Goal: Transaction & Acquisition: Purchase product/service

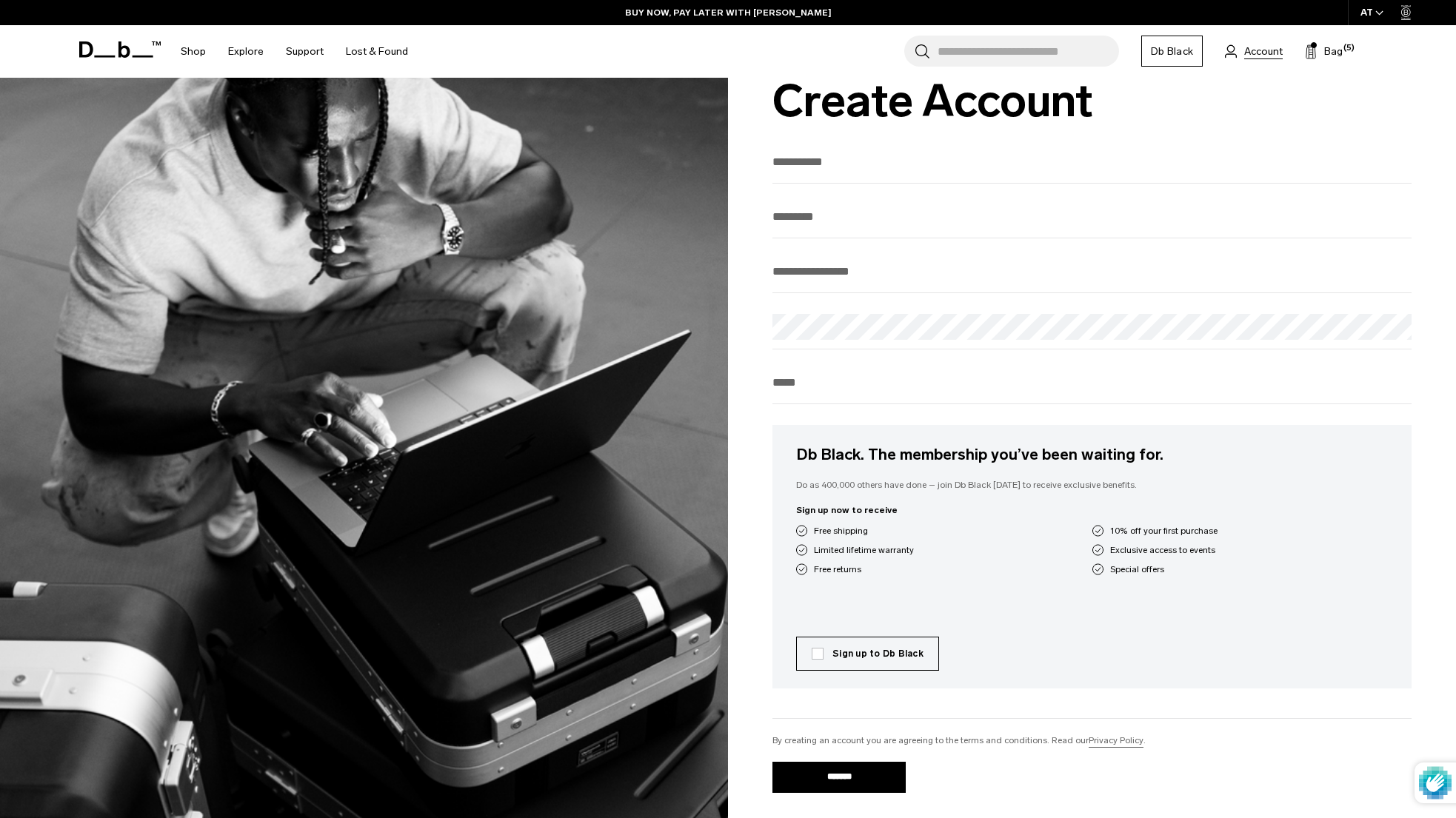
click at [1246, 50] on span "Account" at bounding box center [1263, 51] width 38 height 15
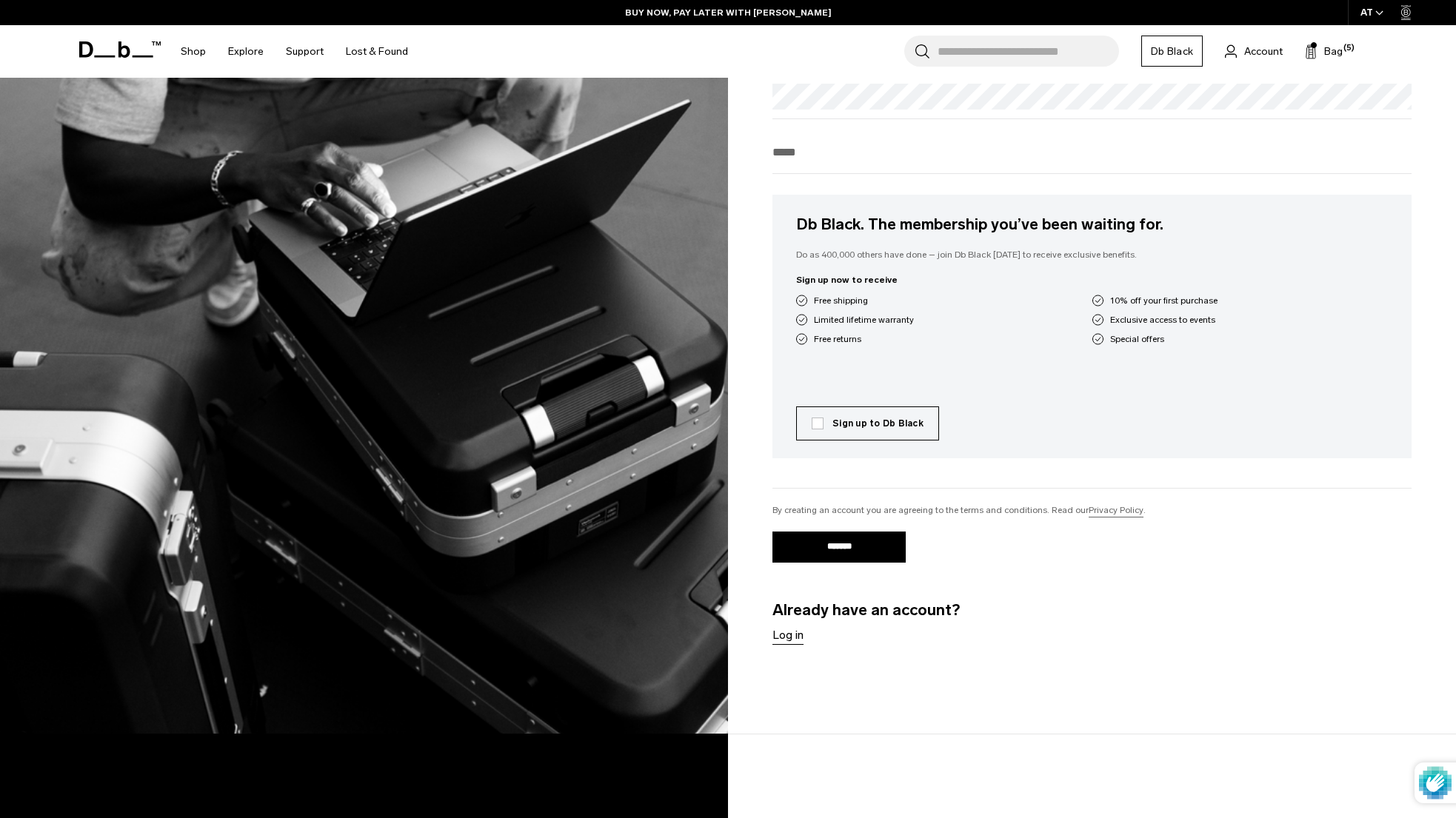
scroll to position [315, 0]
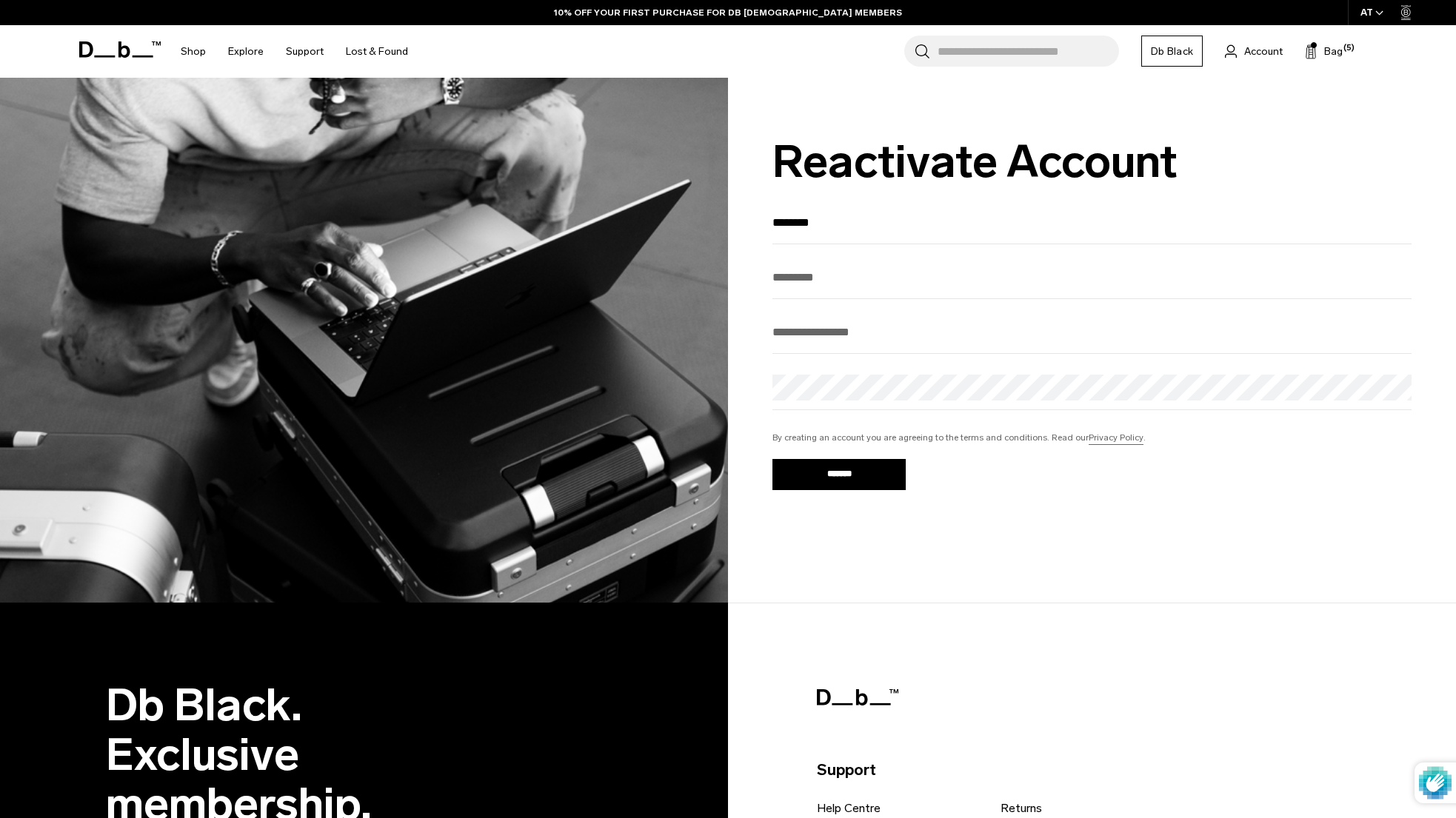
type input "********"
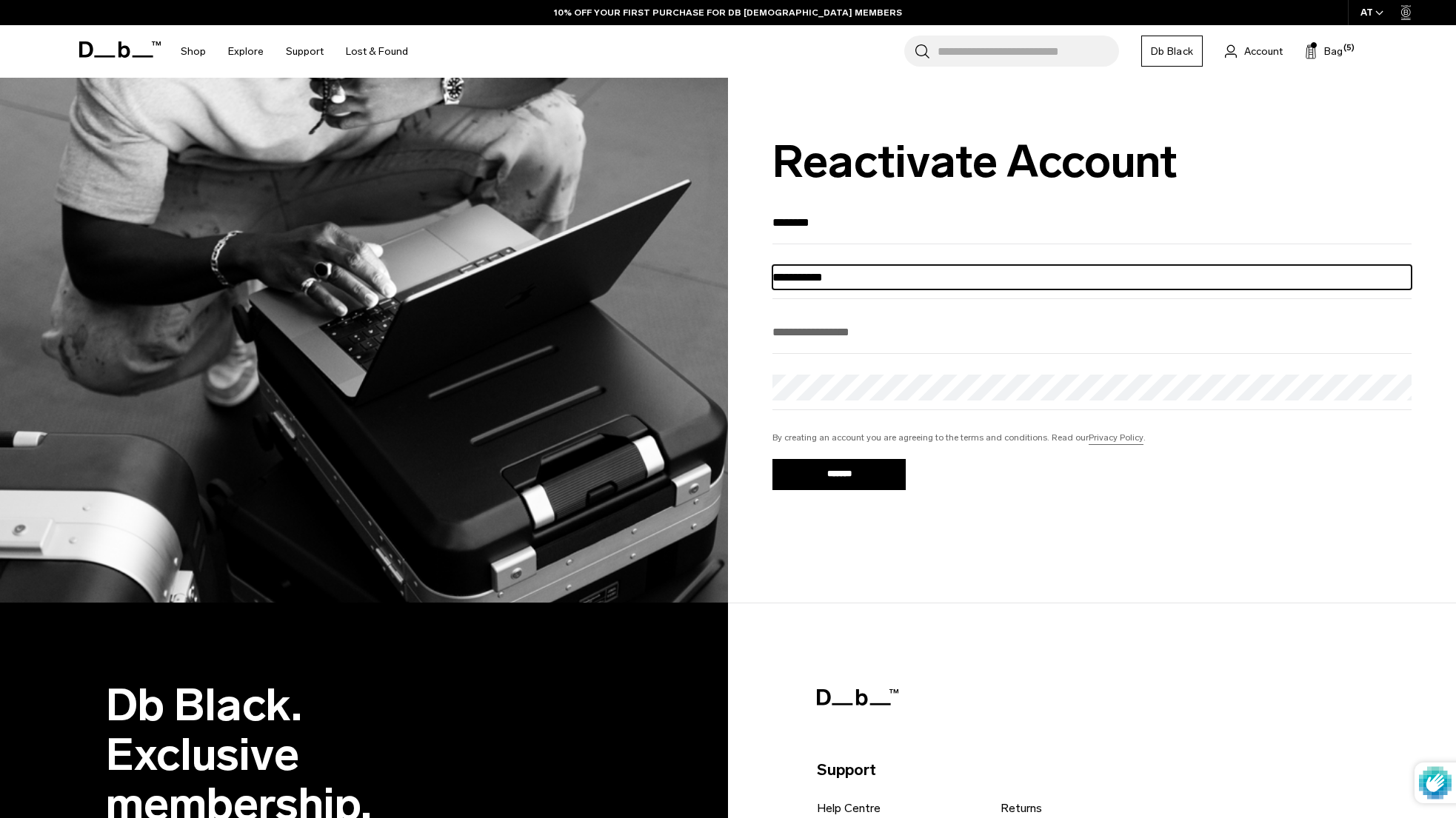
type input "**********"
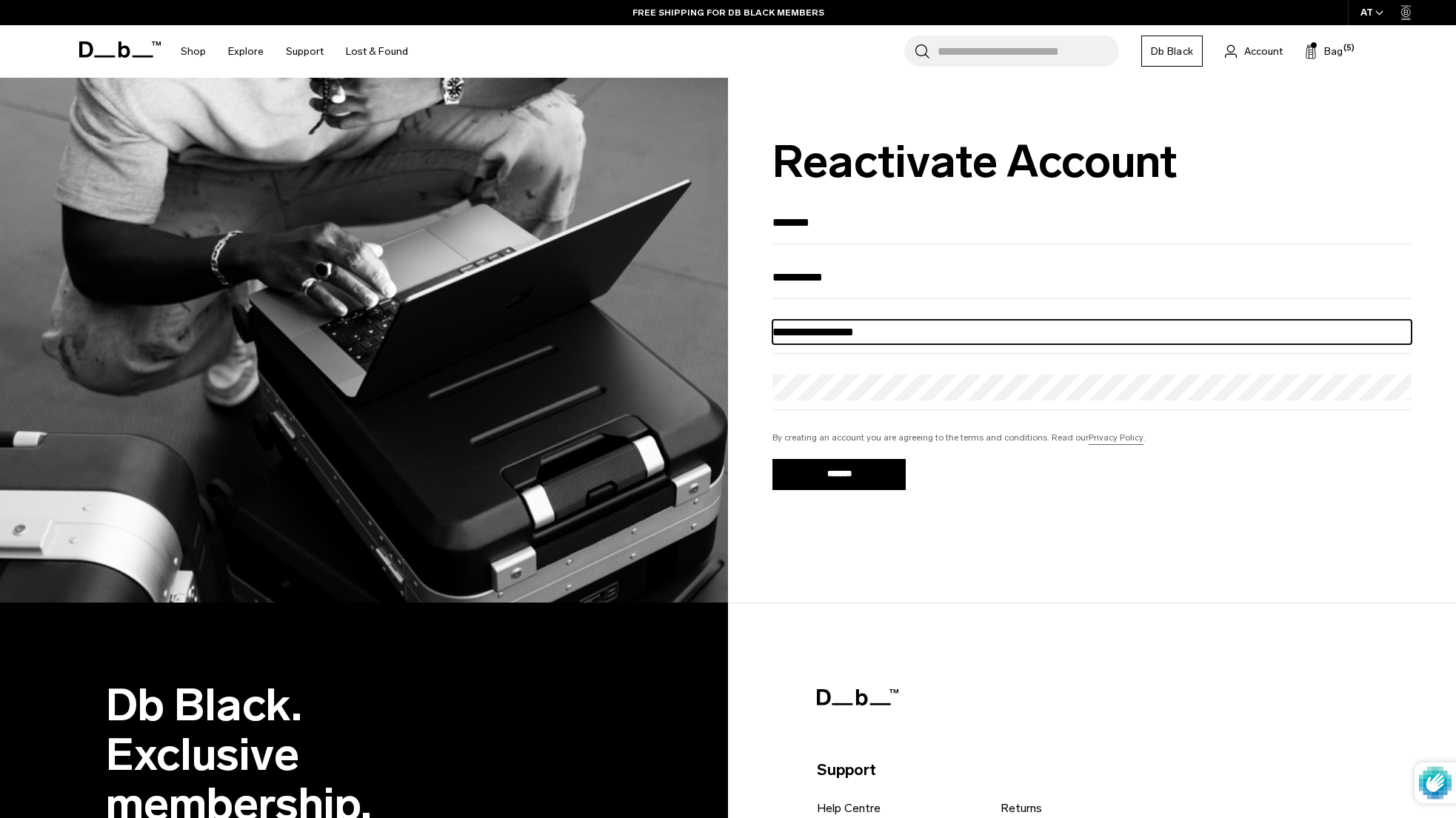
type input "**********"
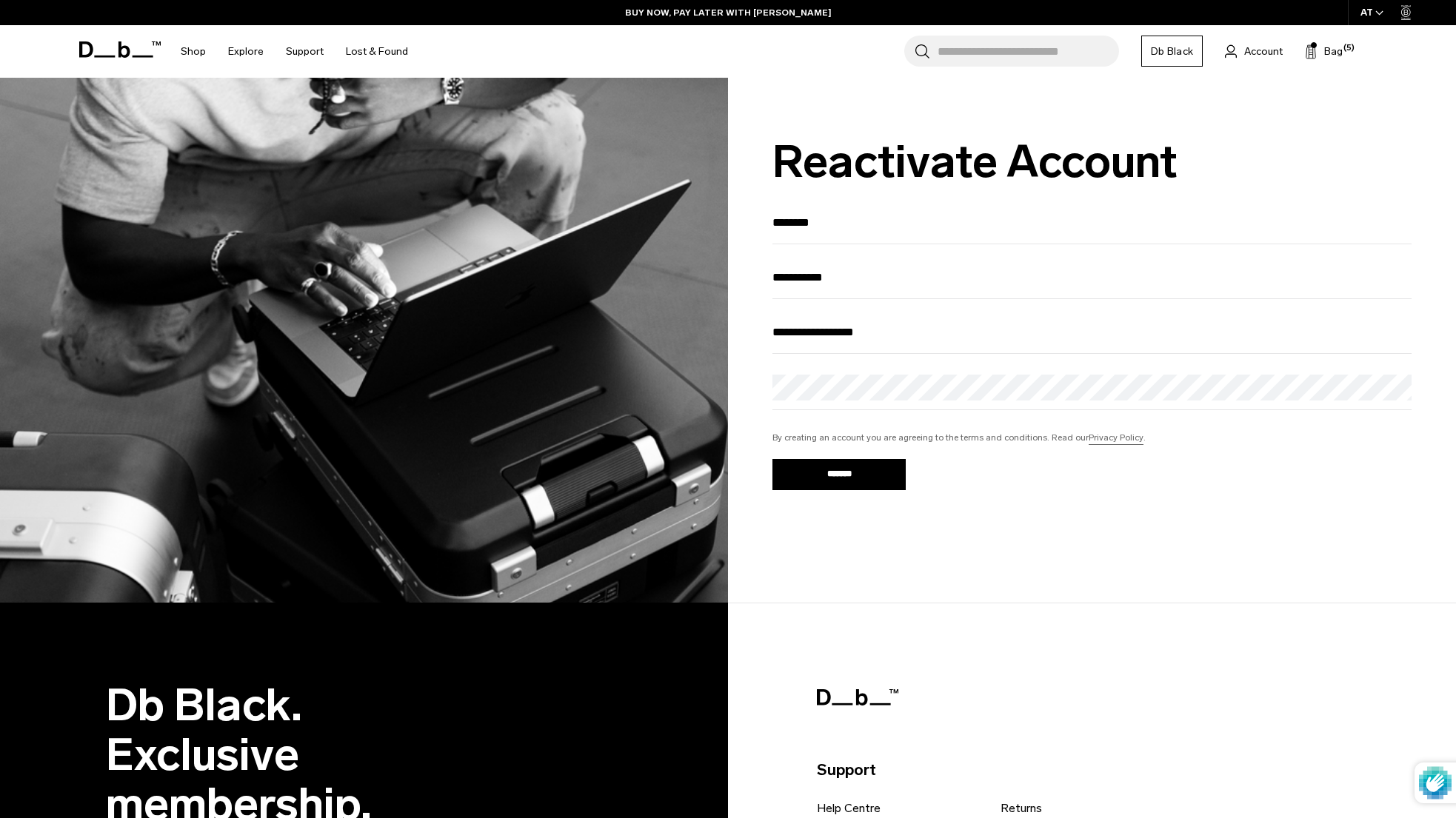
click at [1045, 552] on div "**********" at bounding box center [1091, 340] width 728 height 525
click at [816, 477] on input "*******" at bounding box center [839, 474] width 134 height 31
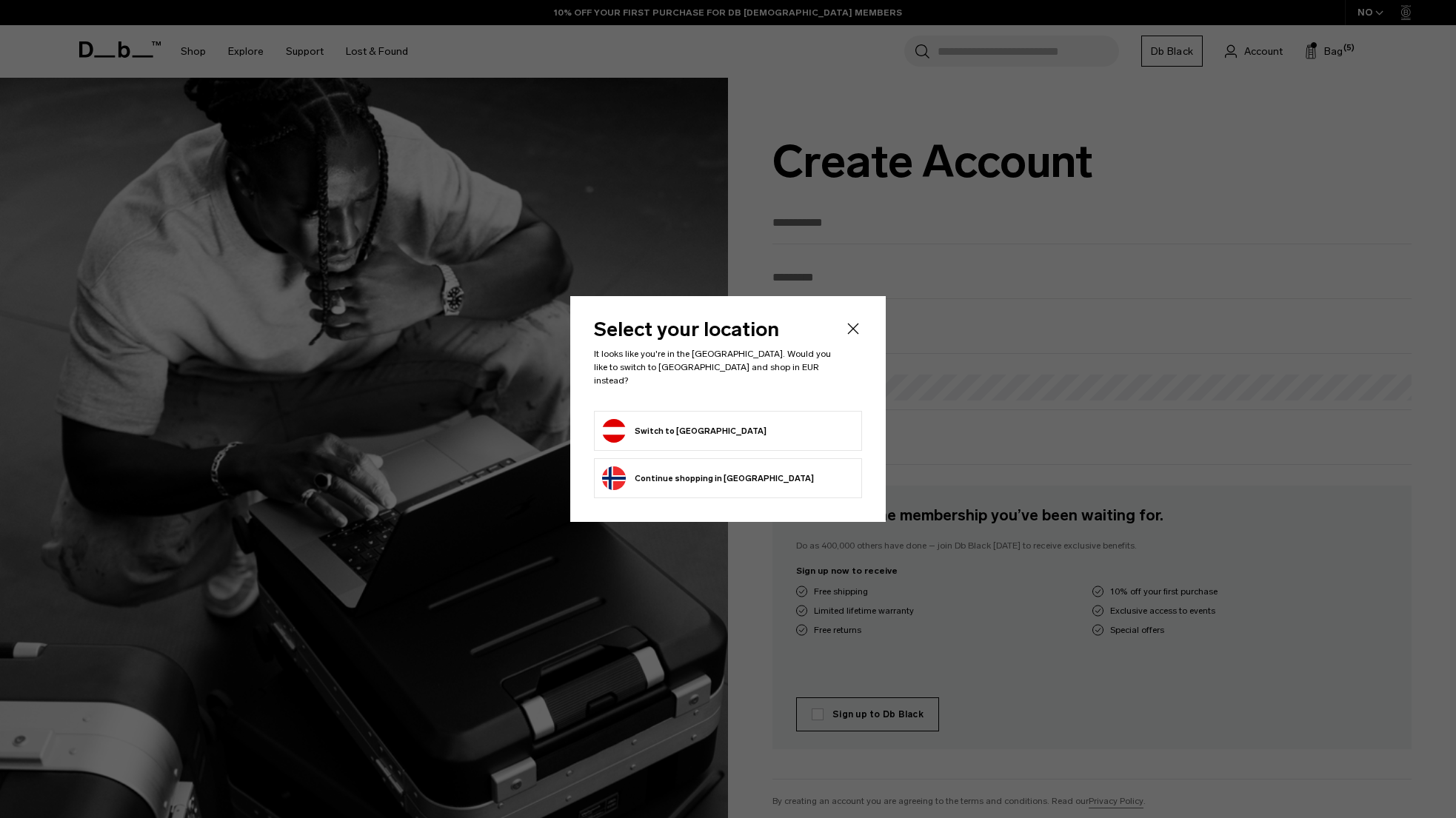
click at [691, 424] on button "Switch to Austria" at bounding box center [684, 431] width 165 height 24
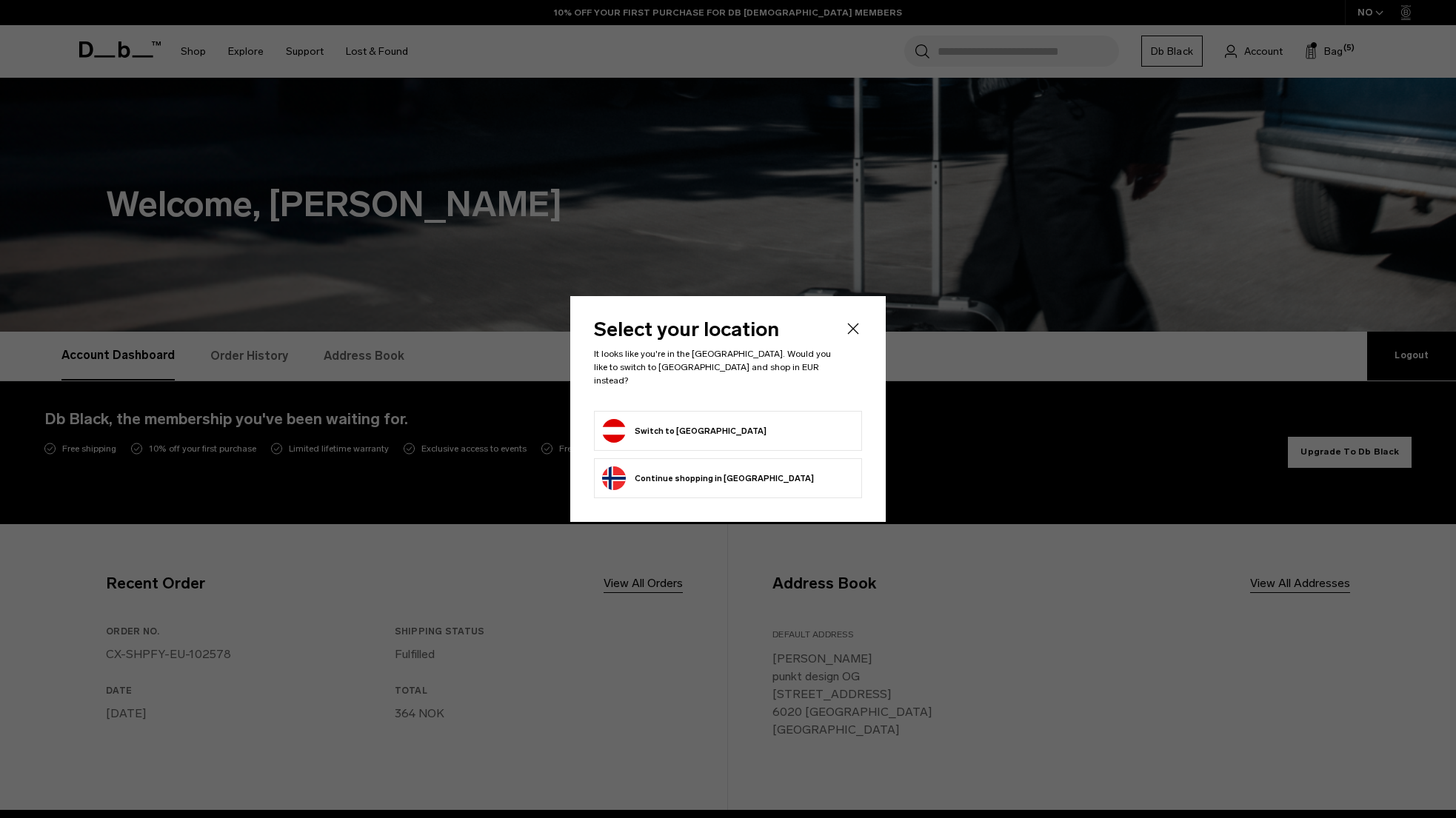
click at [678, 423] on button "Switch to Austria" at bounding box center [684, 431] width 165 height 24
click at [647, 425] on button "Switch to Austria" at bounding box center [684, 431] width 165 height 24
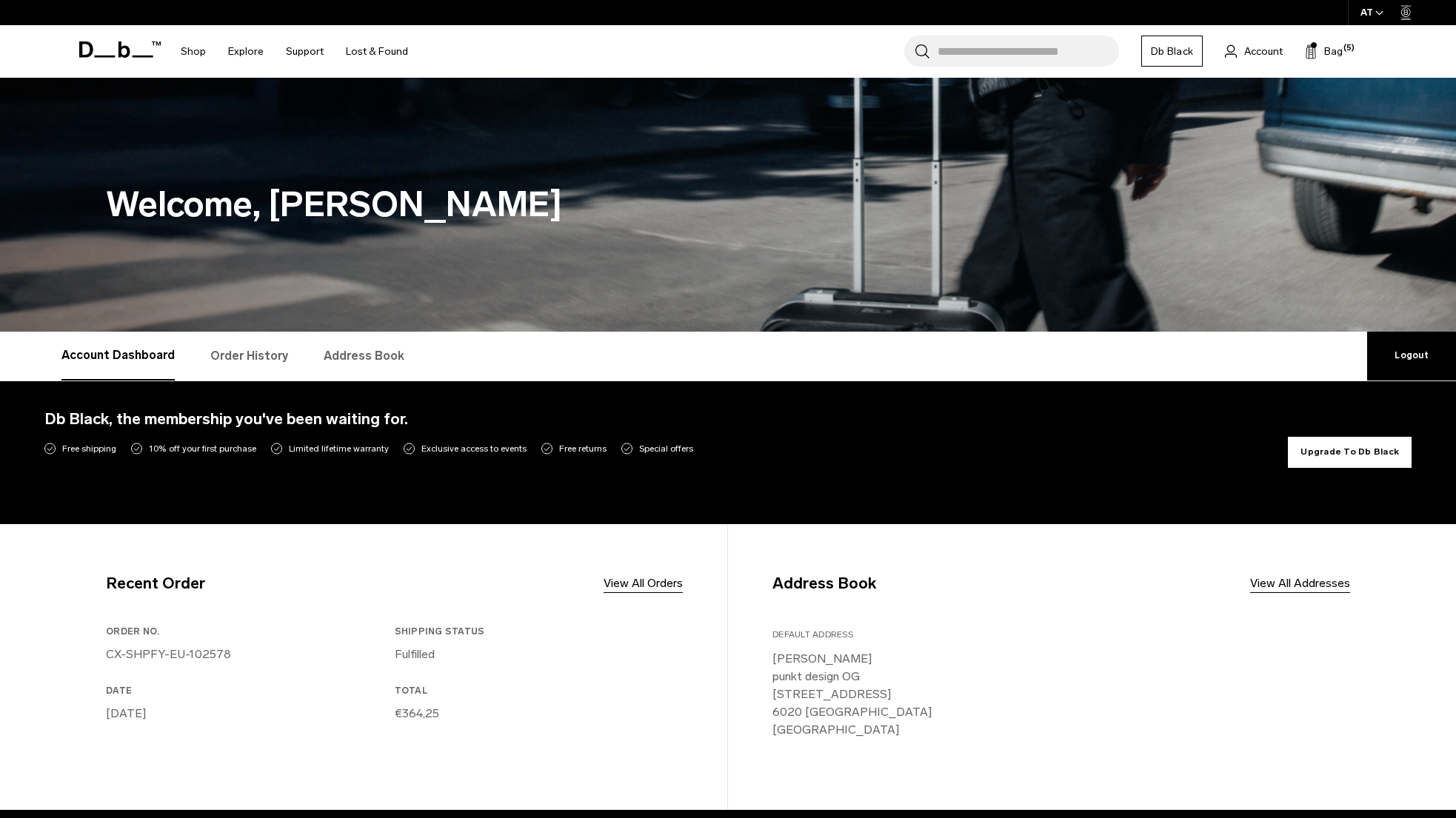
click at [1322, 457] on button "Upgrade To Db Black" at bounding box center [1349, 452] width 124 height 31
click at [1330, 55] on span "Bag" at bounding box center [1333, 51] width 19 height 15
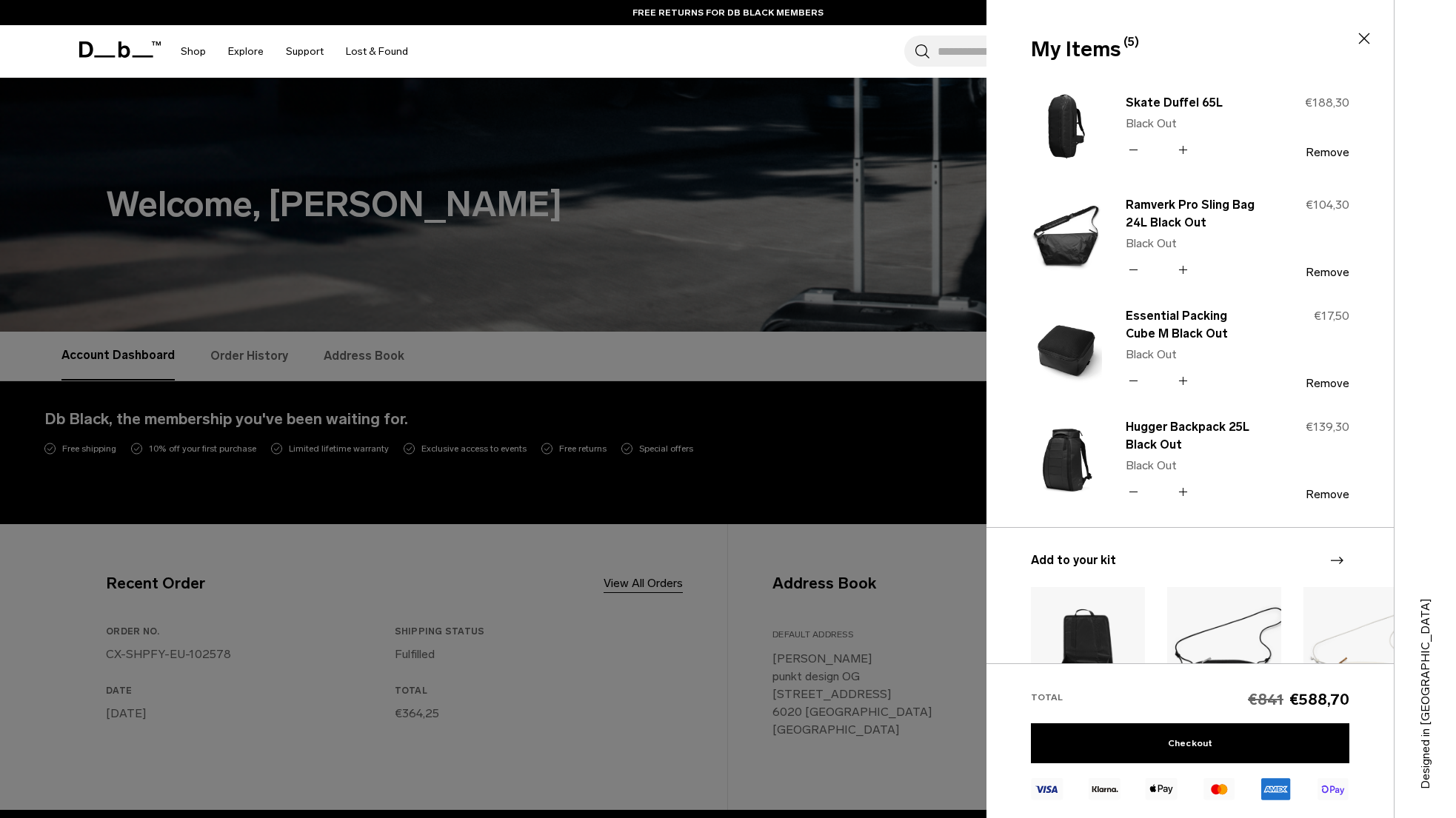
click at [895, 646] on div at bounding box center [728, 409] width 1456 height 818
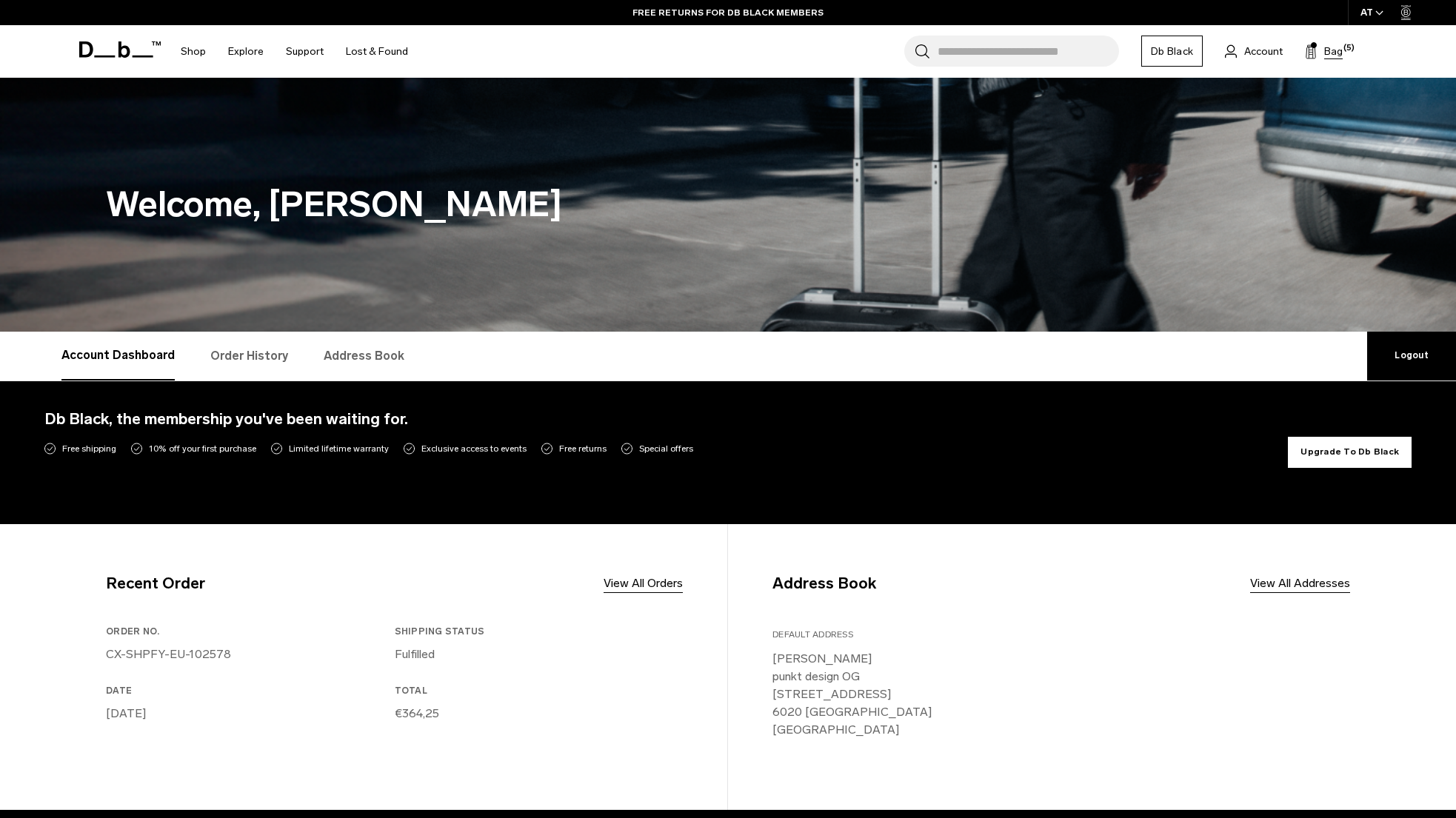
click at [1330, 52] on span "Bag" at bounding box center [1333, 51] width 19 height 15
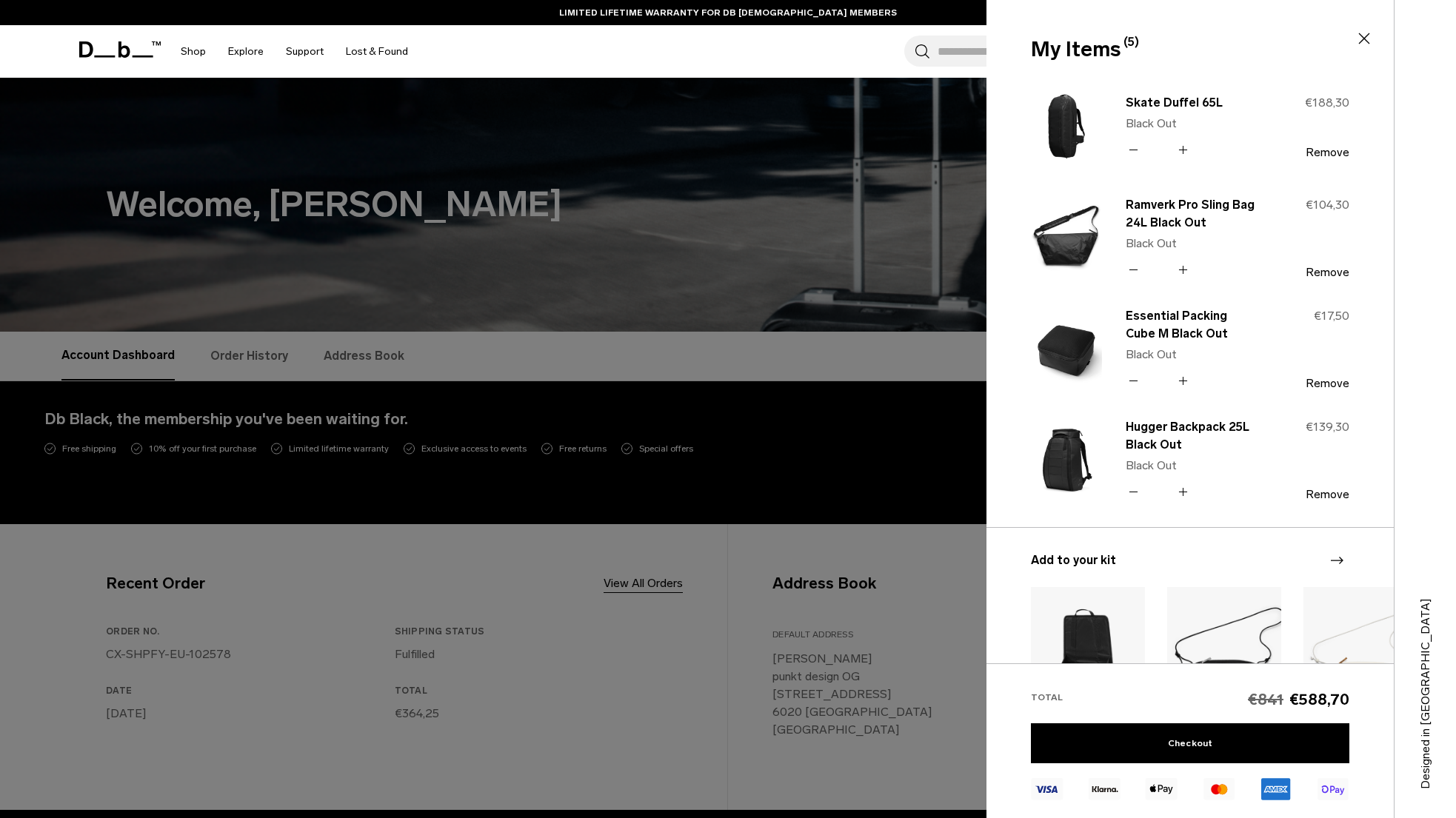
click at [888, 604] on div at bounding box center [728, 409] width 1456 height 818
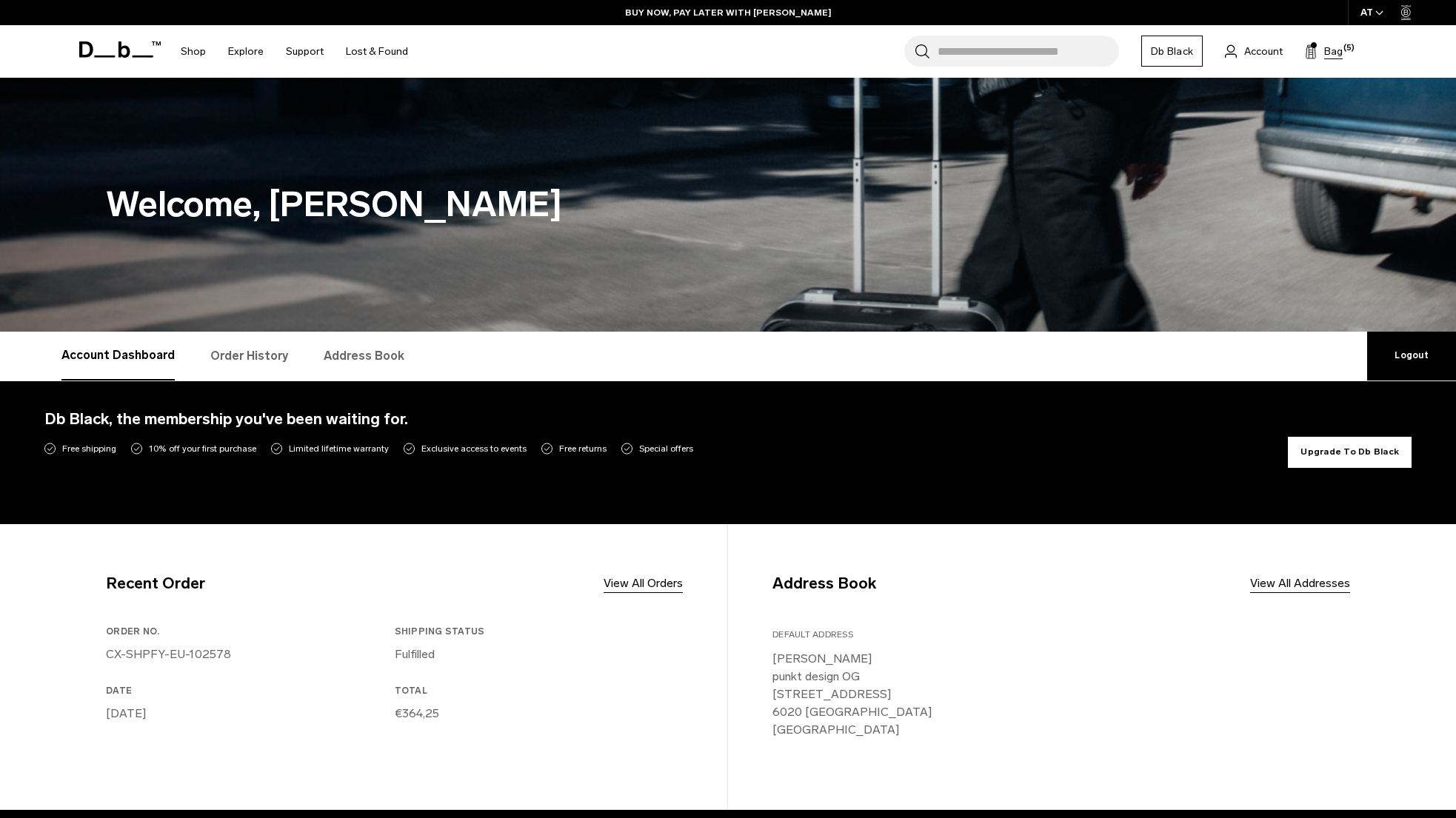
click at [1325, 50] on span "Bag" at bounding box center [1333, 51] width 19 height 15
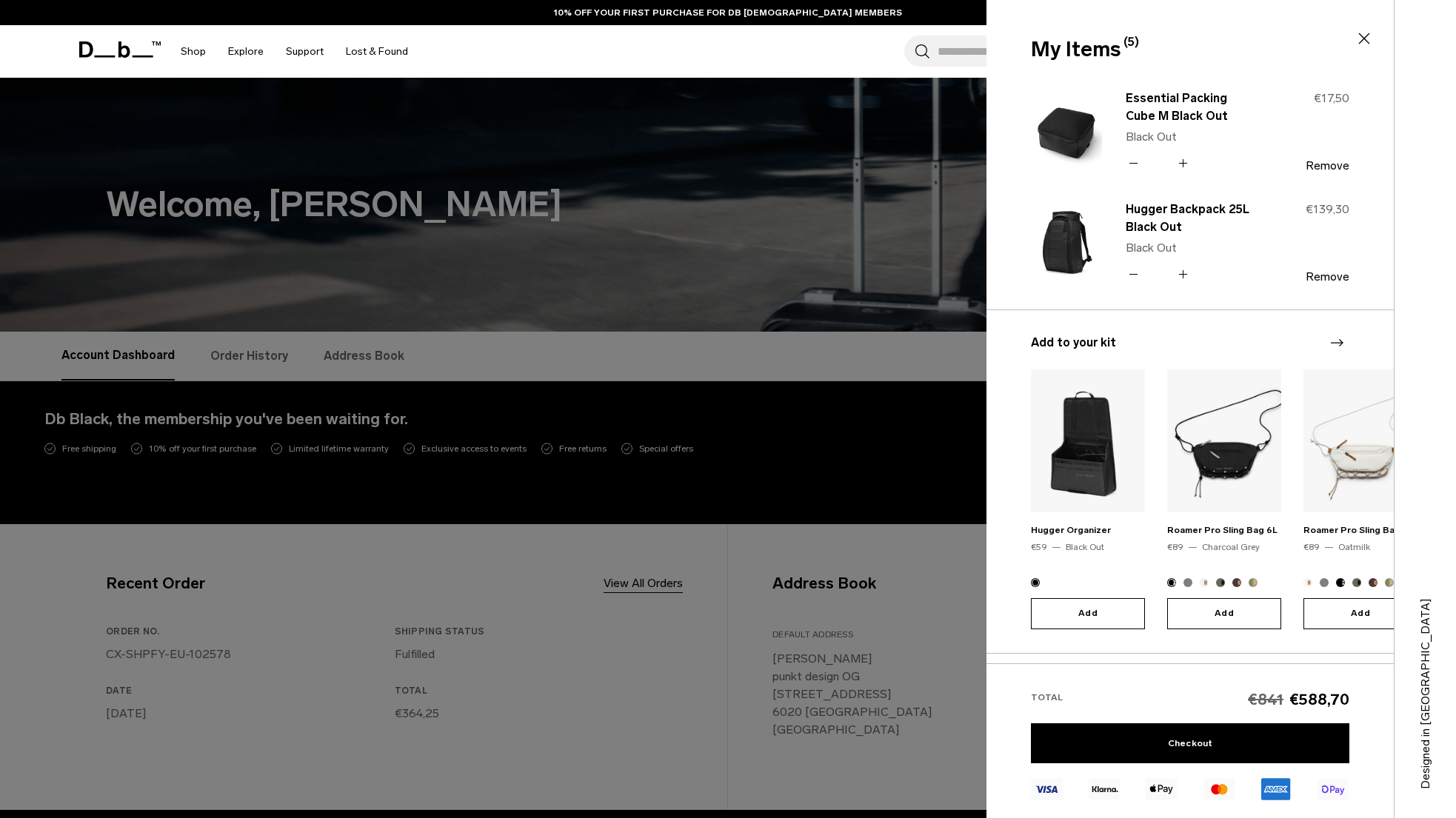
scroll to position [218, 0]
click at [1337, 340] on icon "Next slide" at bounding box center [1337, 342] width 18 height 18
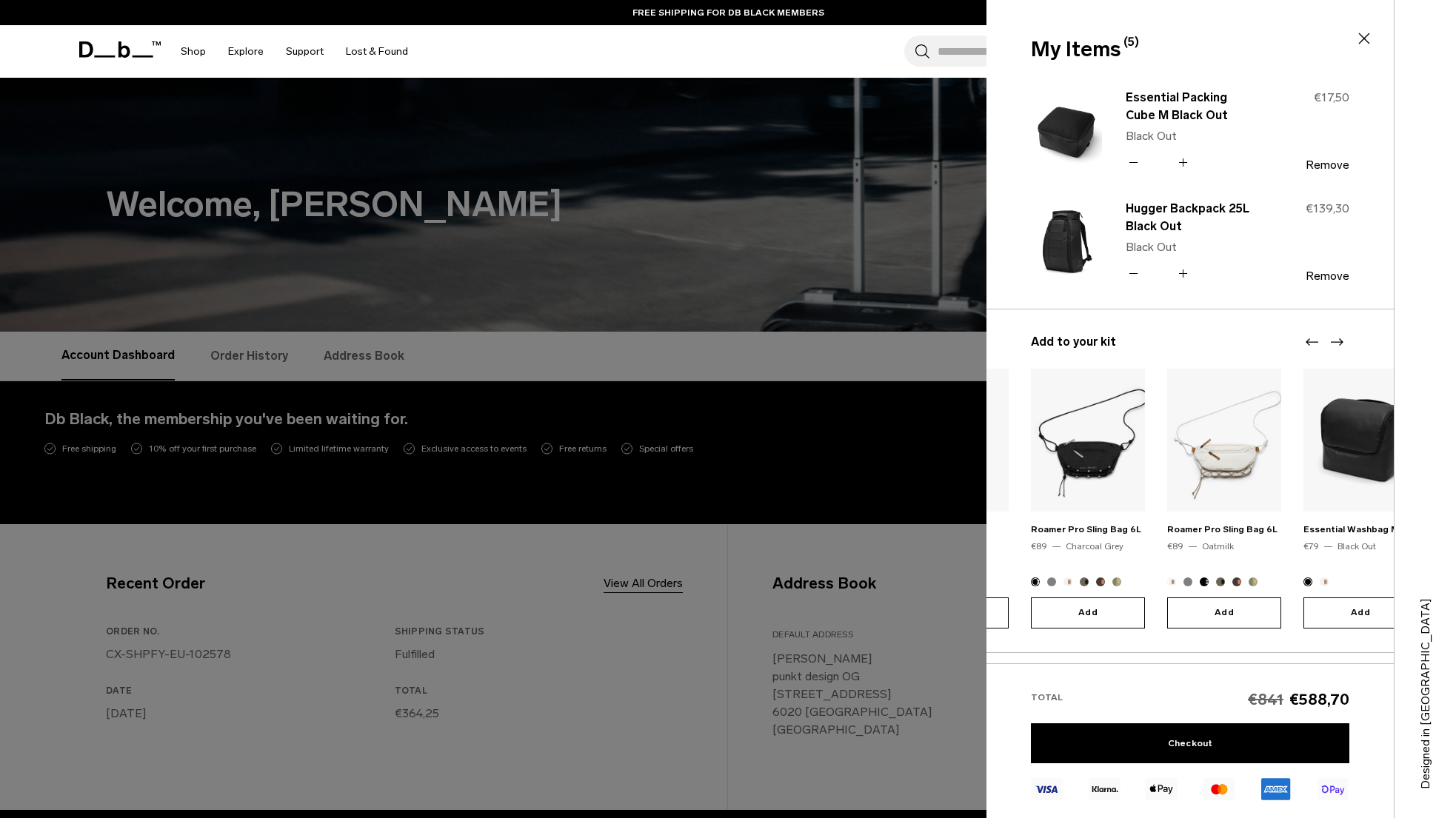
click at [1339, 341] on icon "Next slide" at bounding box center [1337, 342] width 18 height 18
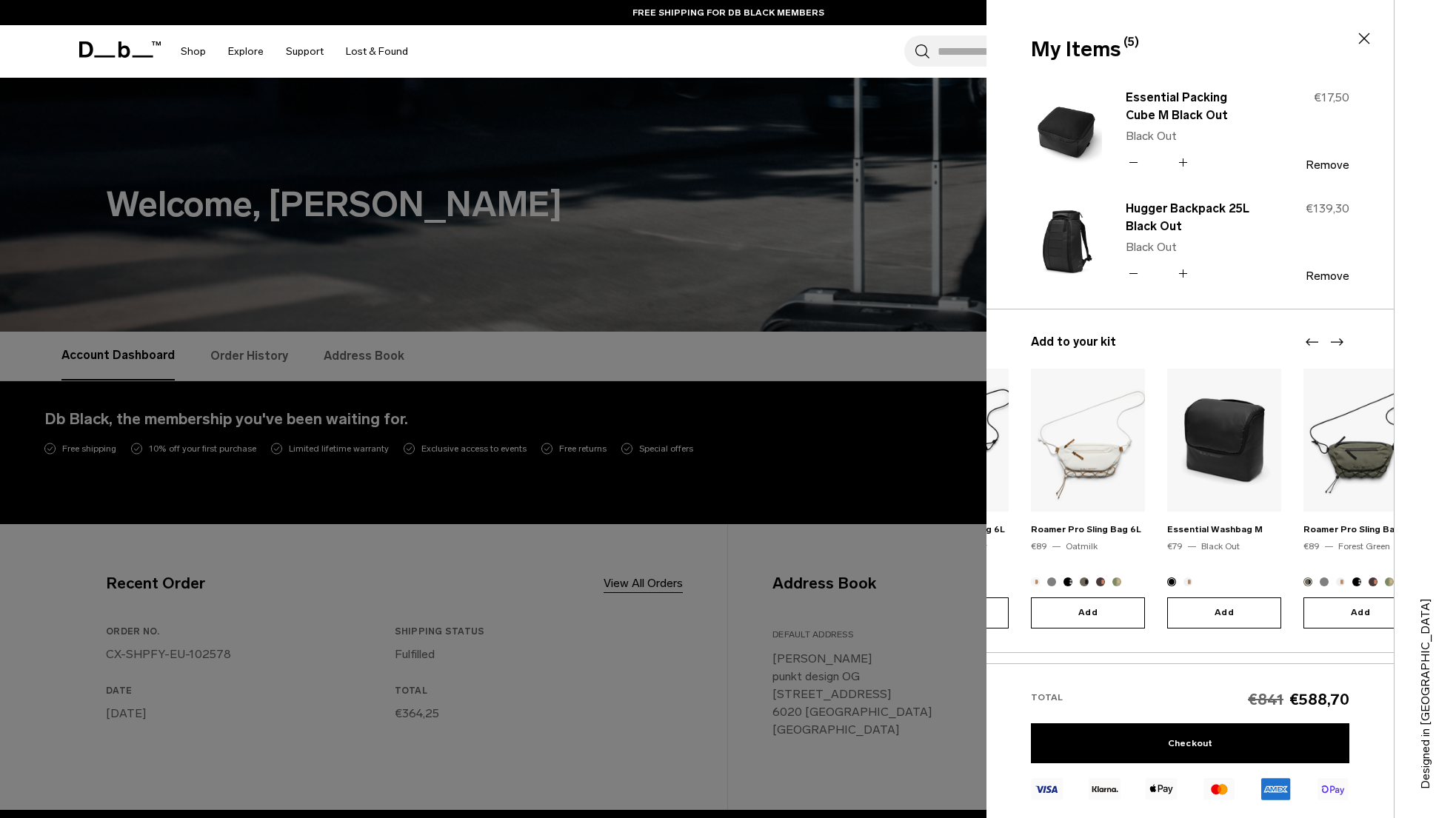
click at [1339, 341] on icon "Next slide" at bounding box center [1337, 342] width 18 height 18
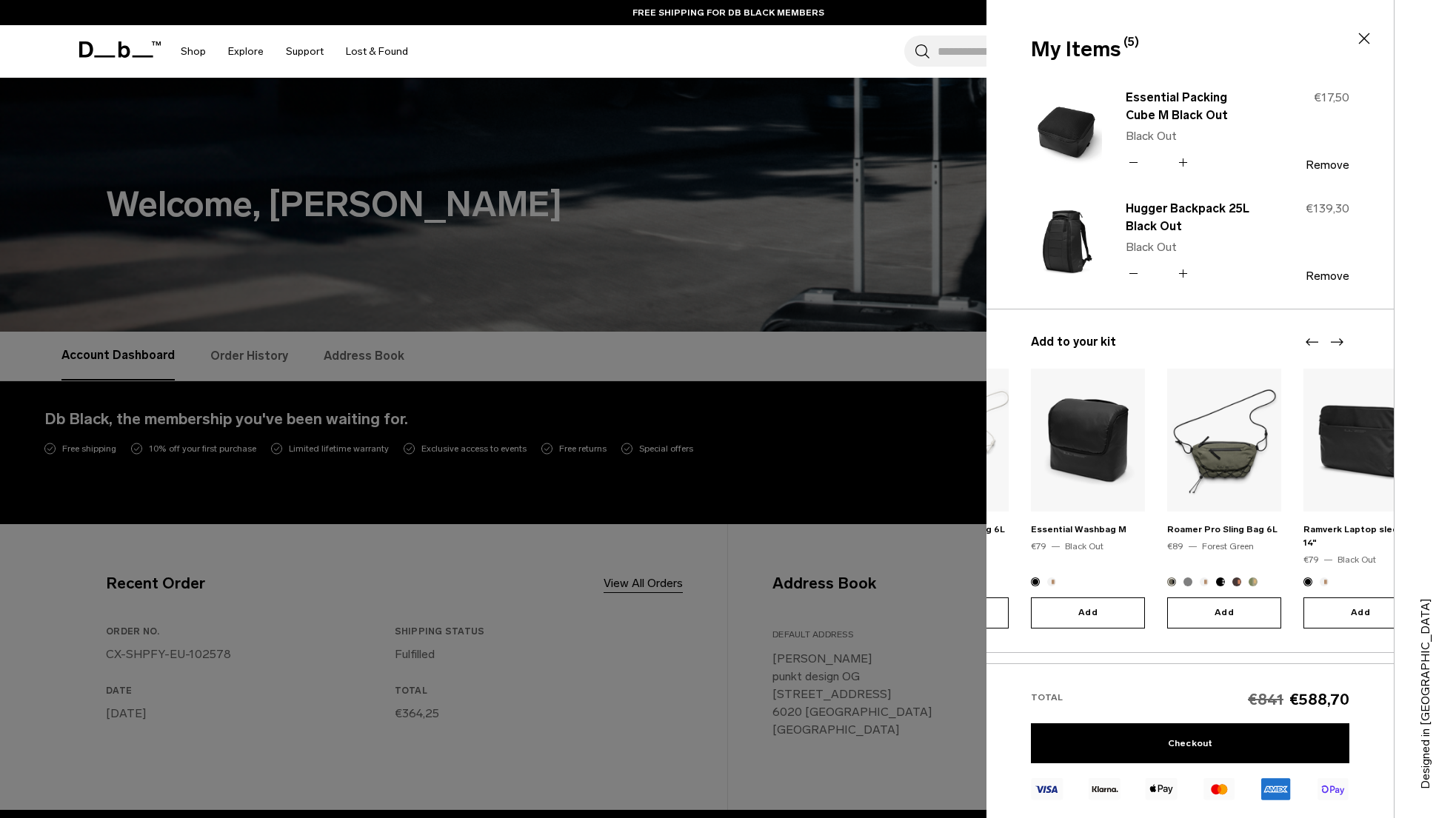
click at [1339, 341] on icon "Next slide" at bounding box center [1337, 342] width 18 height 18
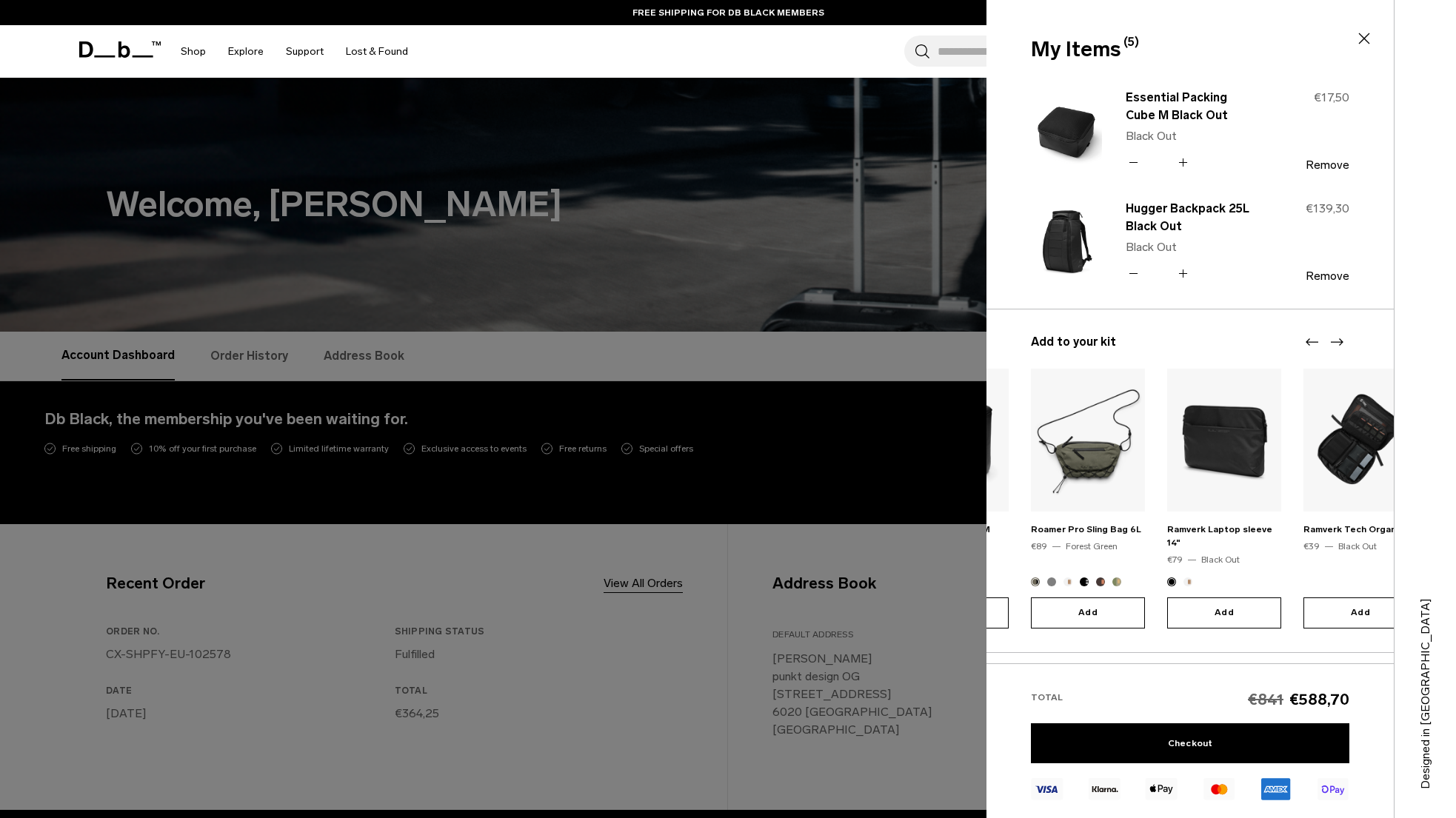
click at [1339, 341] on icon "Next slide" at bounding box center [1337, 342] width 18 height 18
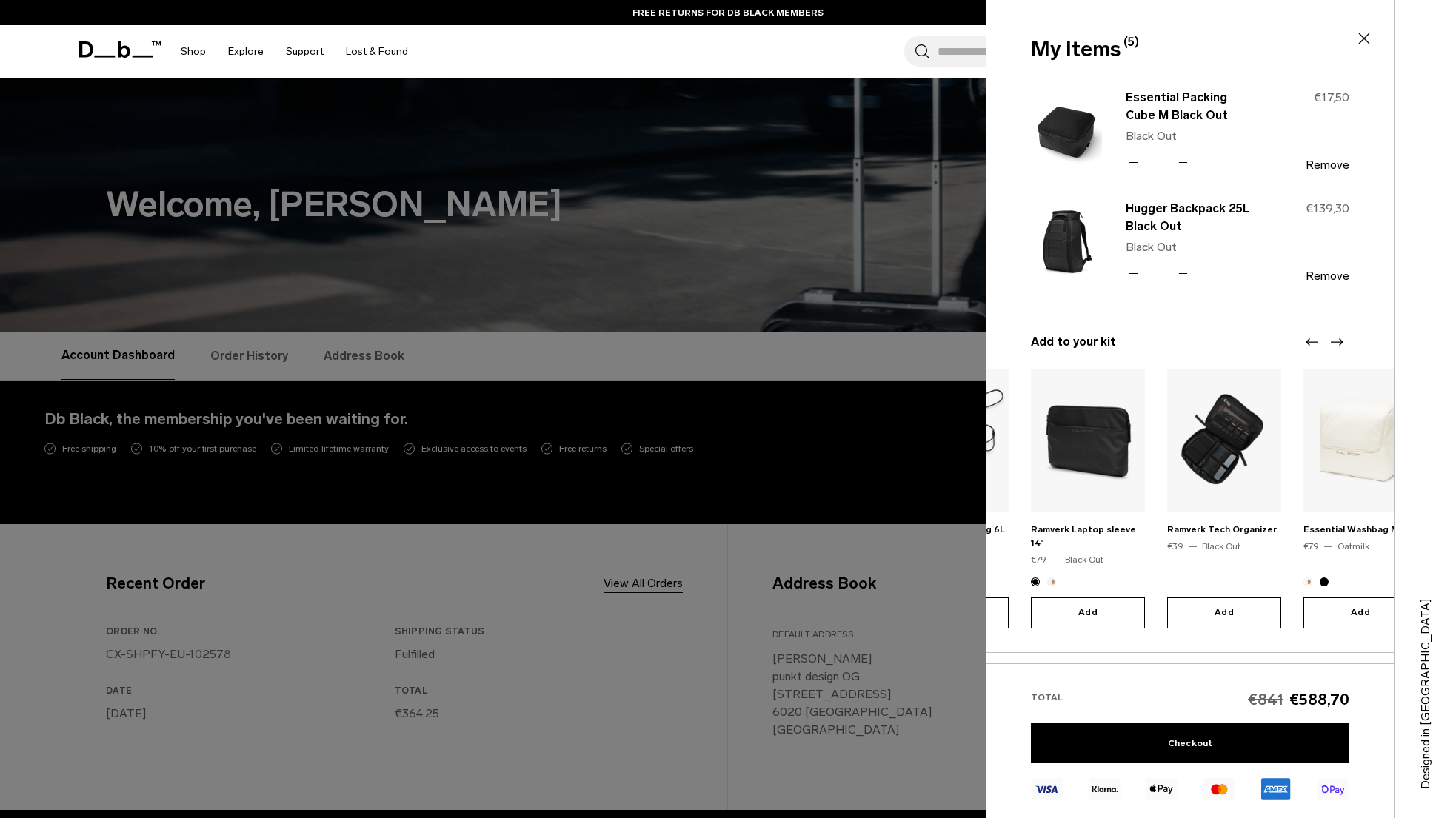
click at [1339, 341] on icon "Next slide" at bounding box center [1337, 342] width 18 height 18
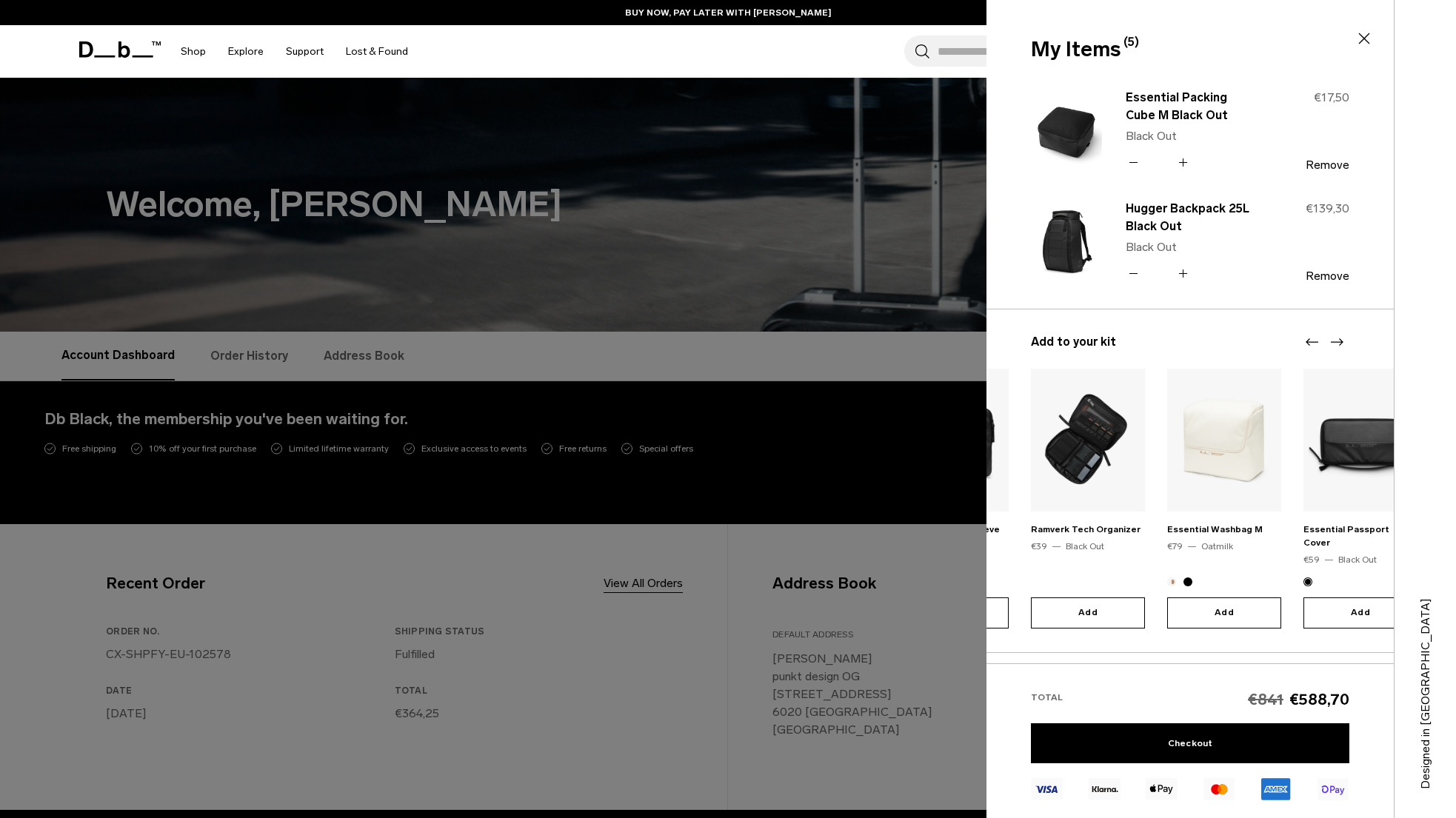
click at [1340, 341] on icon "Next slide" at bounding box center [1337, 342] width 18 height 18
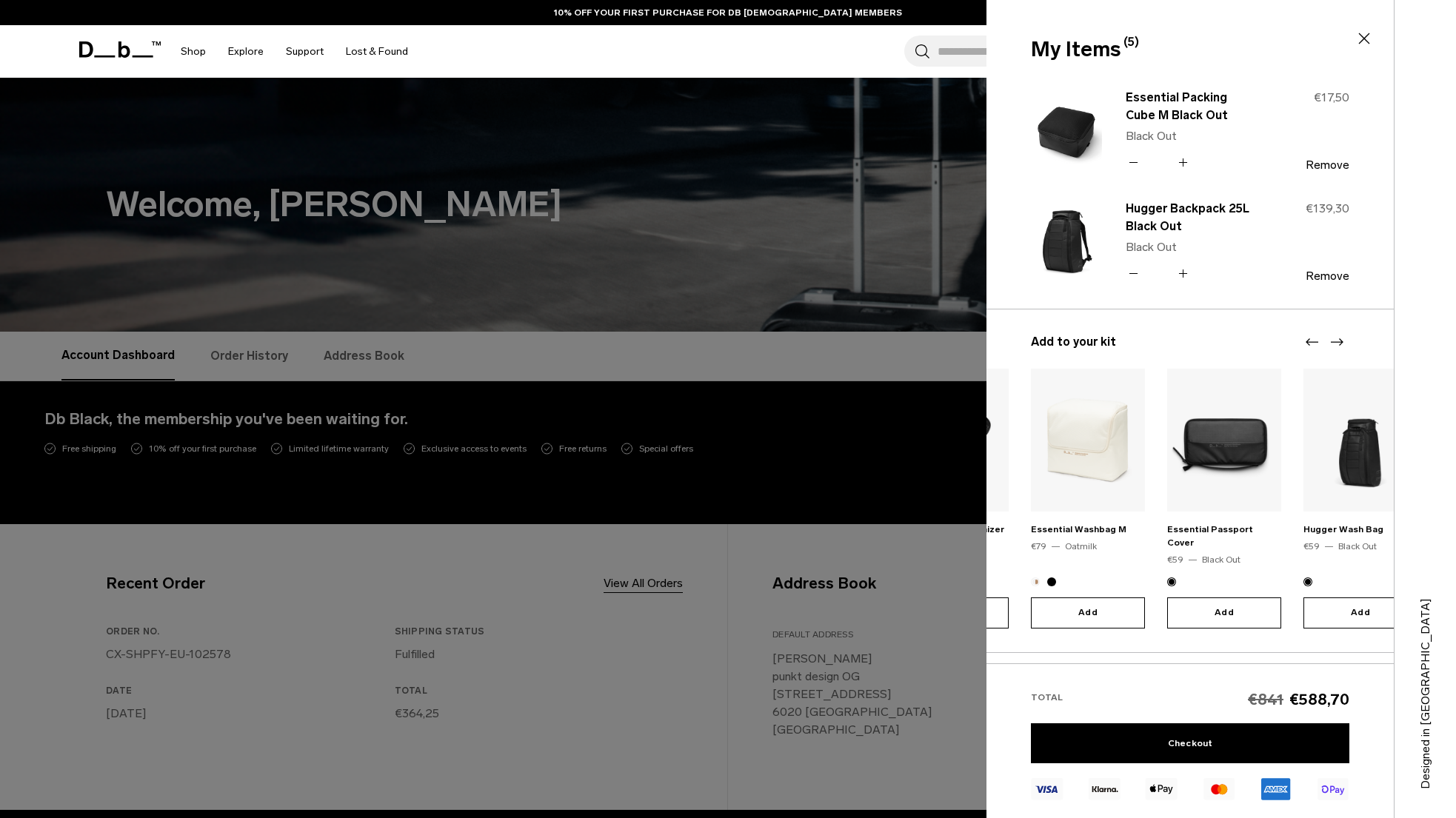
click at [1340, 341] on icon "Next slide" at bounding box center [1337, 342] width 18 height 18
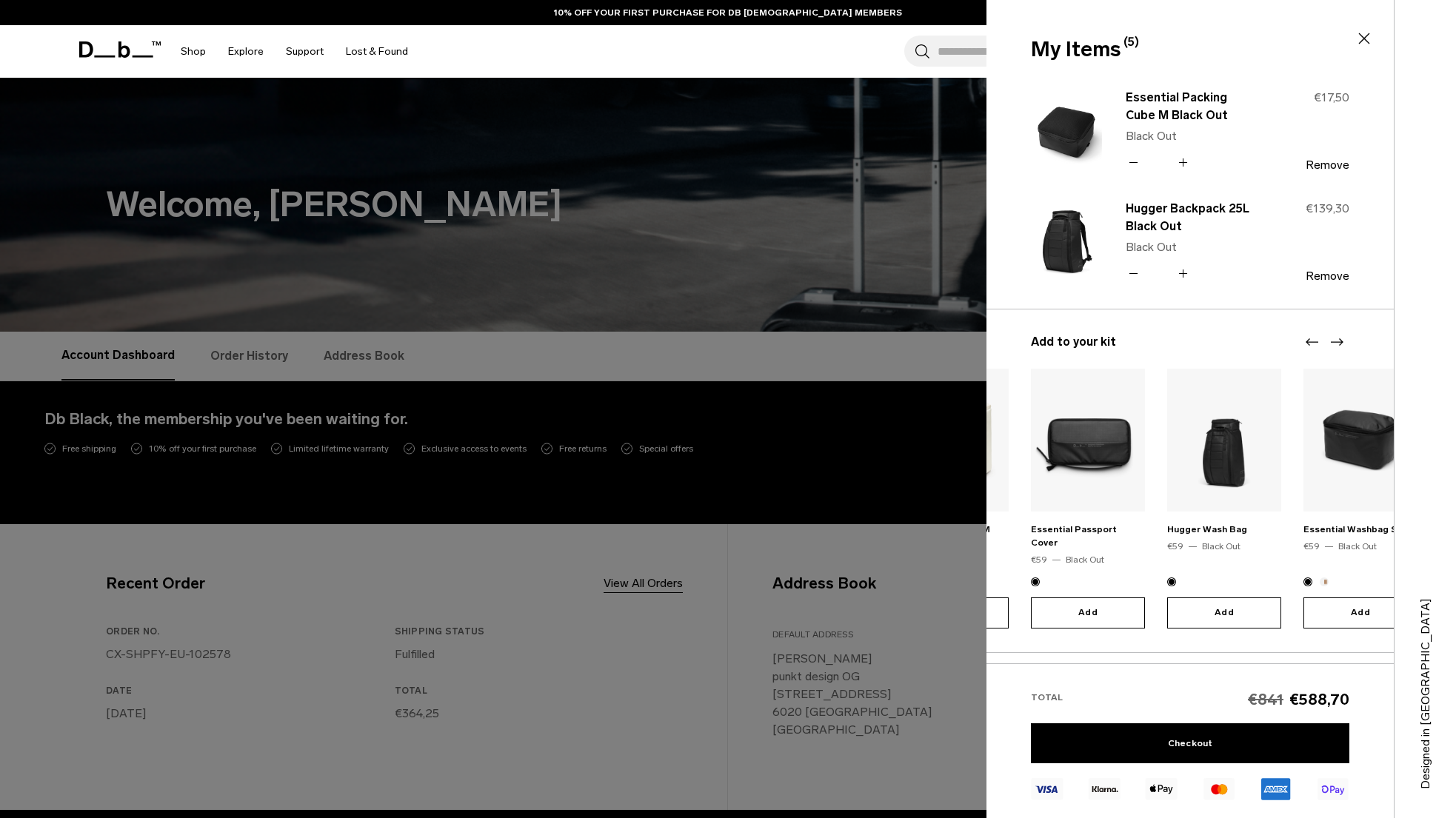
click at [1340, 341] on icon "Next slide" at bounding box center [1337, 342] width 18 height 18
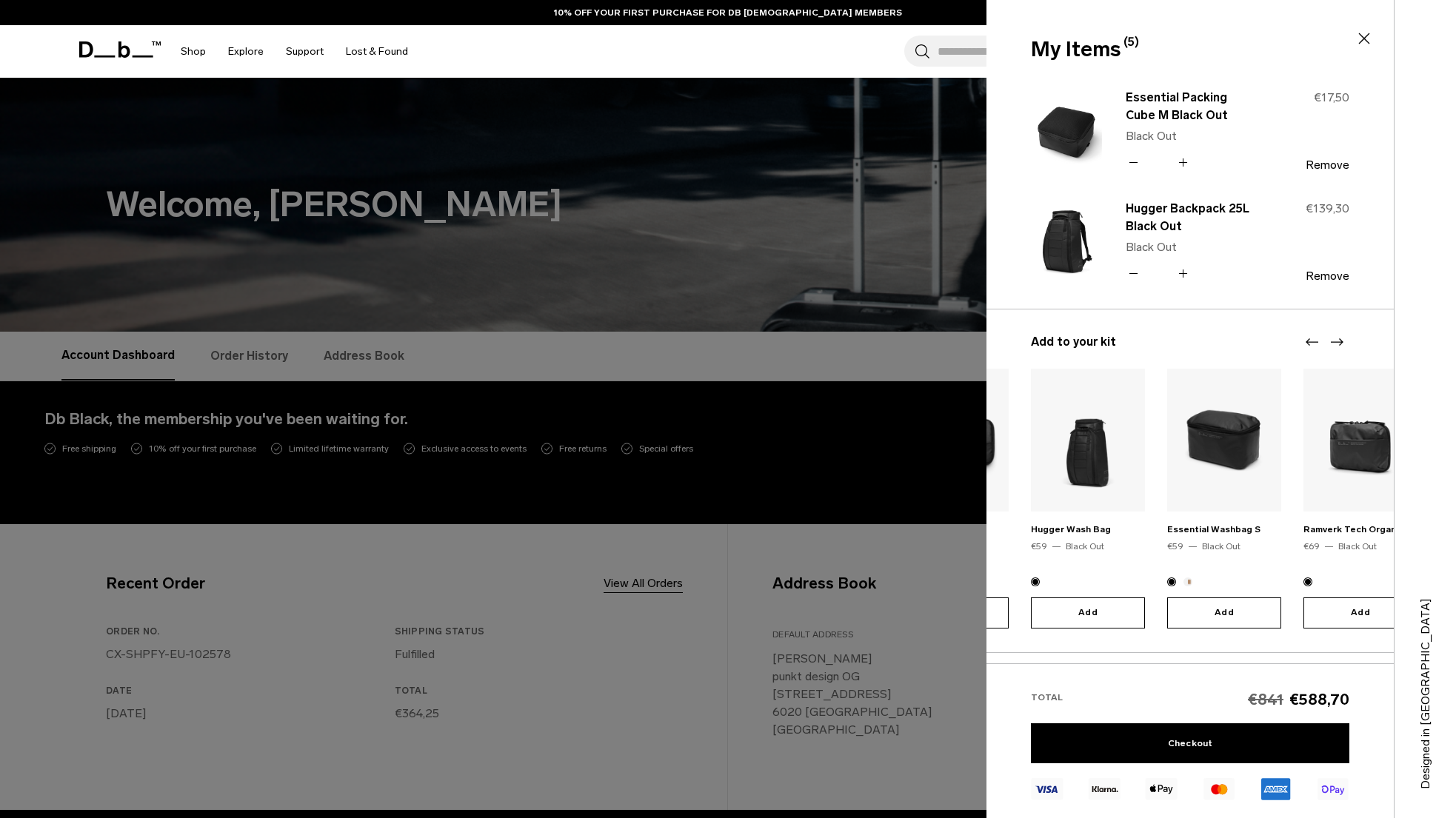
click at [1340, 341] on icon "Next slide" at bounding box center [1337, 342] width 18 height 18
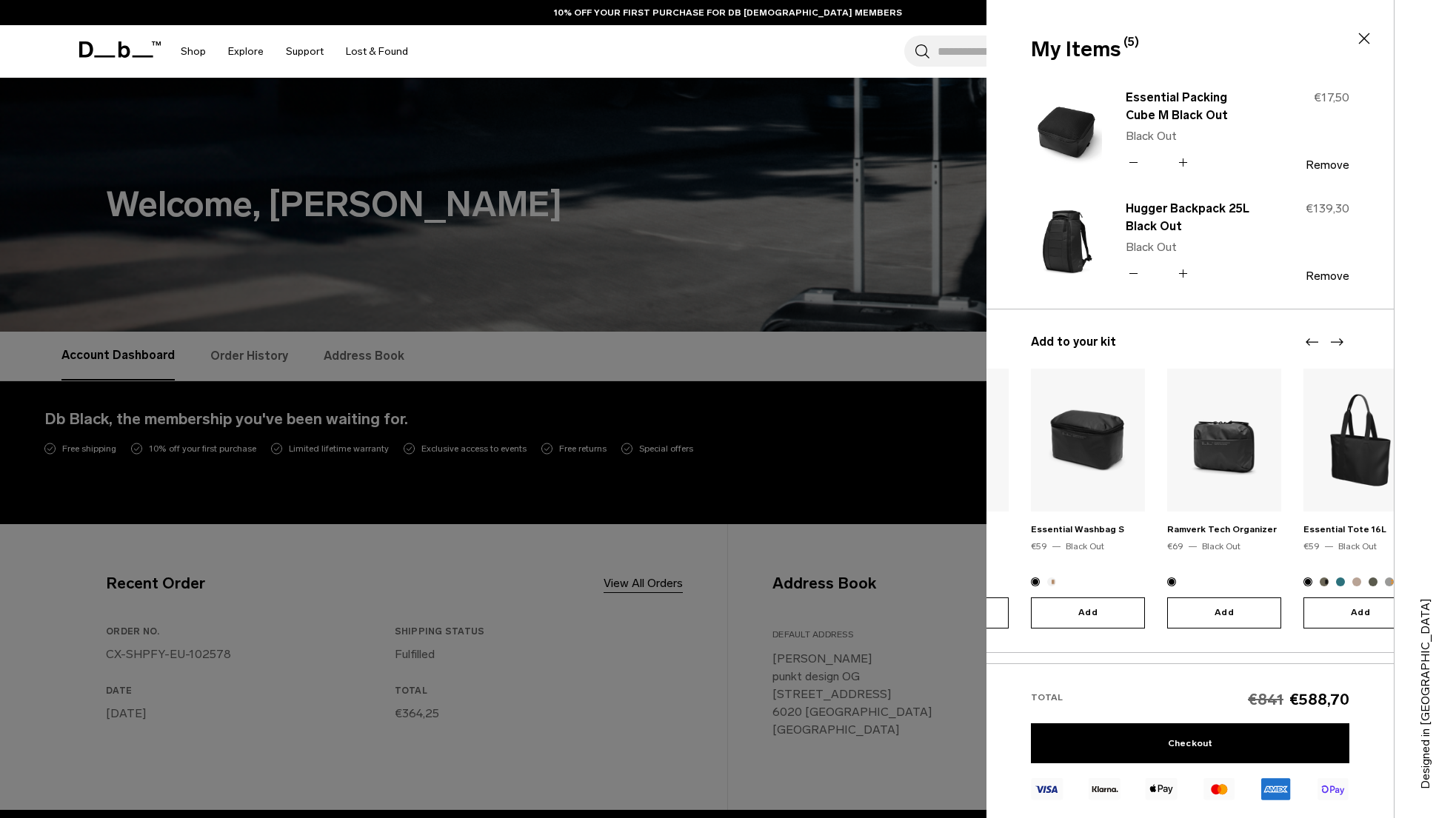
click at [1340, 341] on icon "Next slide" at bounding box center [1337, 342] width 18 height 18
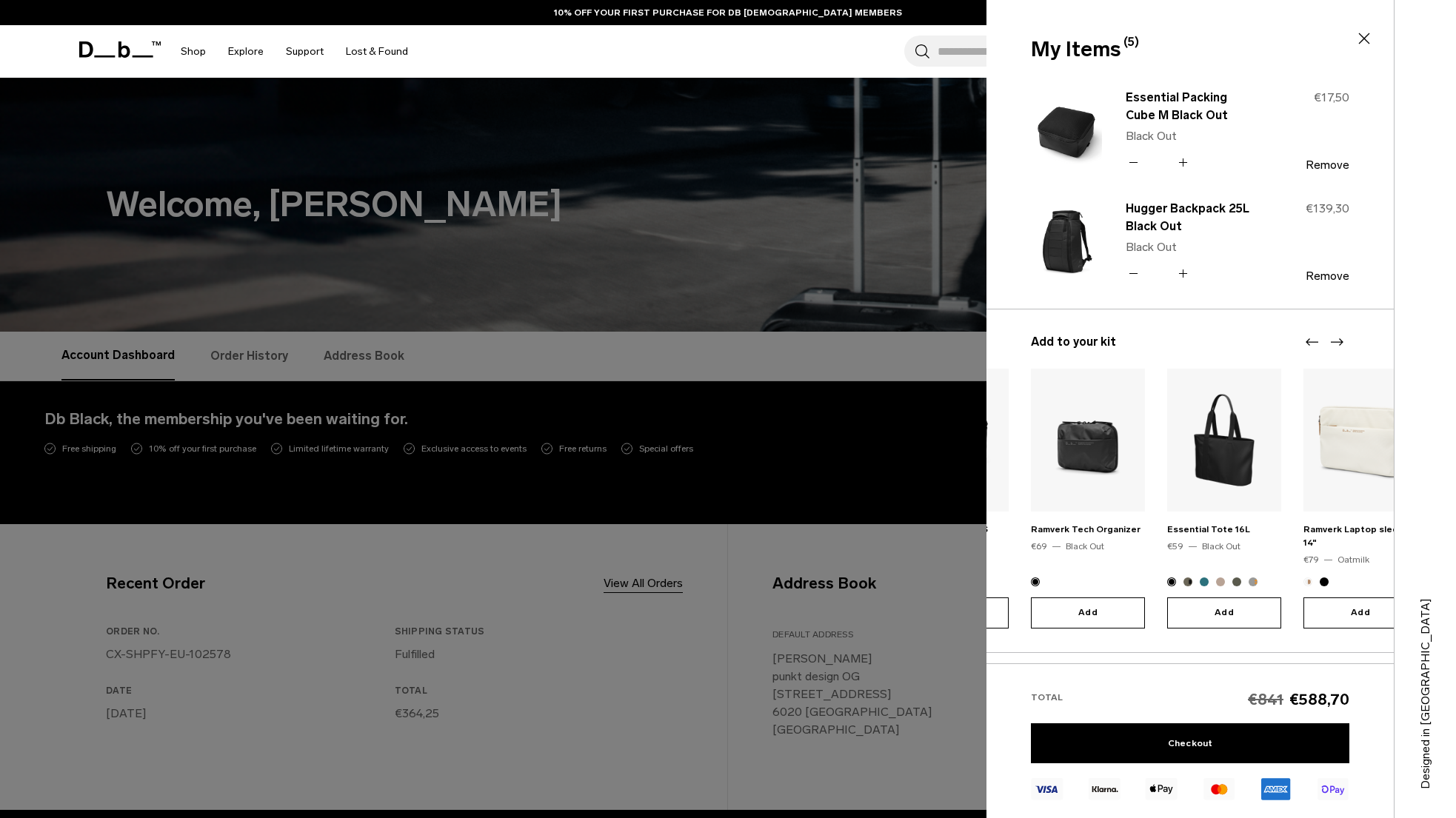
click at [1340, 341] on icon "Next slide" at bounding box center [1337, 342] width 18 height 18
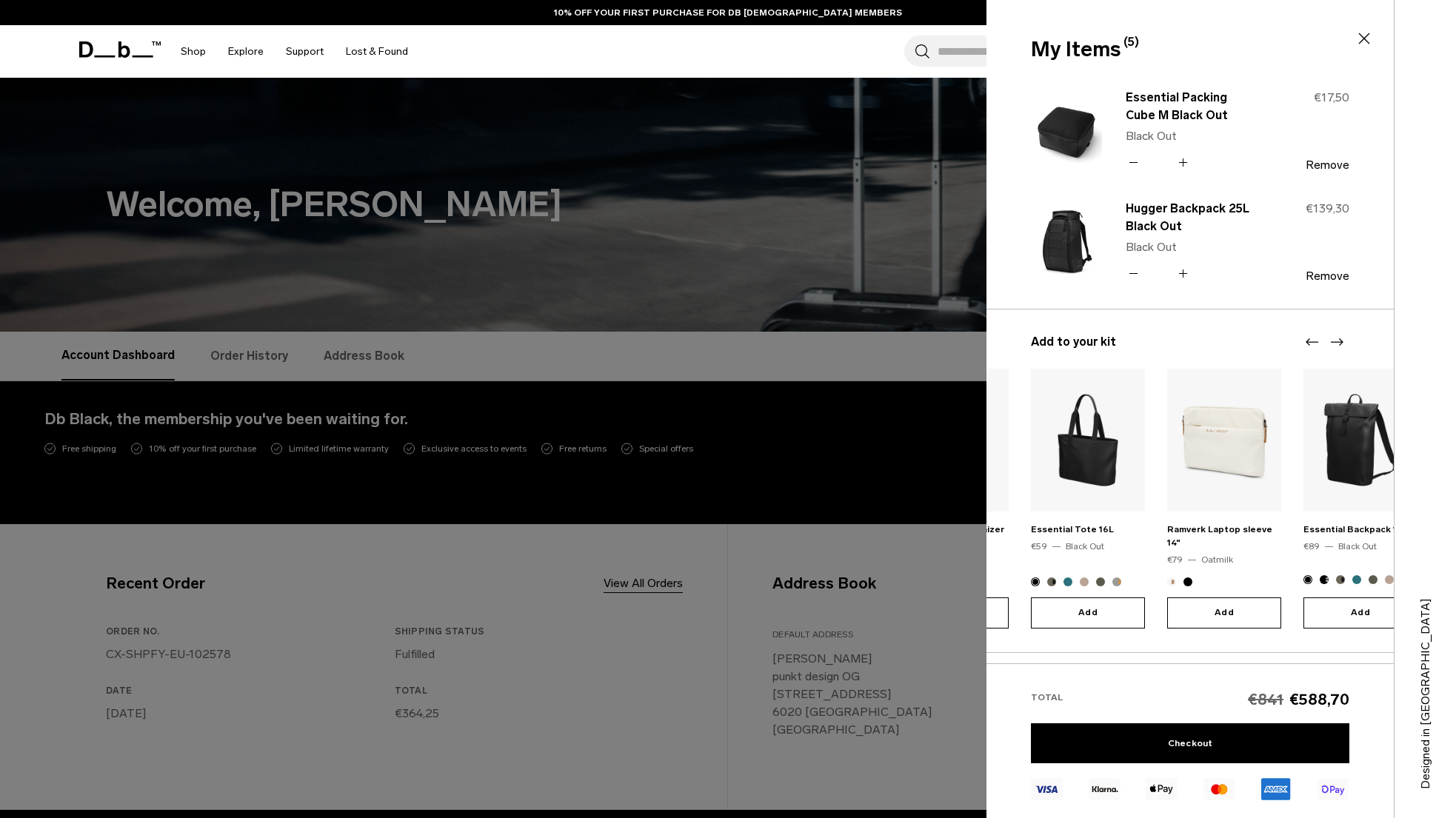
click at [1340, 341] on icon "Next slide" at bounding box center [1337, 342] width 18 height 18
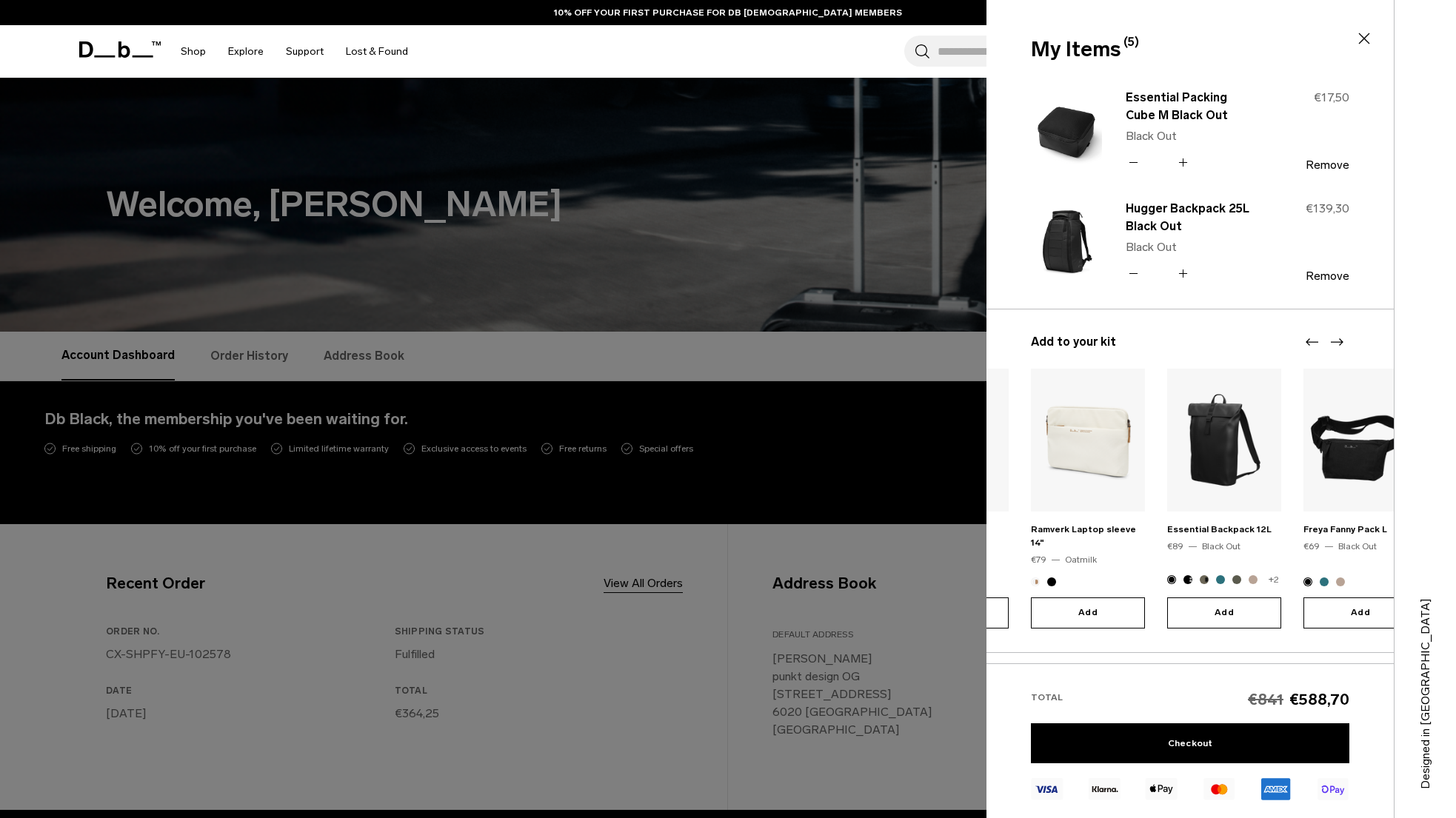
click at [1340, 341] on icon "Next slide" at bounding box center [1337, 342] width 18 height 18
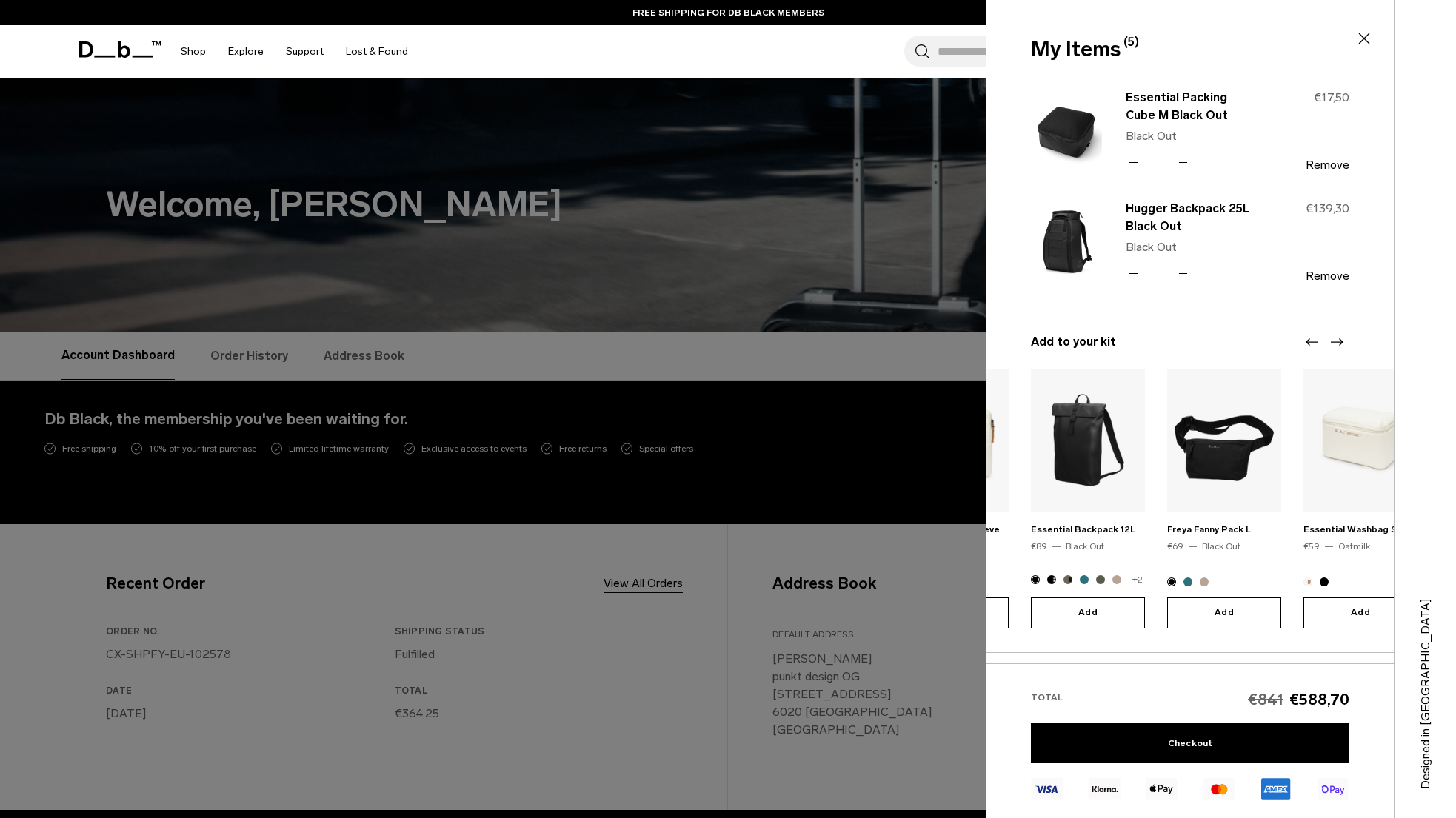
click at [1337, 341] on icon "Next slide" at bounding box center [1337, 342] width 12 height 7
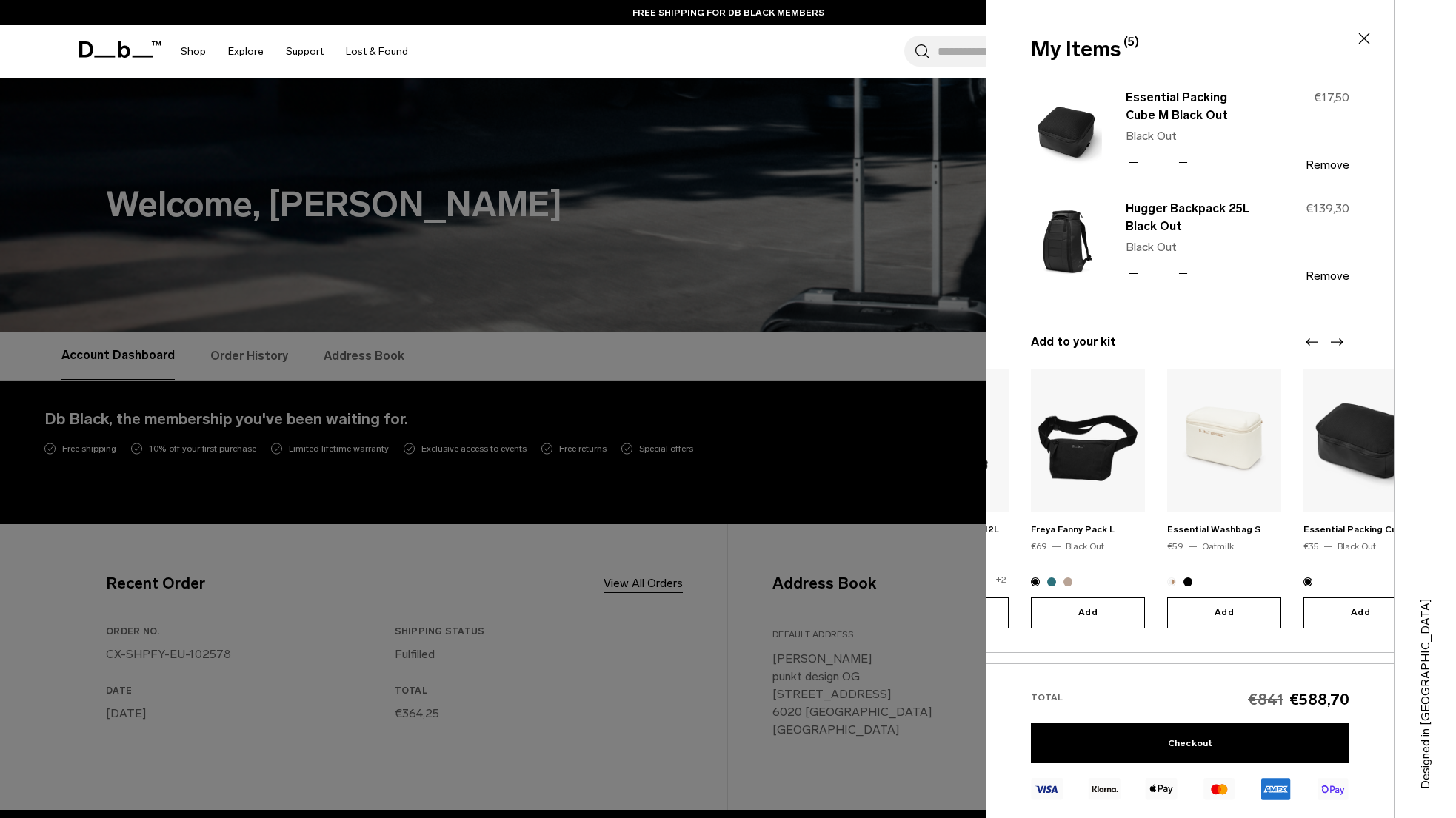
click at [1337, 341] on icon "Next slide" at bounding box center [1337, 342] width 12 height 7
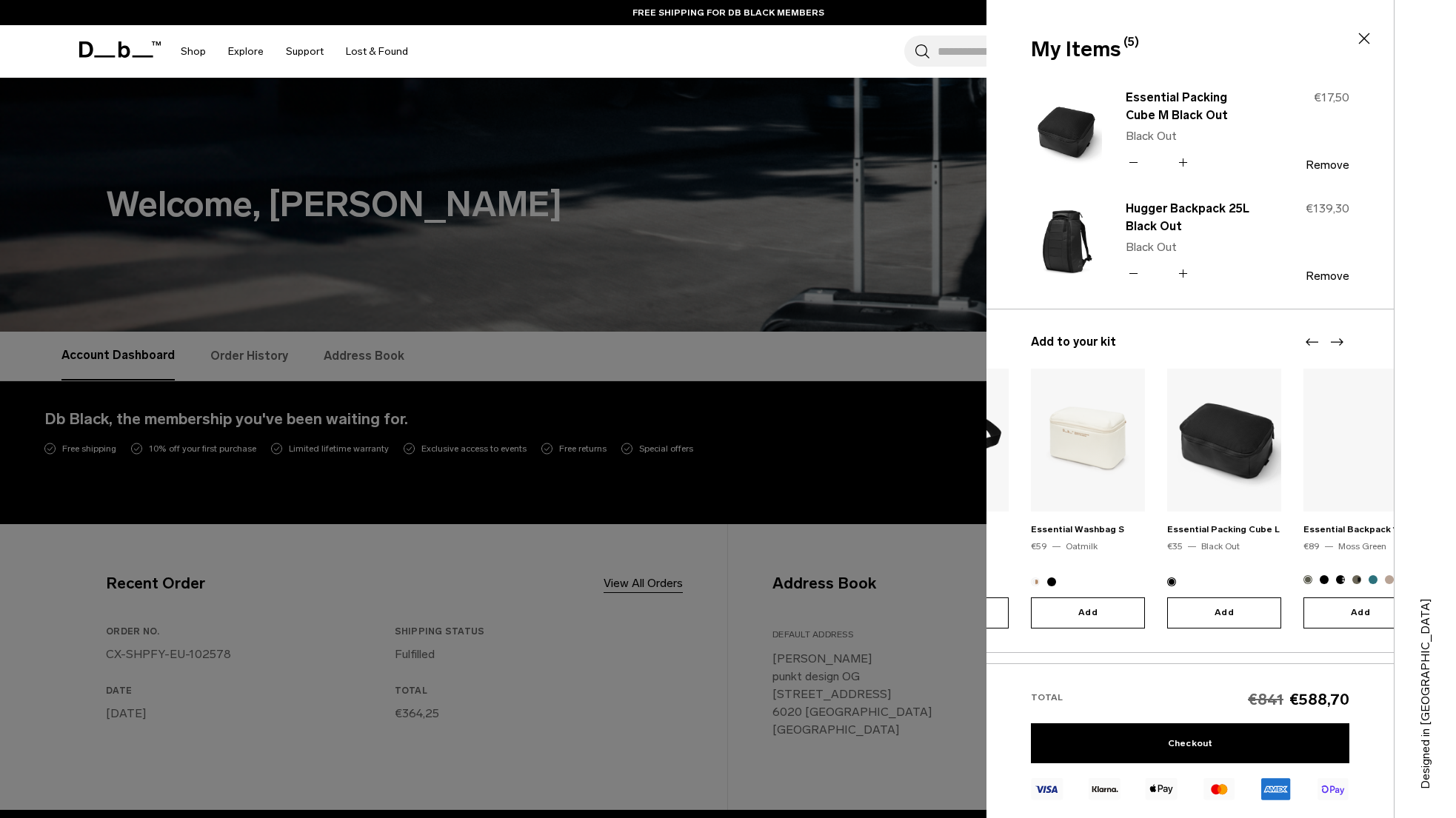
click at [1337, 341] on icon "Next slide" at bounding box center [1337, 342] width 12 height 7
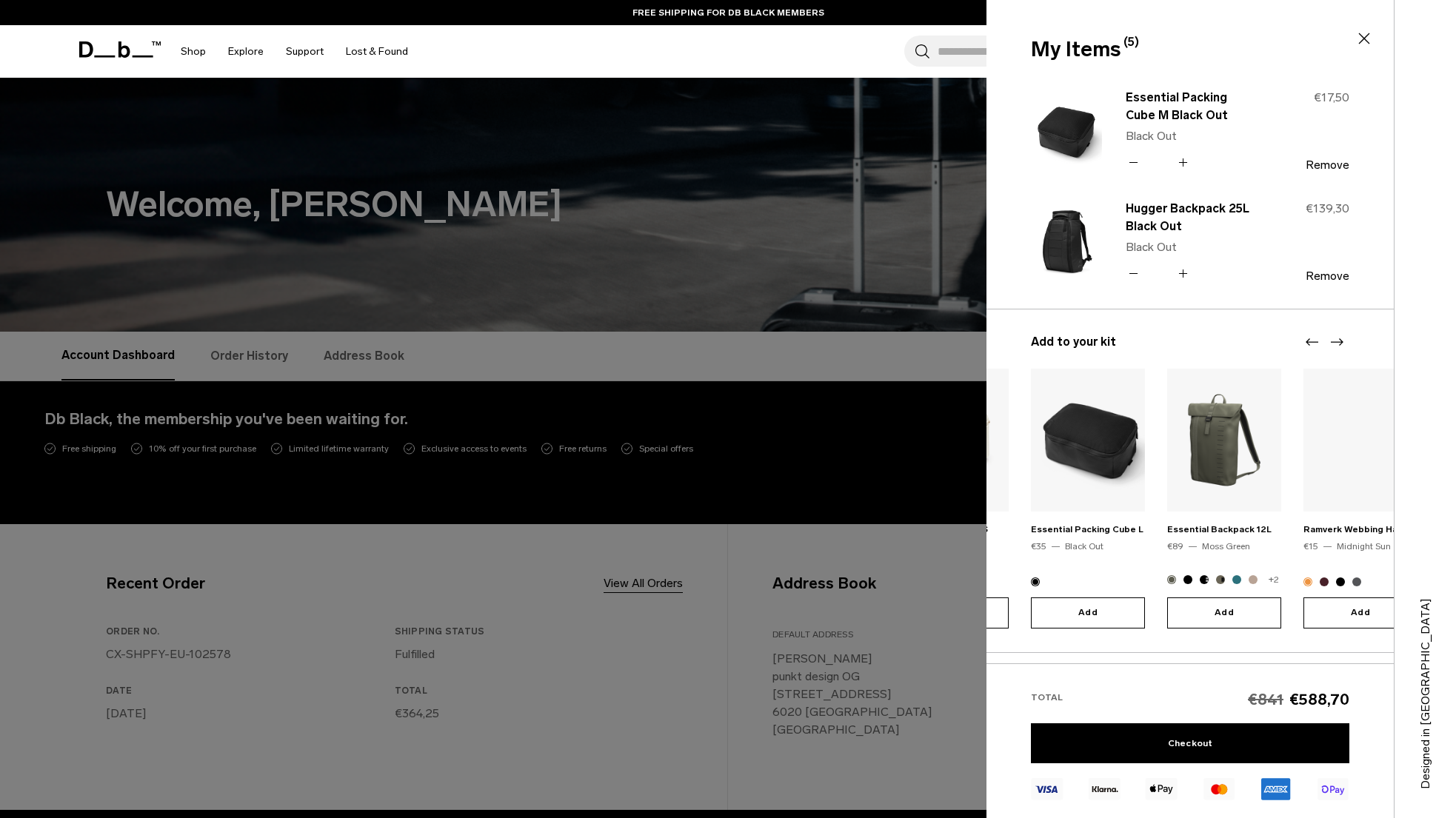
click at [1337, 341] on icon "Next slide" at bounding box center [1337, 342] width 12 height 7
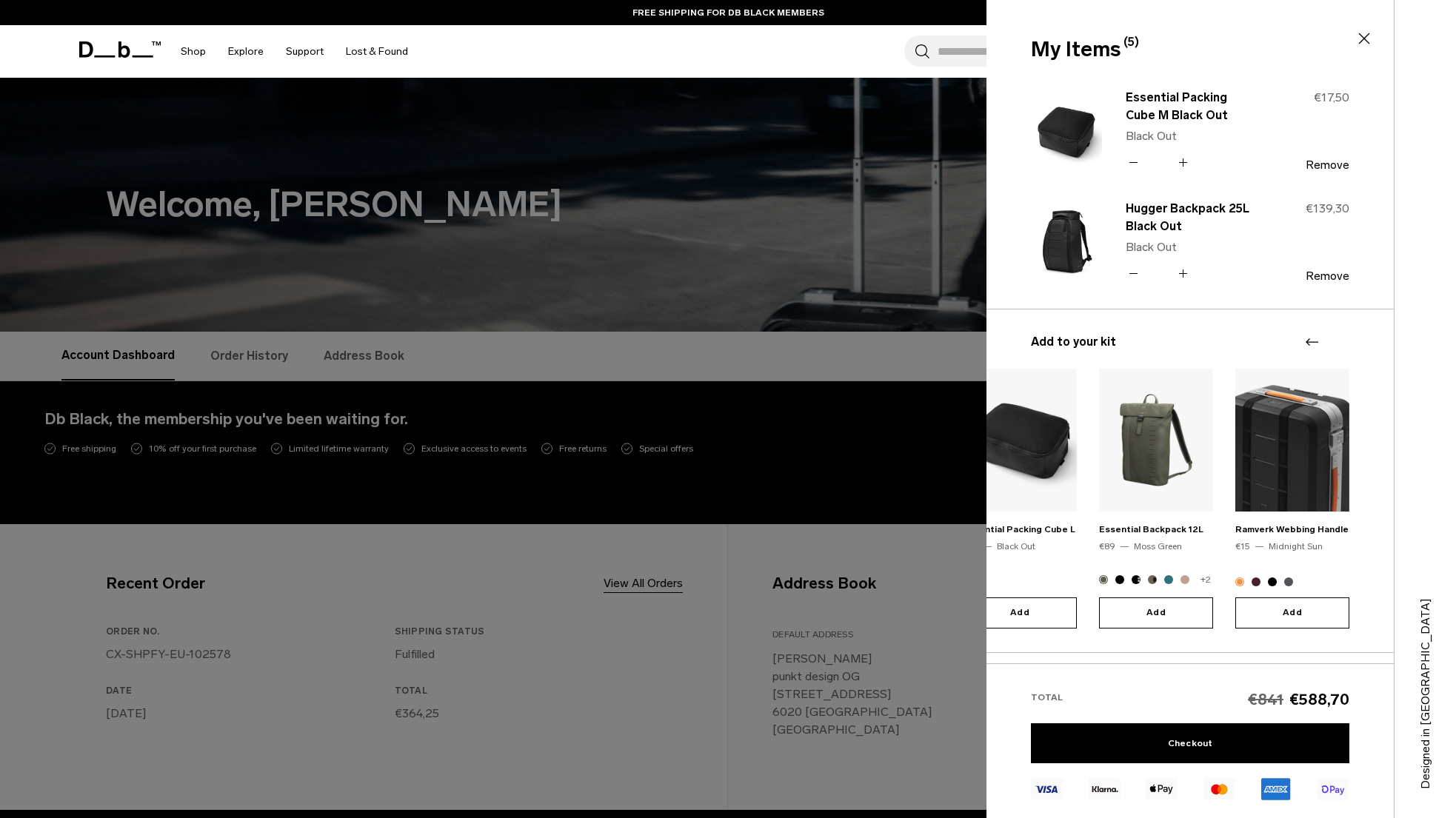
click at [1337, 341] on div at bounding box center [1324, 342] width 45 height 18
click at [1362, 36] on icon at bounding box center [1364, 38] width 11 height 11
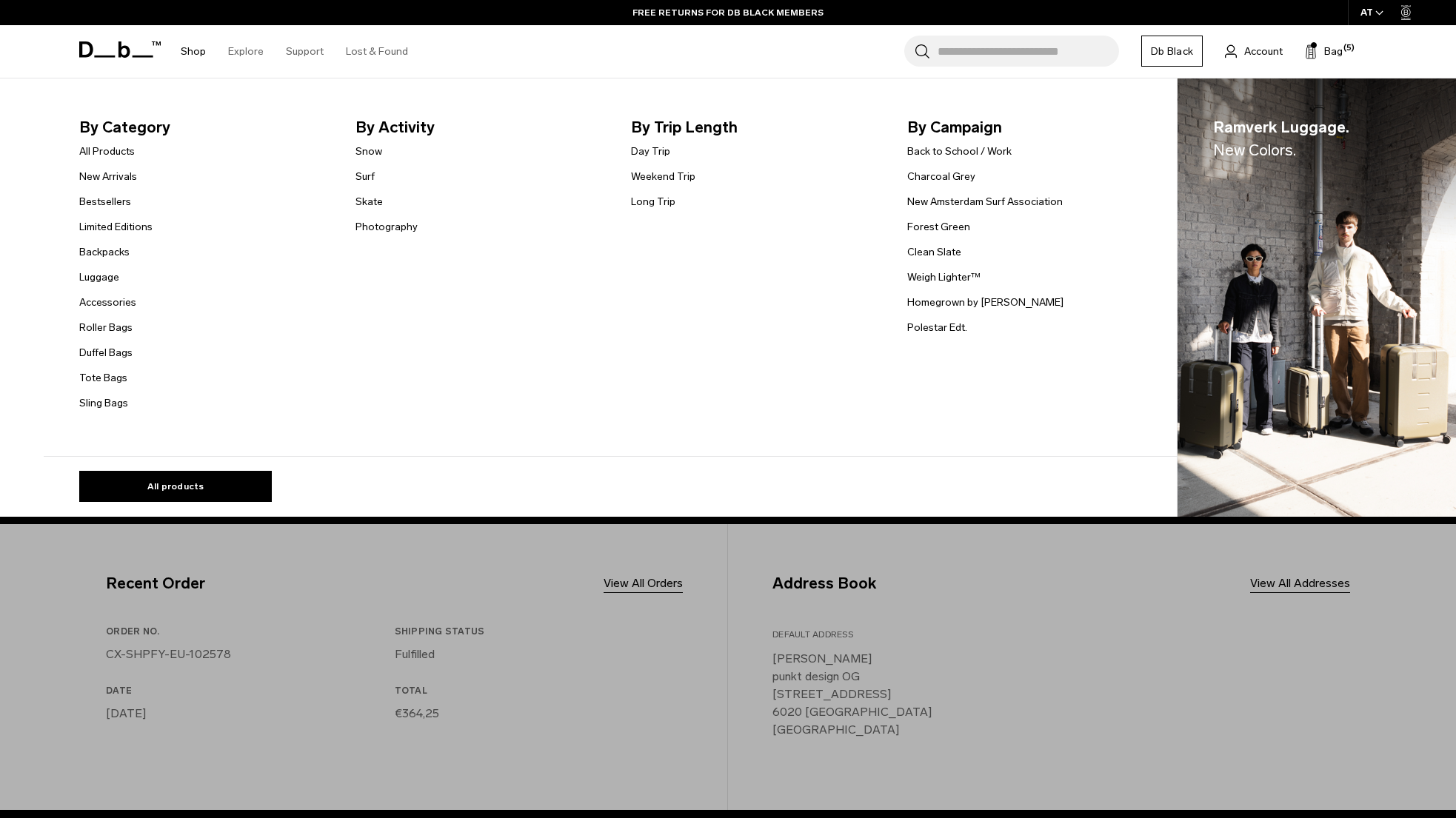
click at [198, 51] on link "Shop" at bounding box center [193, 51] width 25 height 53
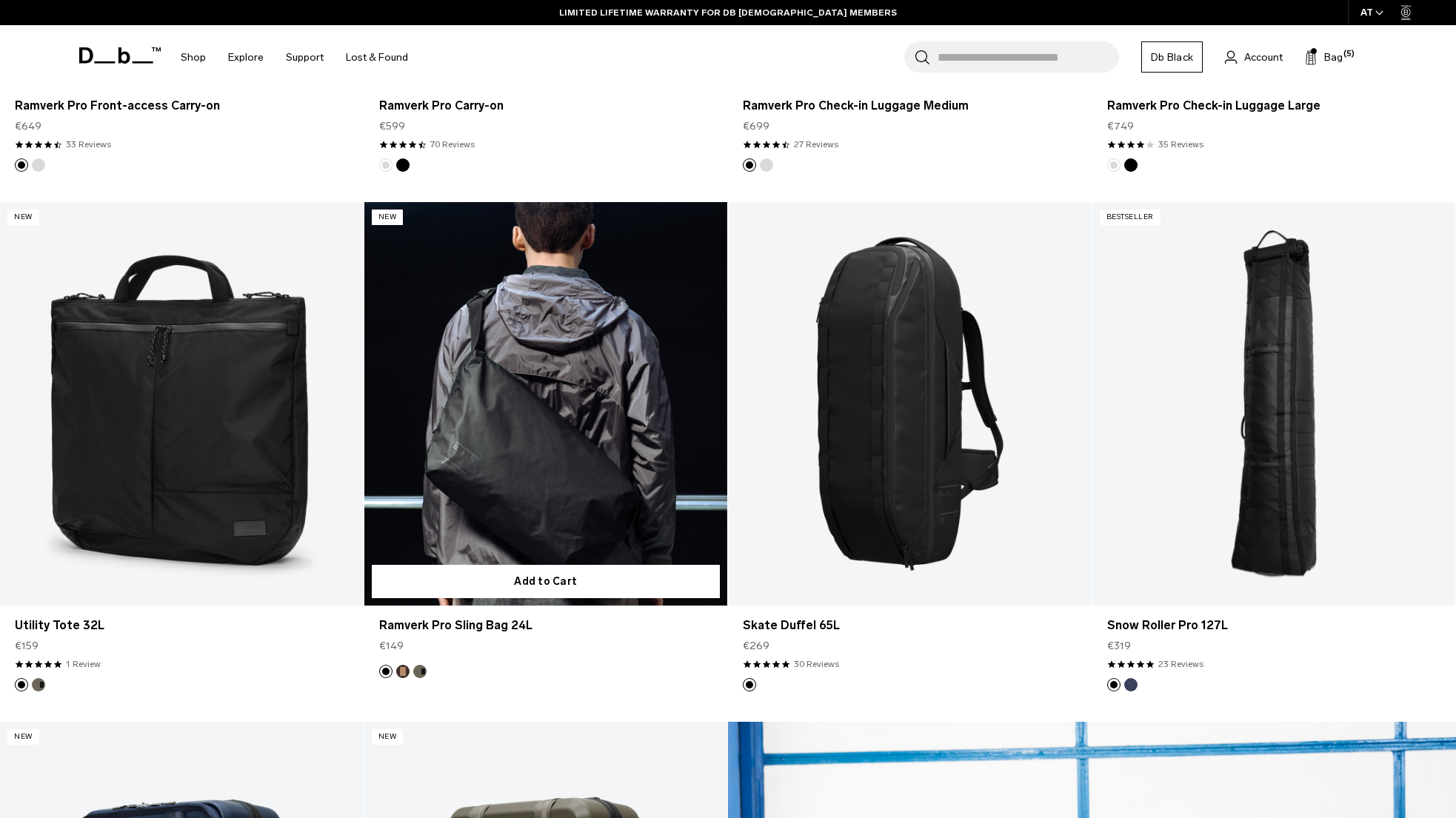
scroll to position [1324, 0]
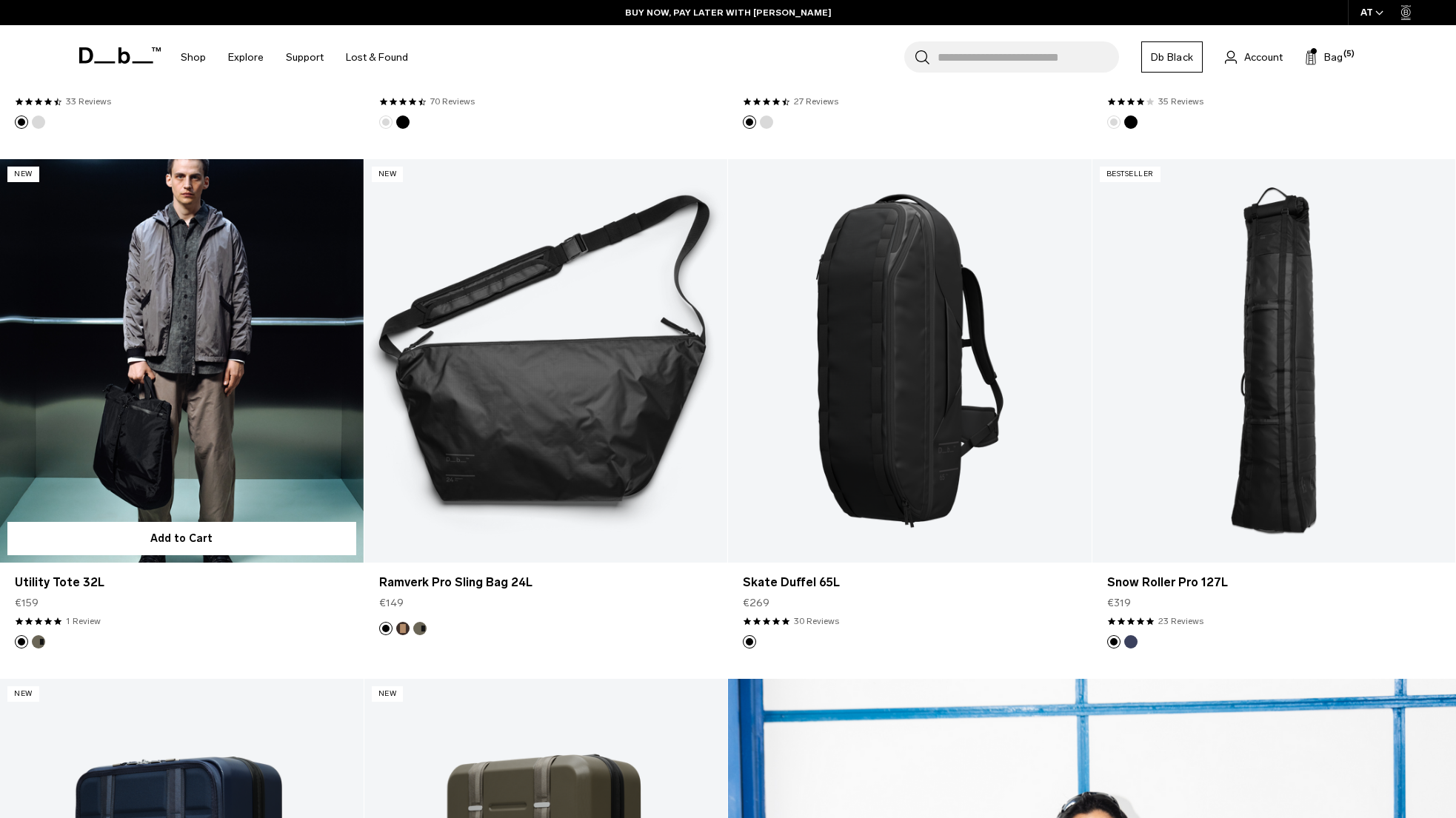
click at [128, 329] on link "Utility Tote 32L" at bounding box center [182, 360] width 363 height 403
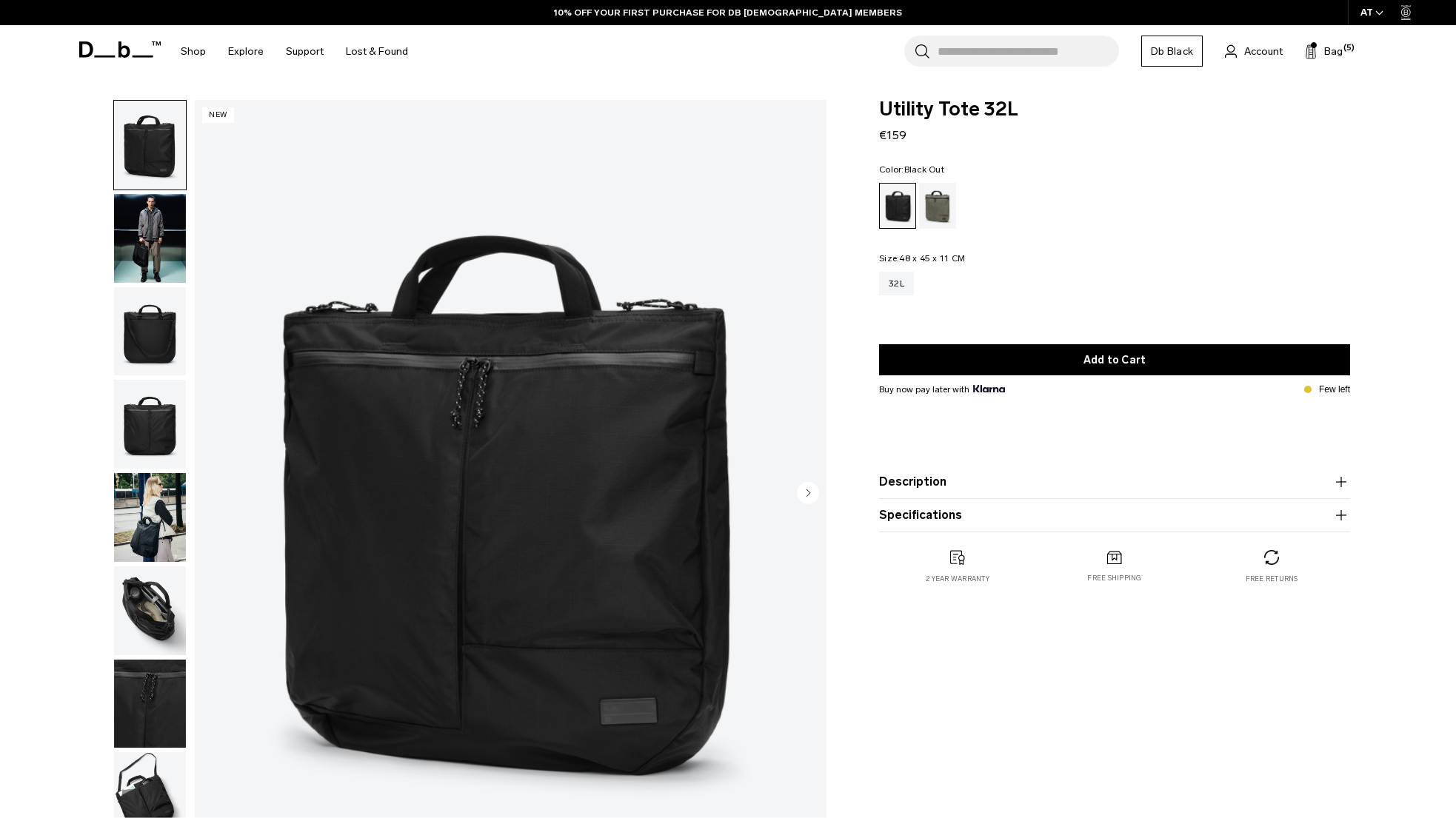
click at [147, 534] on img "button" at bounding box center [150, 517] width 72 height 89
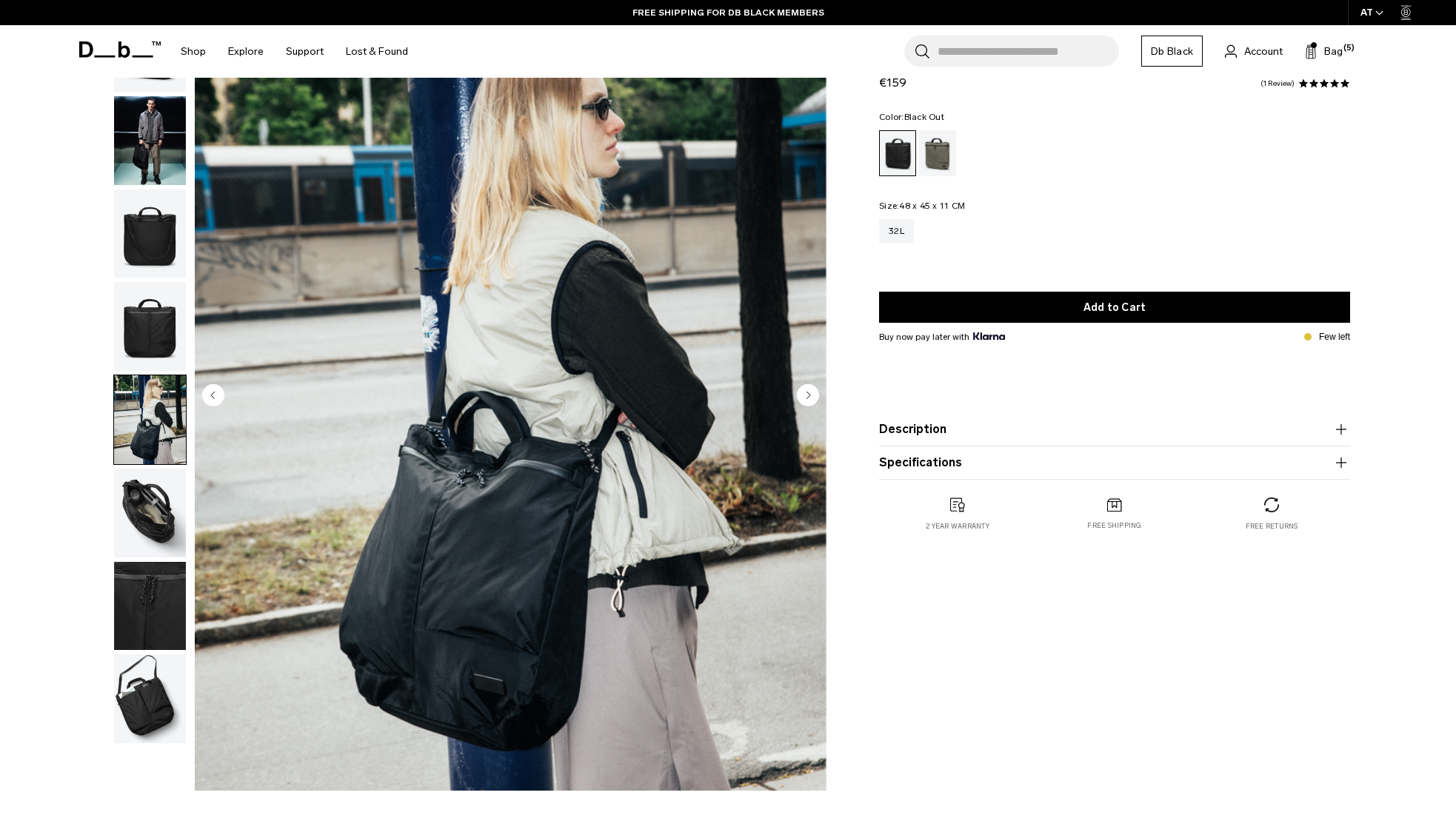
scroll to position [97, 0]
click at [135, 495] on img "button" at bounding box center [150, 514] width 72 height 89
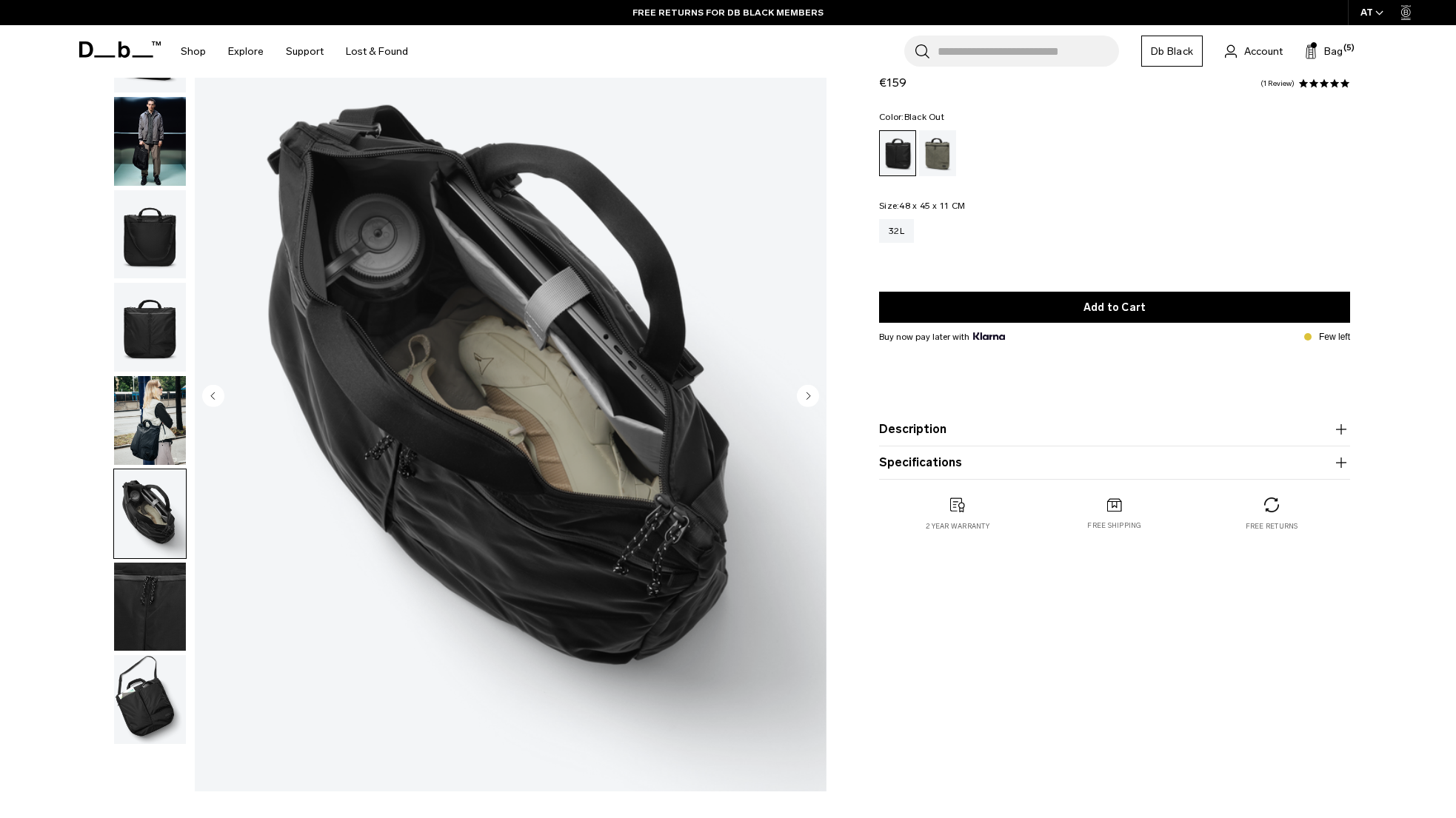
click at [150, 604] on img "button" at bounding box center [150, 607] width 72 height 89
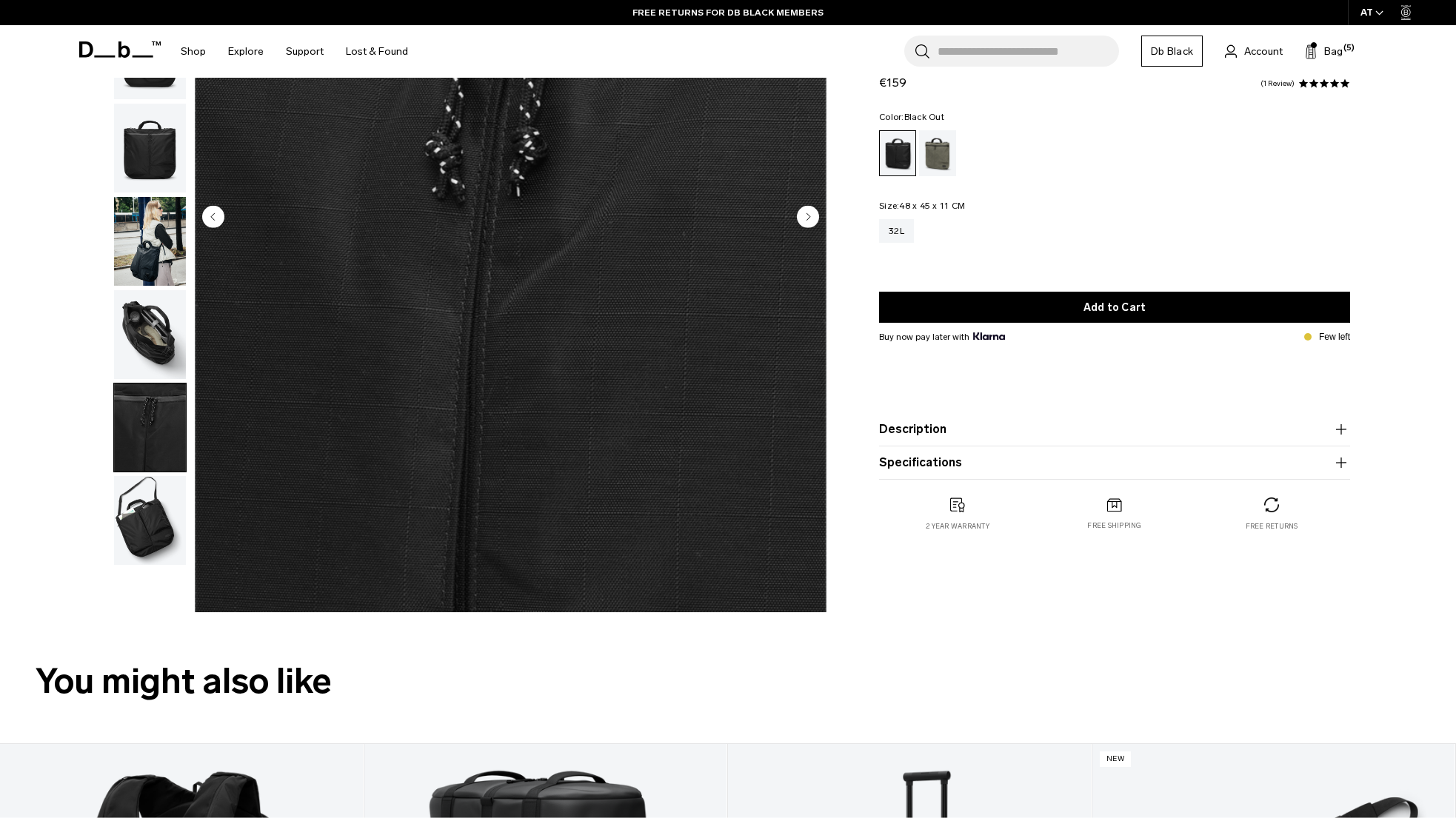
scroll to position [314, 0]
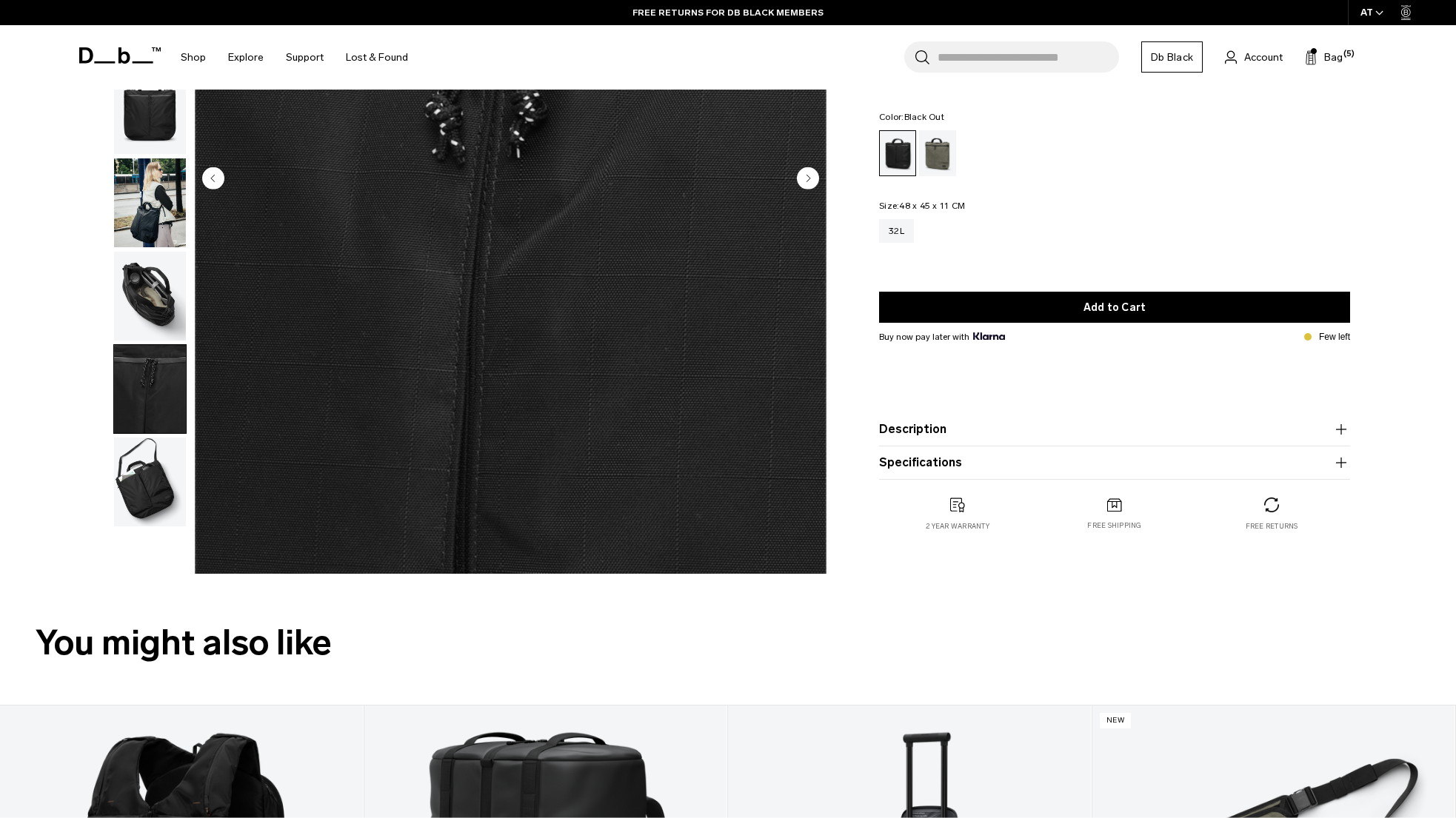
click at [117, 494] on img "button" at bounding box center [150, 482] width 72 height 89
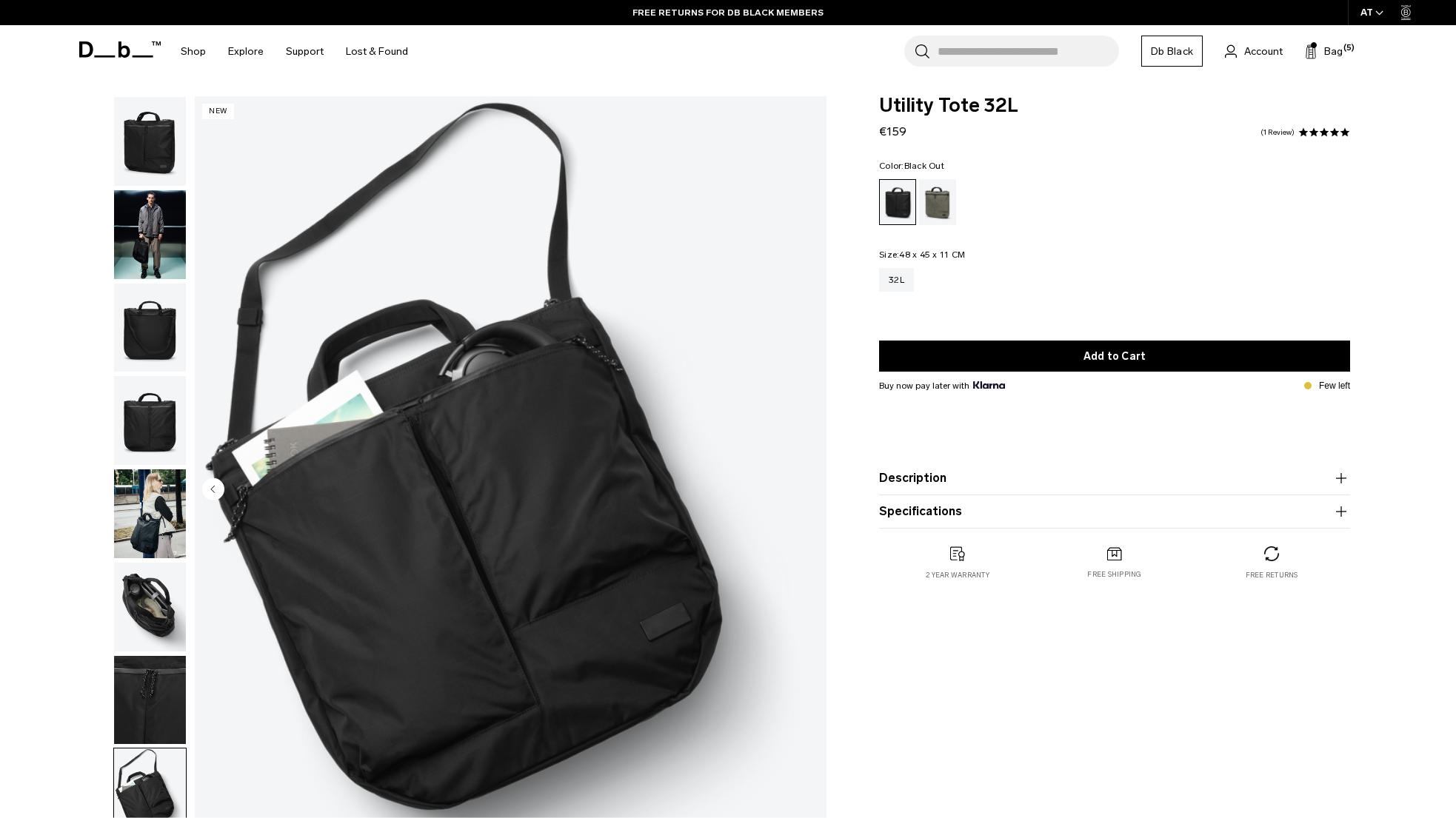
scroll to position [0, 0]
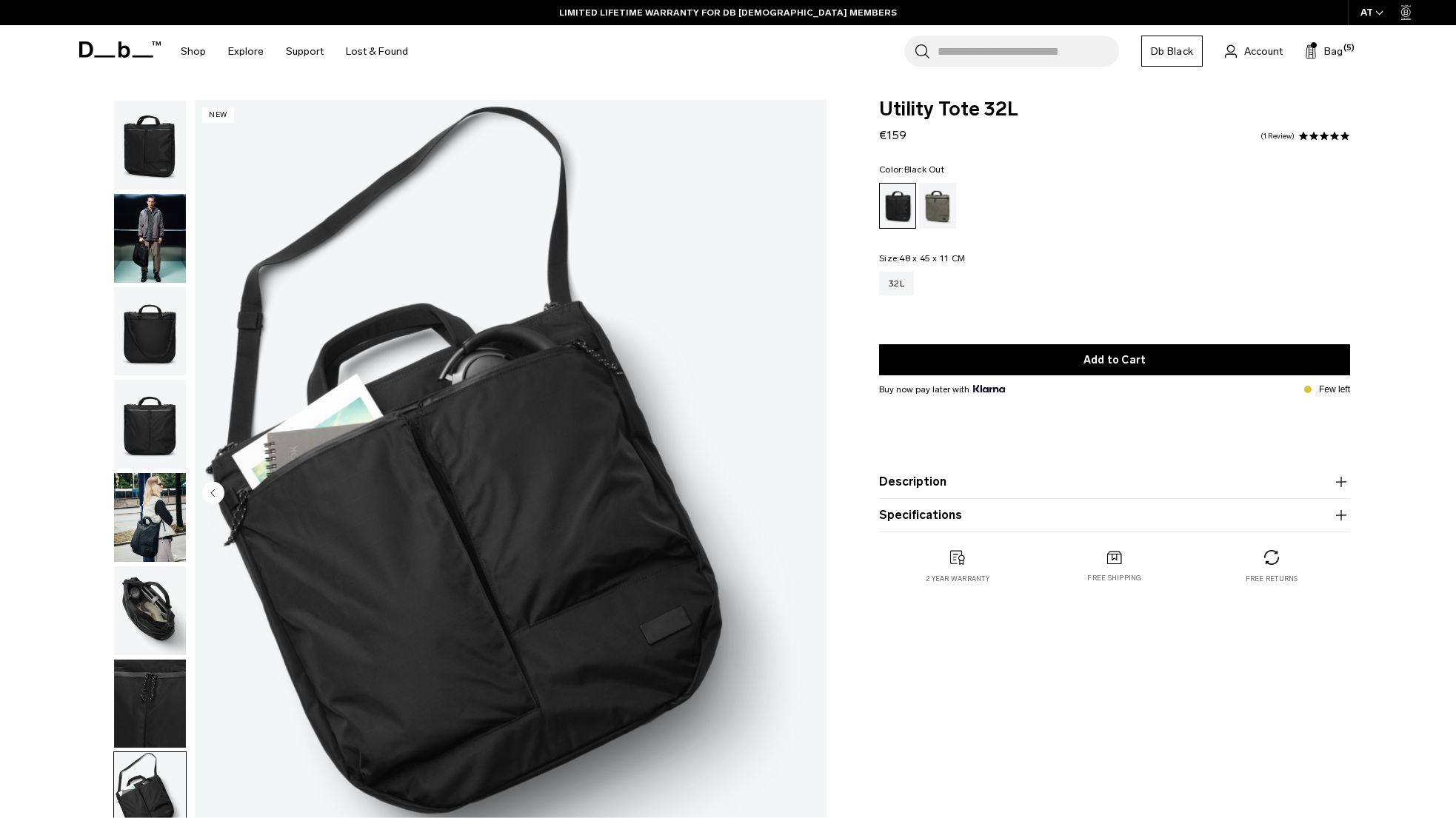
click at [151, 428] on img "button" at bounding box center [150, 425] width 72 height 89
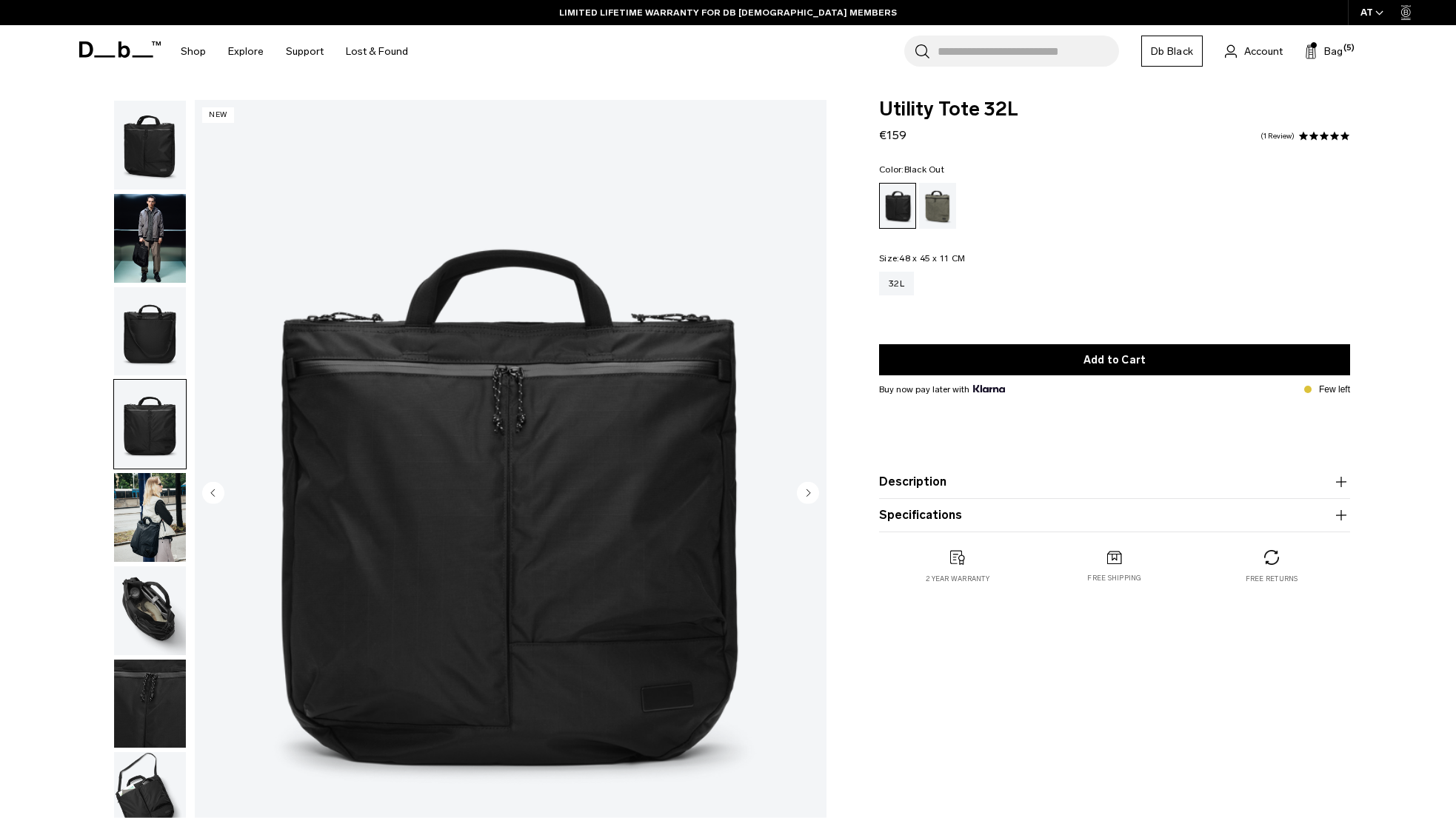
click at [153, 319] on img "button" at bounding box center [150, 332] width 72 height 89
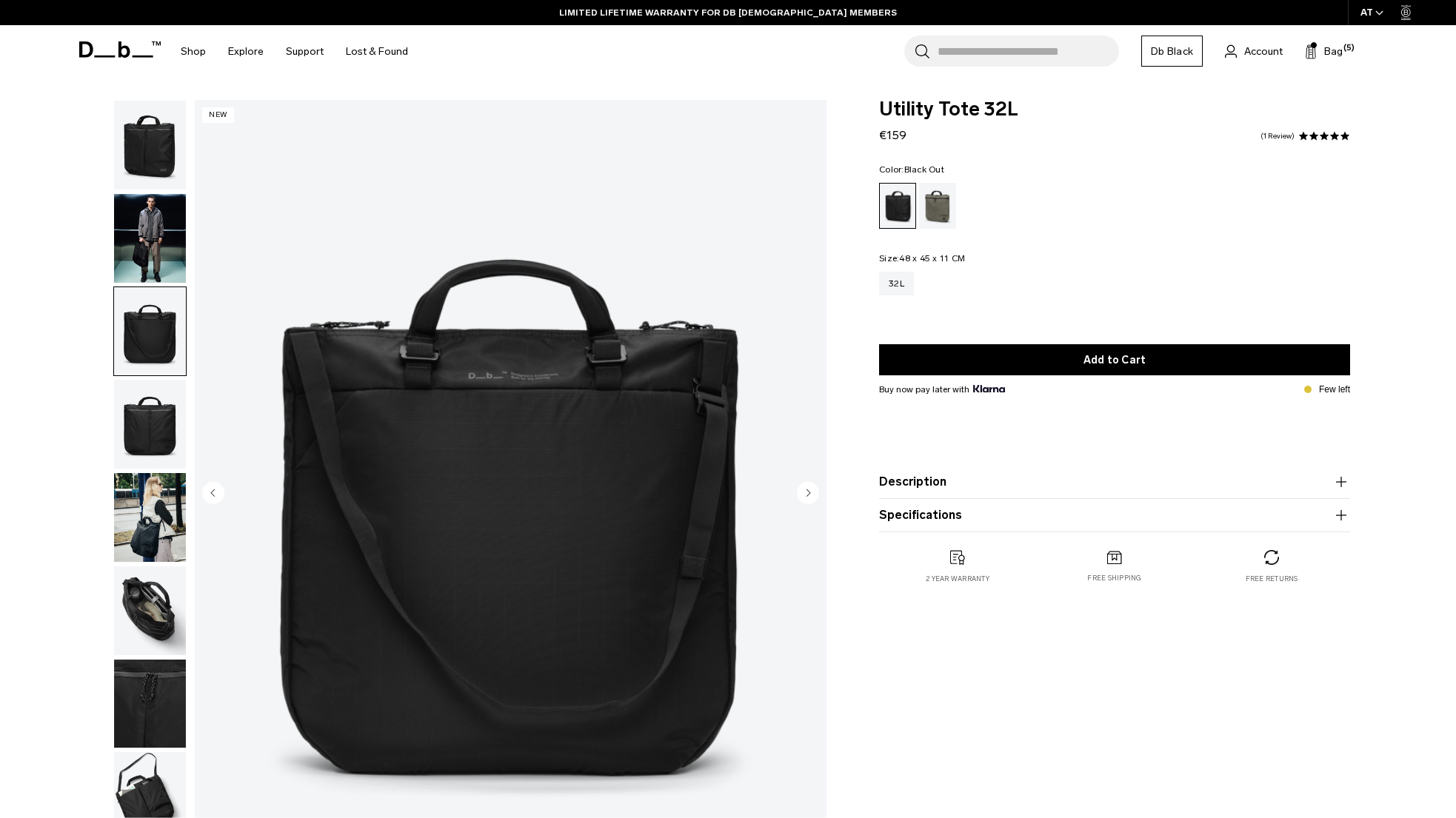
click at [159, 235] on img "button" at bounding box center [150, 239] width 72 height 89
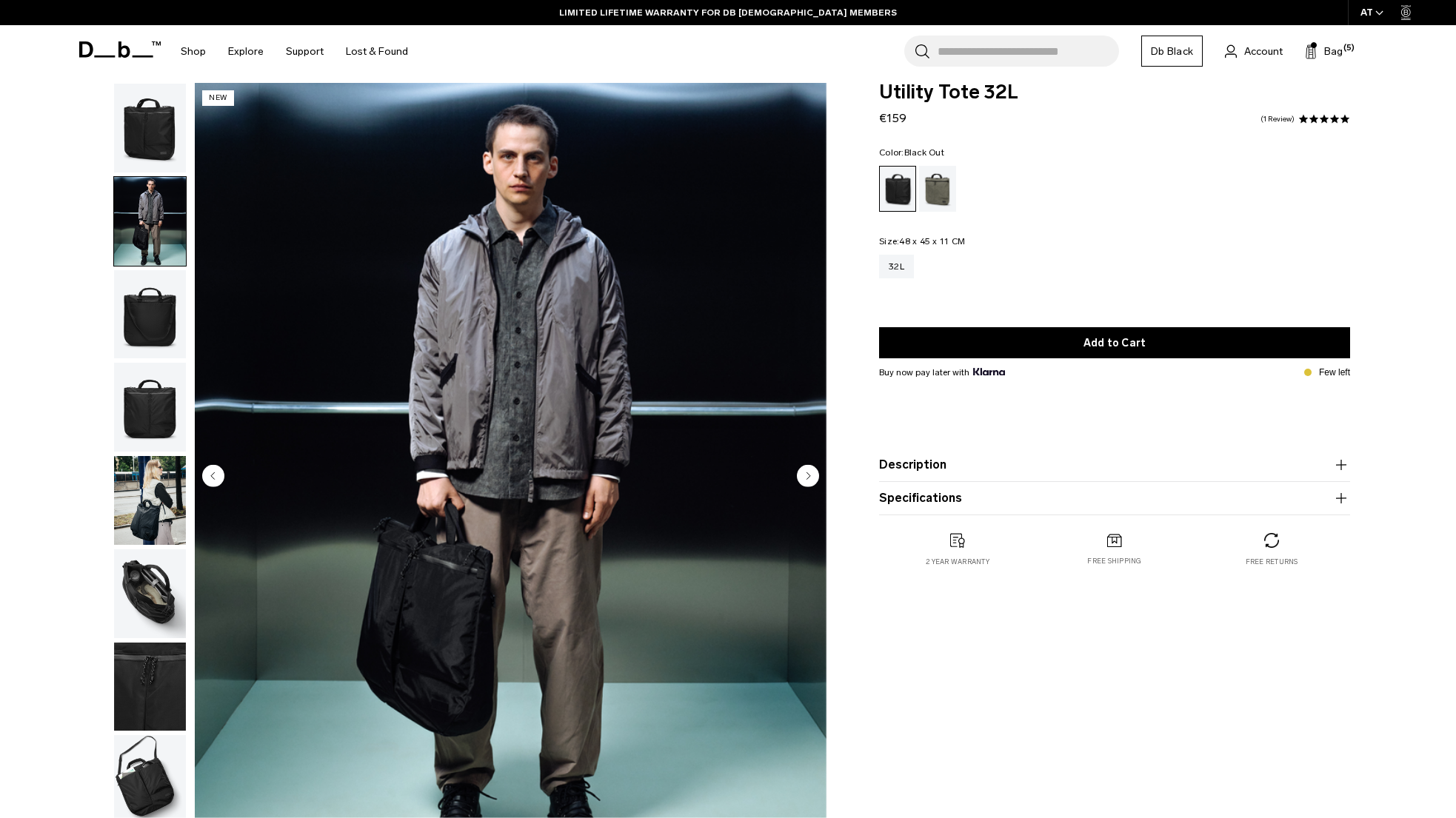
scroll to position [6, 0]
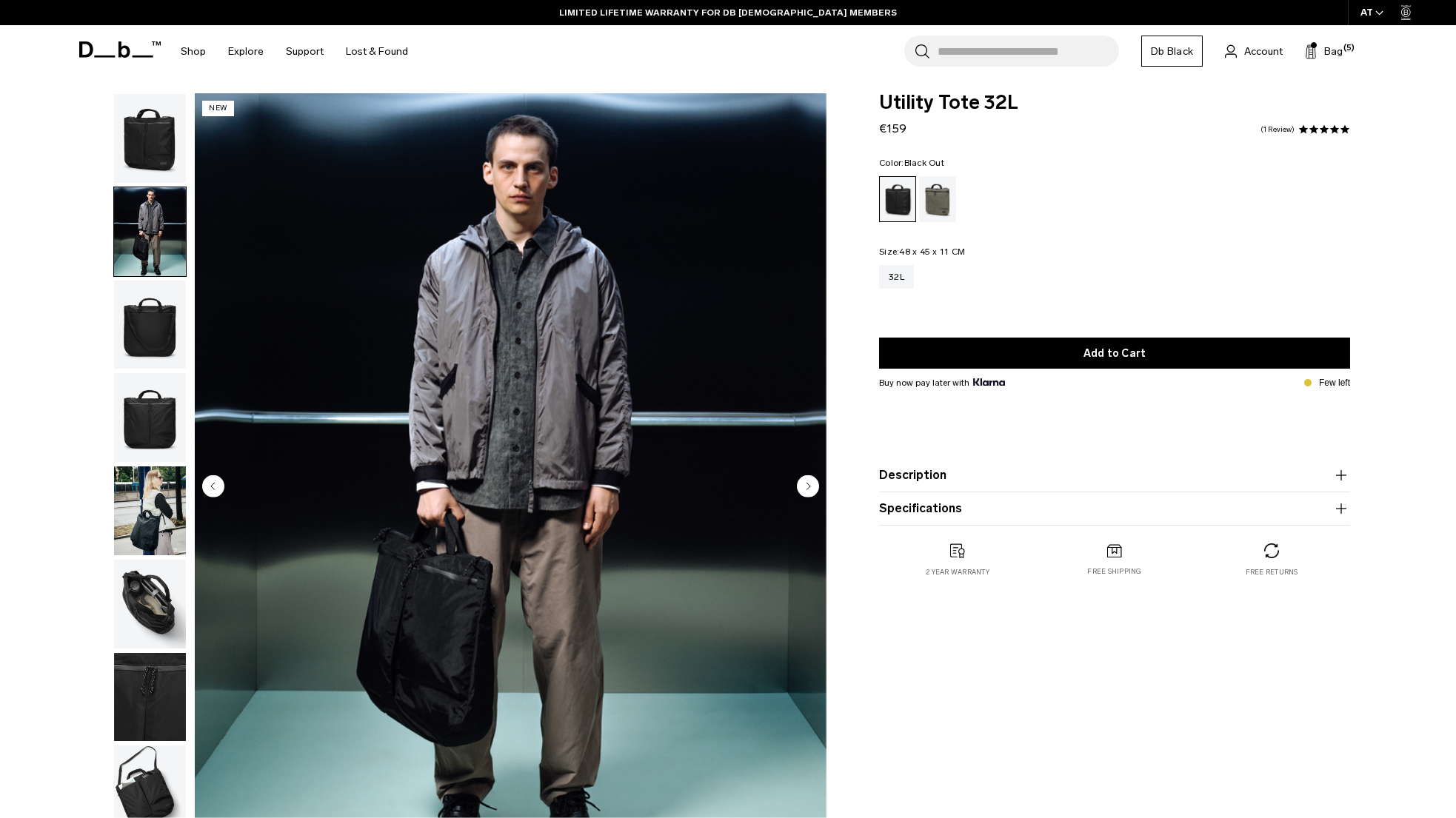
click at [159, 142] on img "button" at bounding box center [150, 139] width 72 height 89
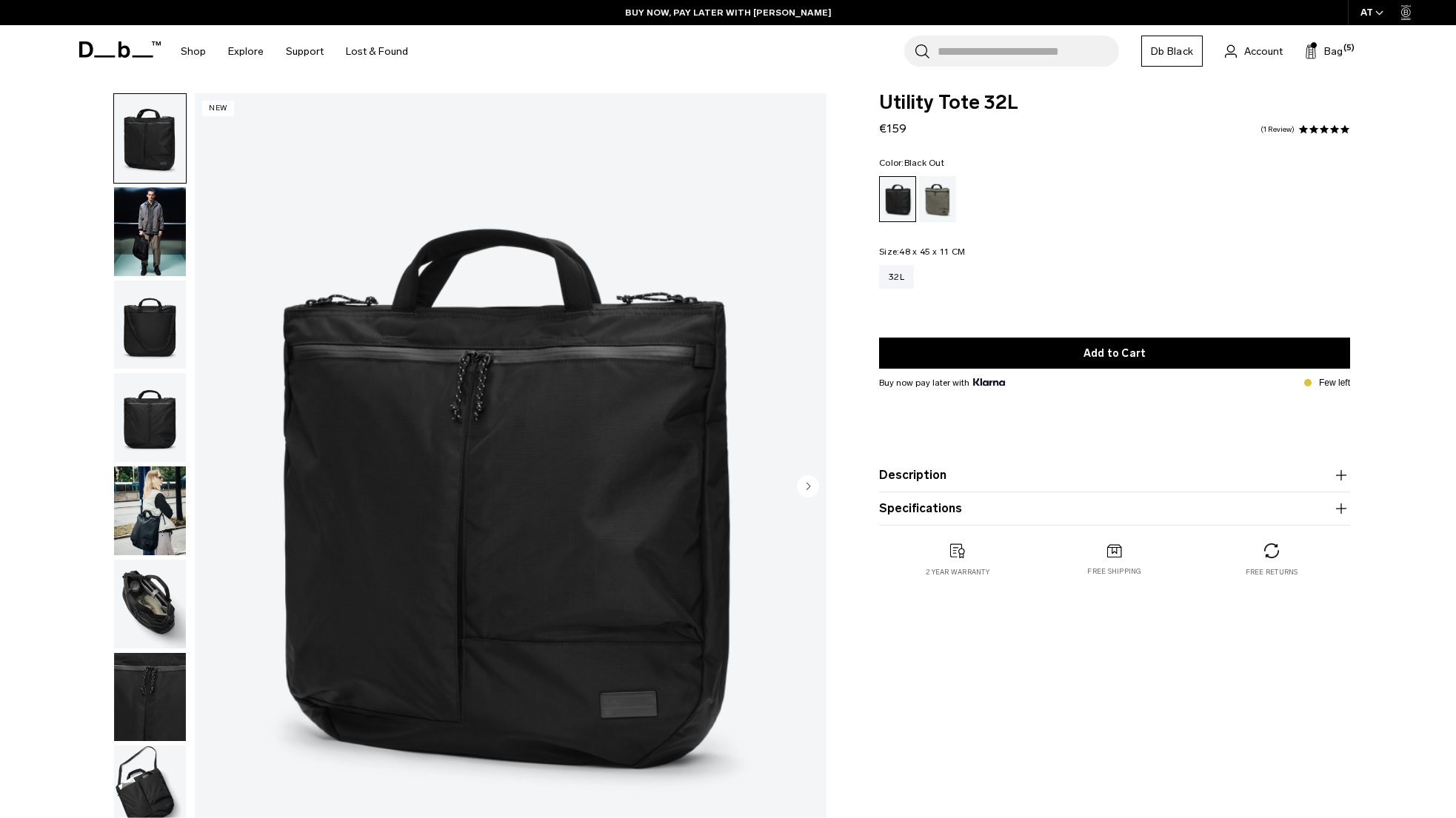
click at [168, 518] on img "button" at bounding box center [150, 511] width 72 height 89
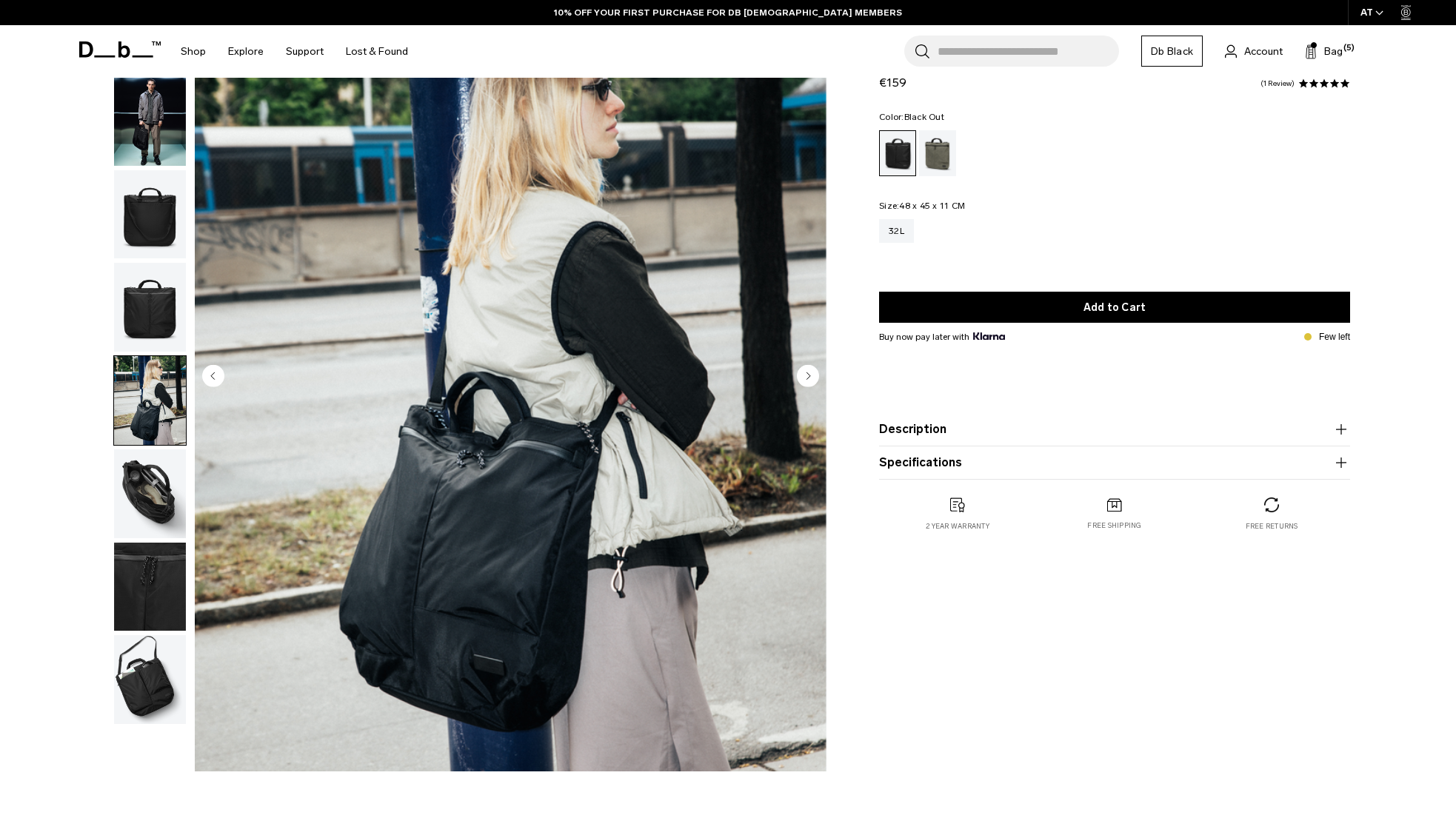
scroll to position [0, 0]
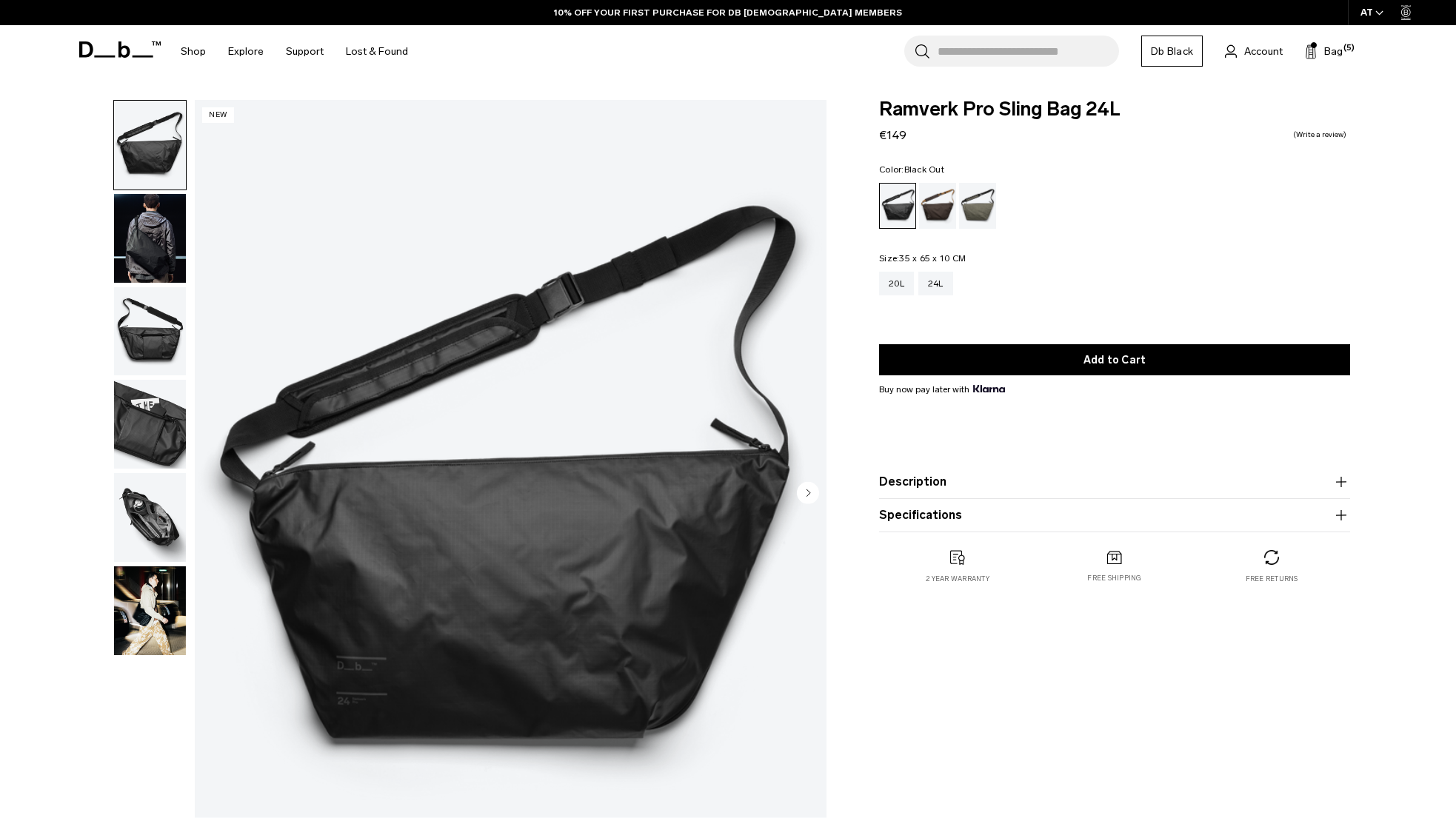
click at [140, 507] on img "button" at bounding box center [150, 517] width 72 height 89
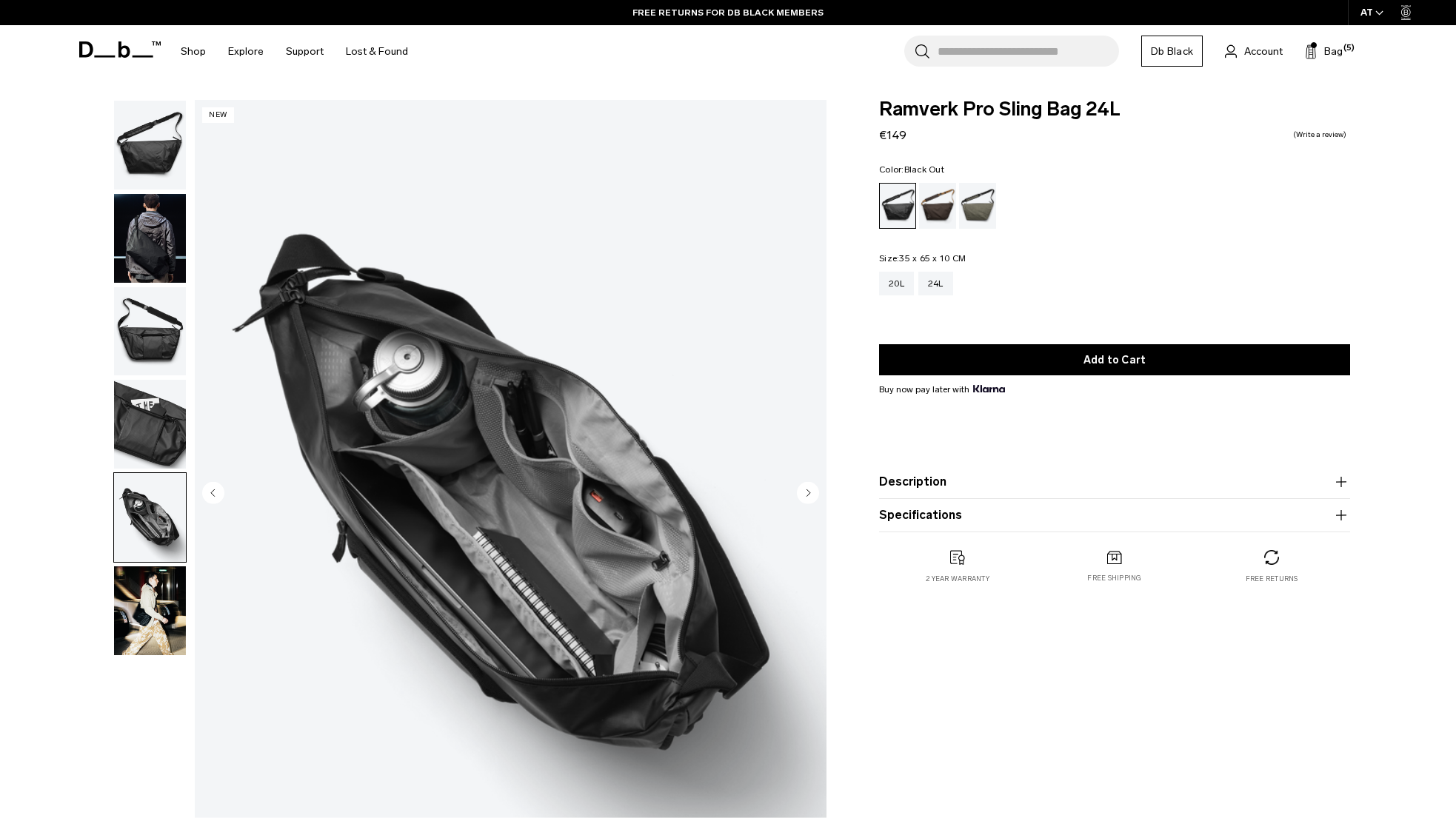
click at [131, 591] on img "button" at bounding box center [150, 611] width 72 height 89
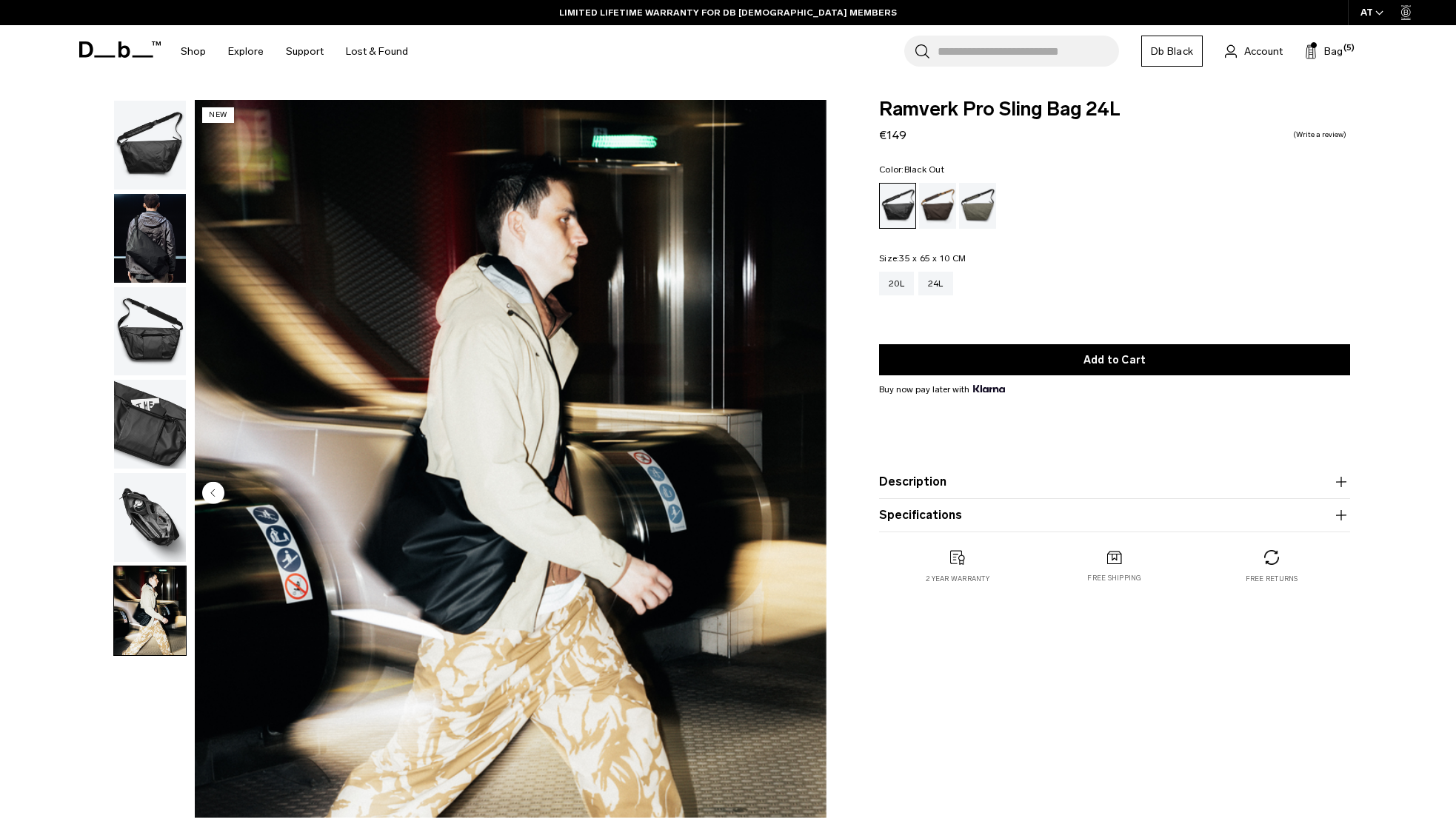
click at [135, 515] on img "button" at bounding box center [150, 517] width 72 height 89
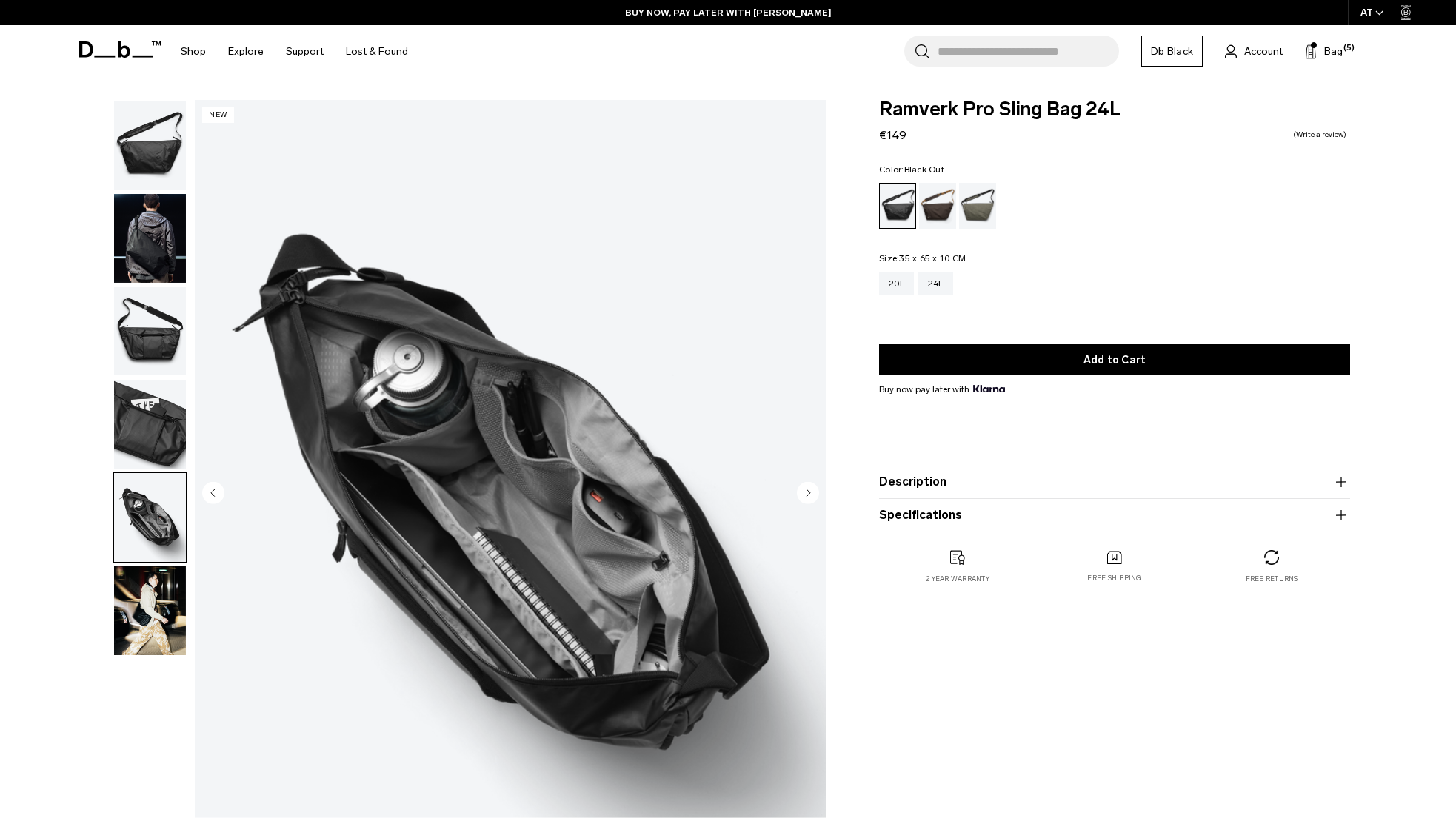
click at [150, 333] on img "button" at bounding box center [150, 332] width 72 height 89
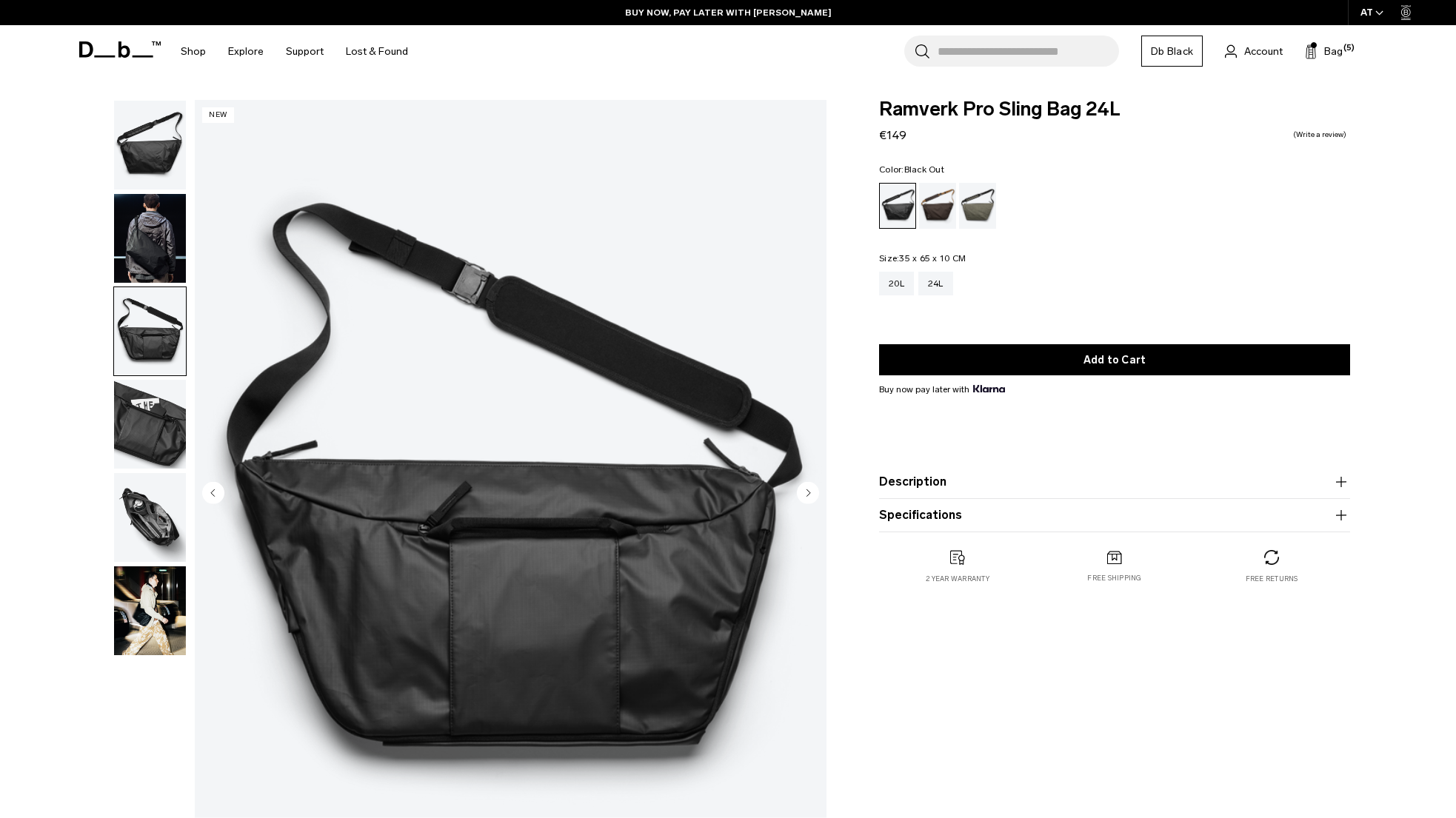
click at [144, 248] on img "button" at bounding box center [150, 239] width 72 height 89
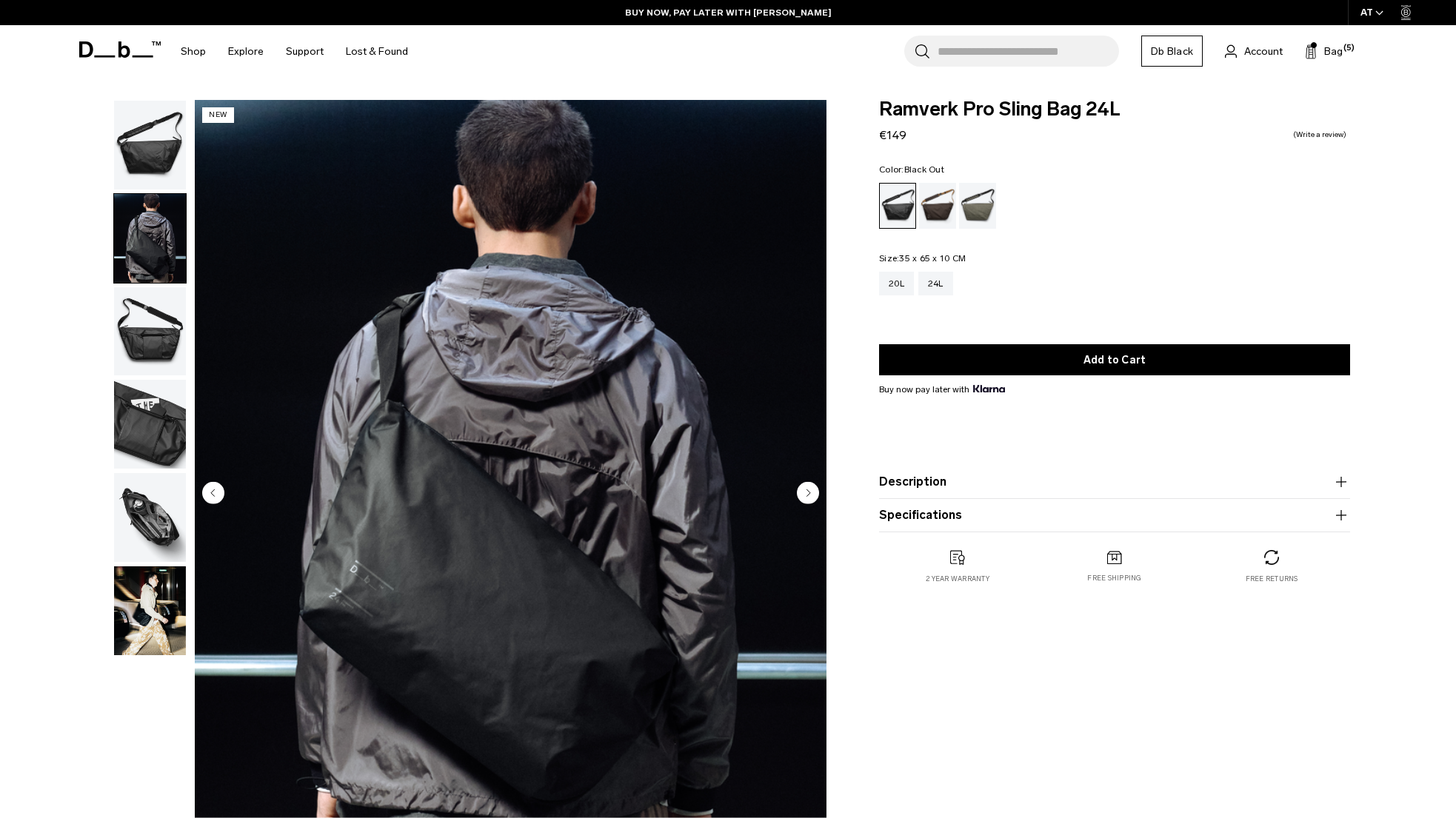
click at [118, 146] on img "button" at bounding box center [150, 145] width 72 height 89
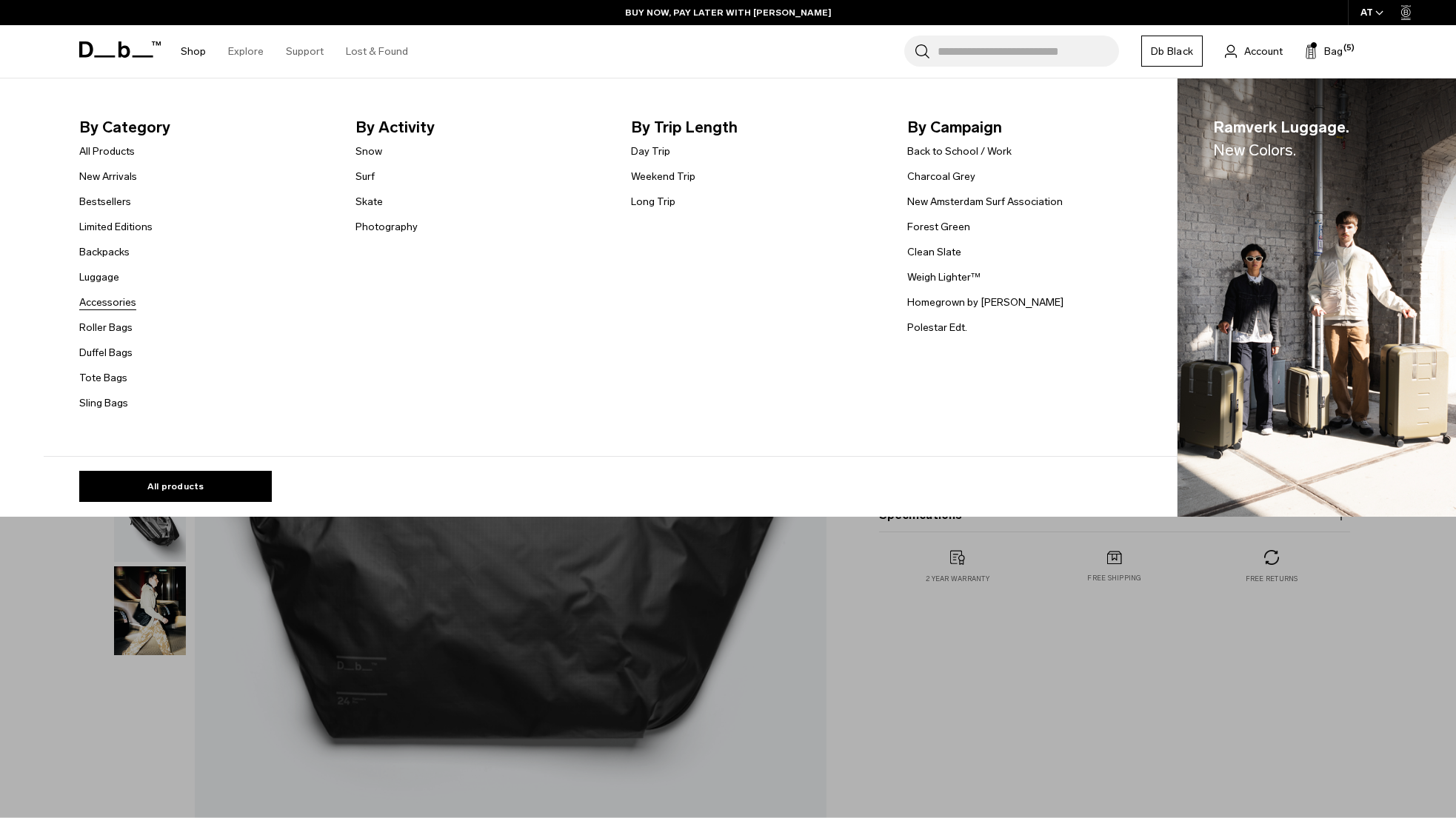
click at [126, 306] on link "Accessories" at bounding box center [108, 302] width 57 height 15
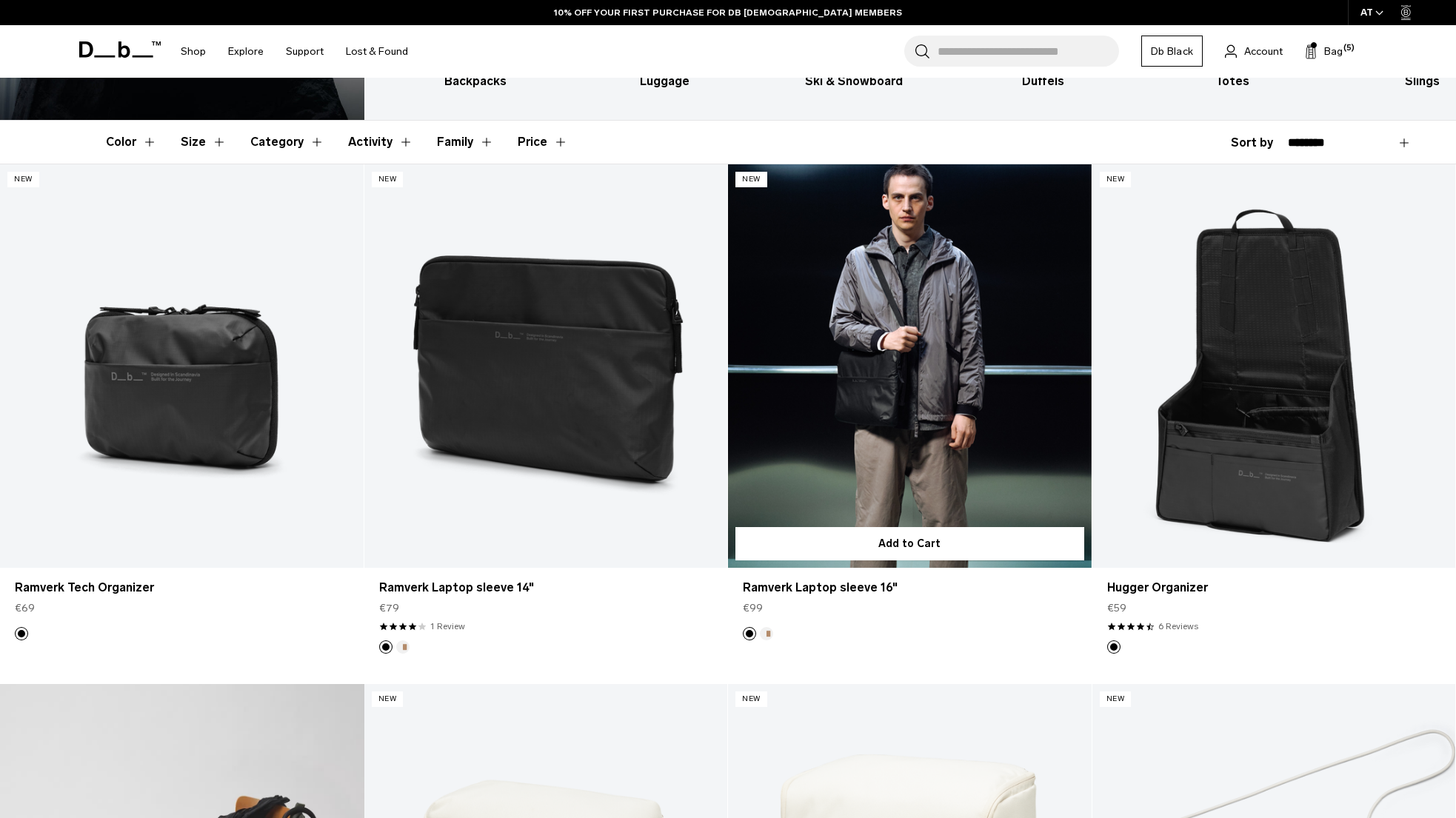
click at [926, 373] on link "Ramverk Laptop sleeve 16" at bounding box center [909, 366] width 363 height 403
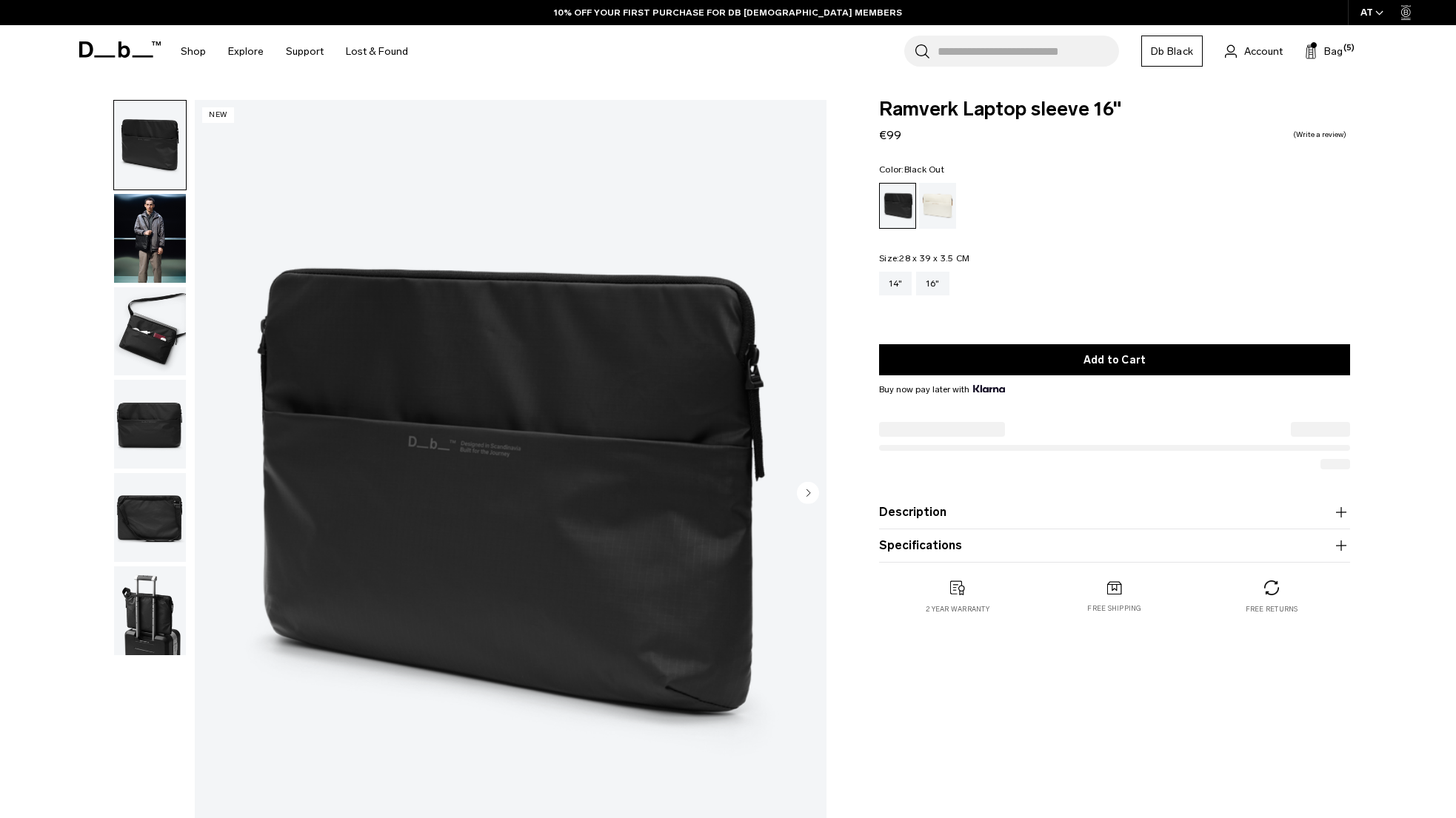
click at [143, 351] on img "button" at bounding box center [150, 332] width 72 height 89
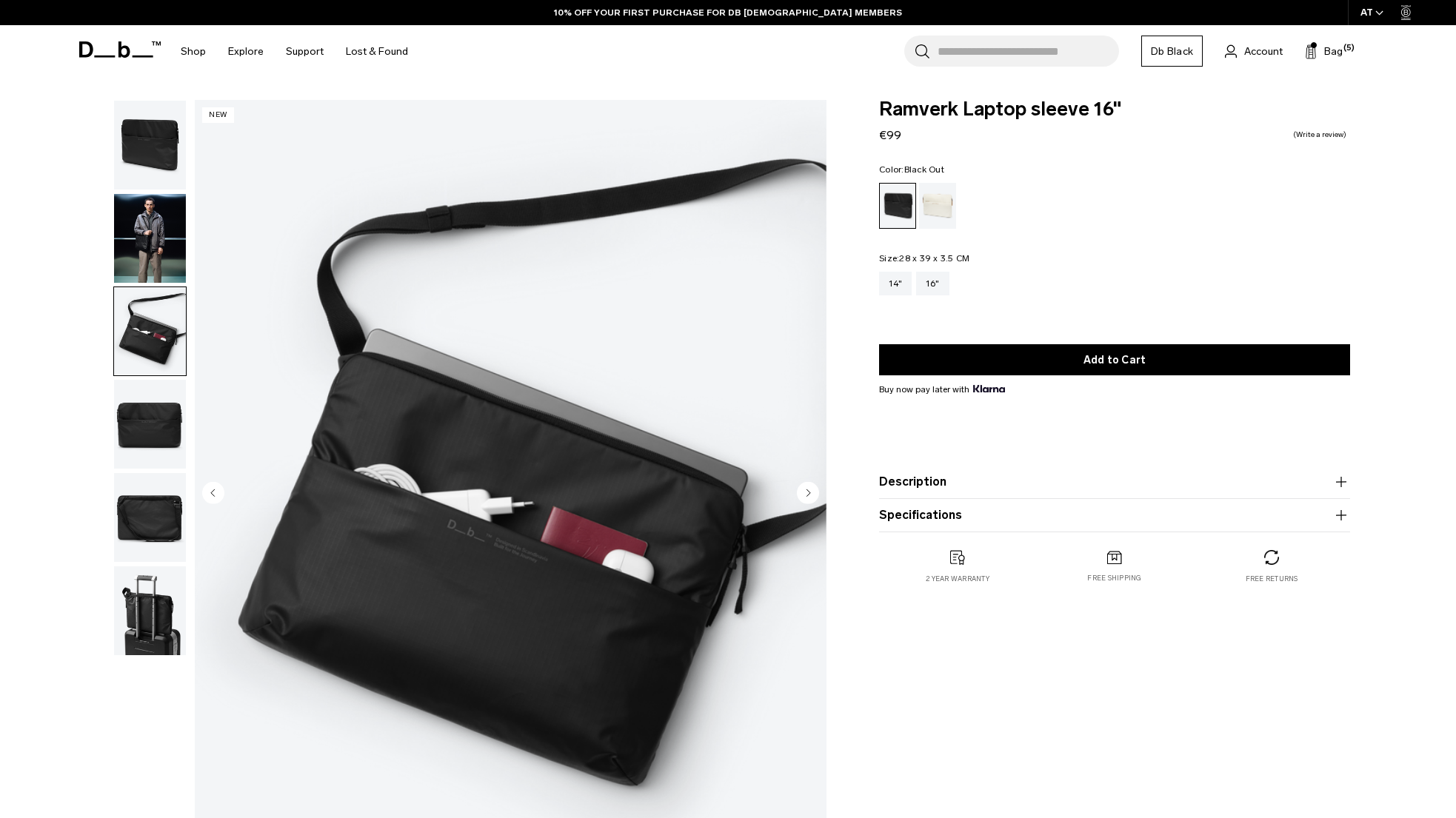
click at [136, 428] on img "button" at bounding box center [150, 425] width 72 height 89
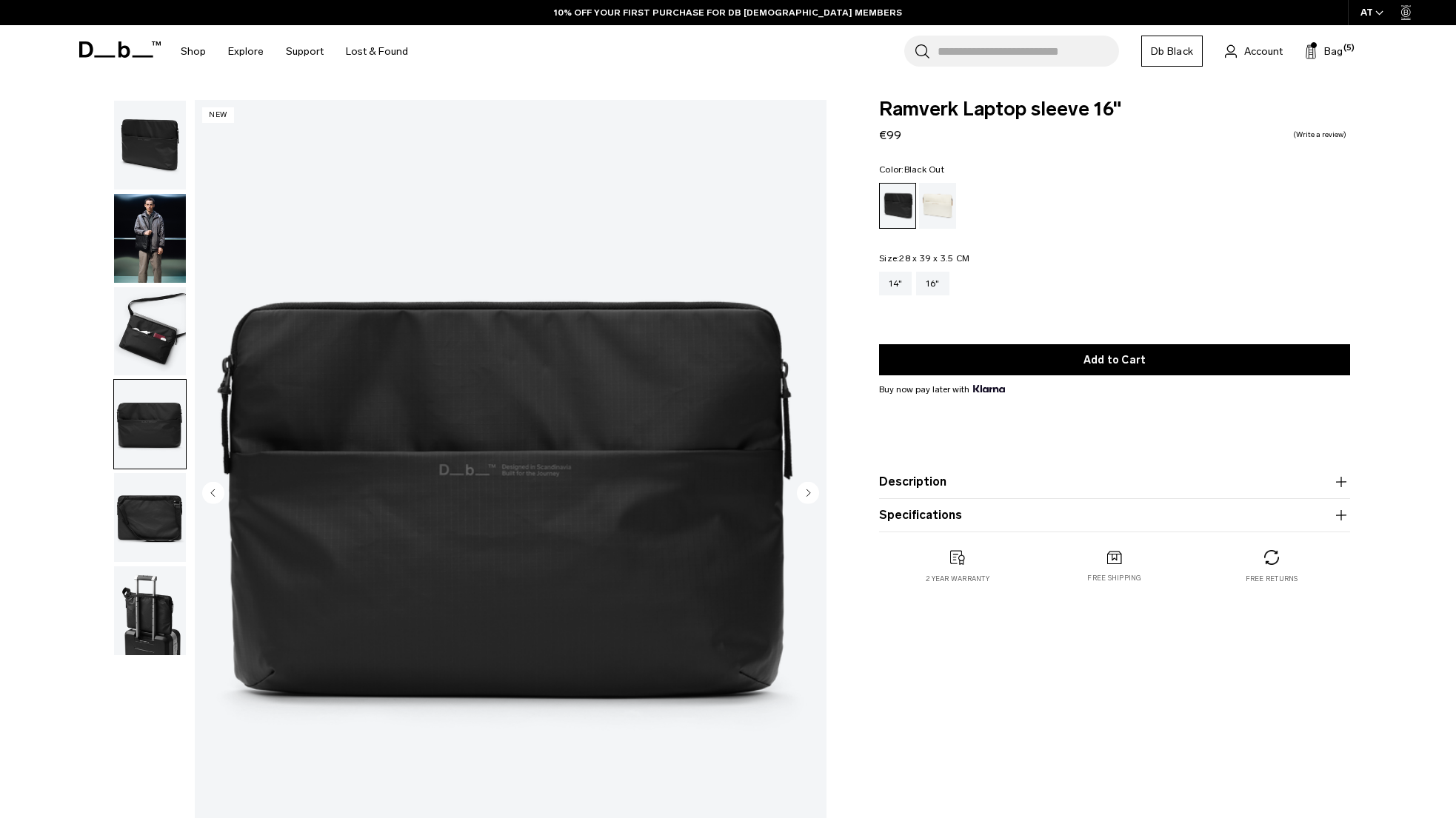
click at [146, 507] on img "button" at bounding box center [150, 517] width 72 height 89
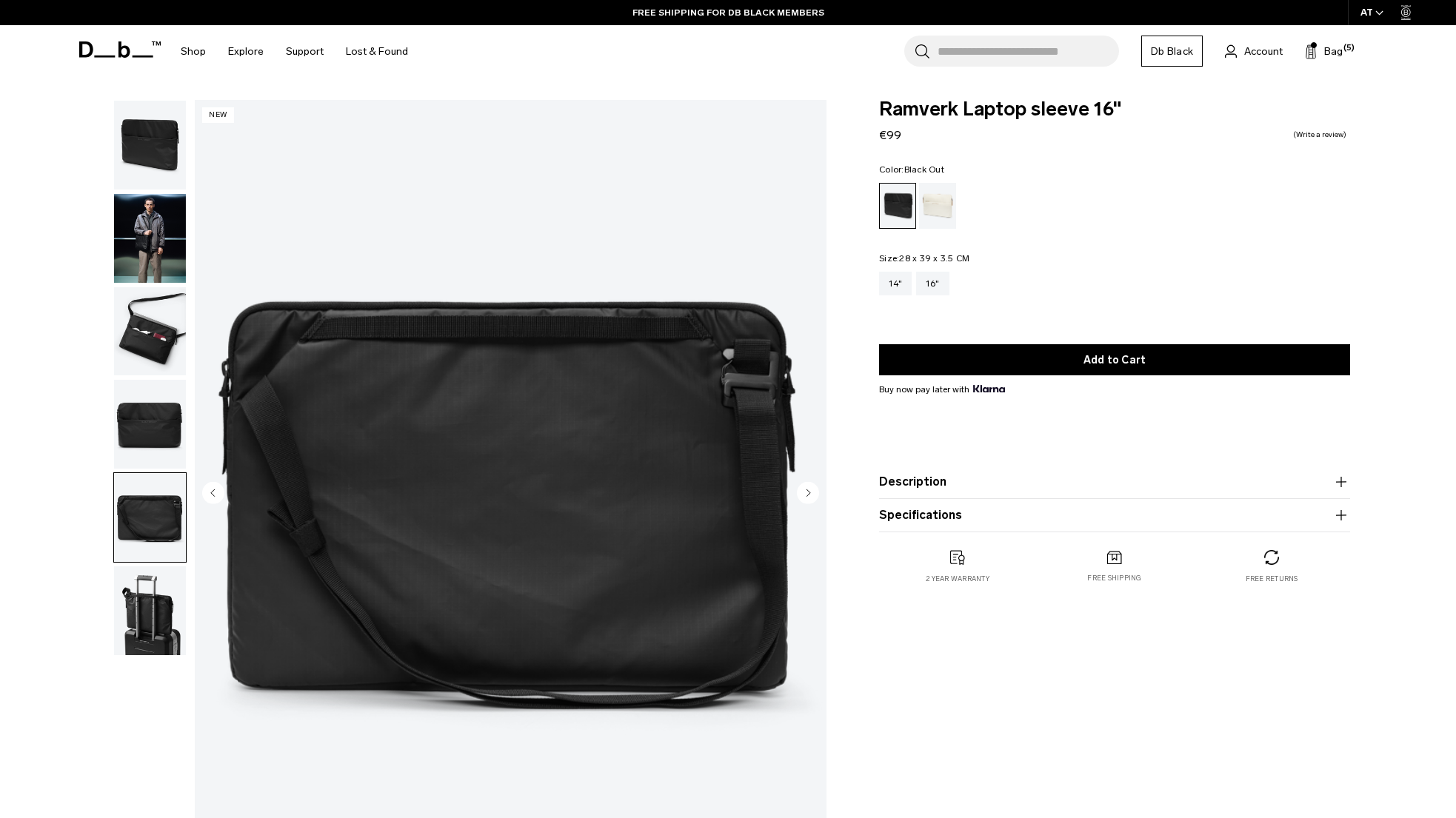
click at [154, 604] on img "button" at bounding box center [150, 611] width 72 height 89
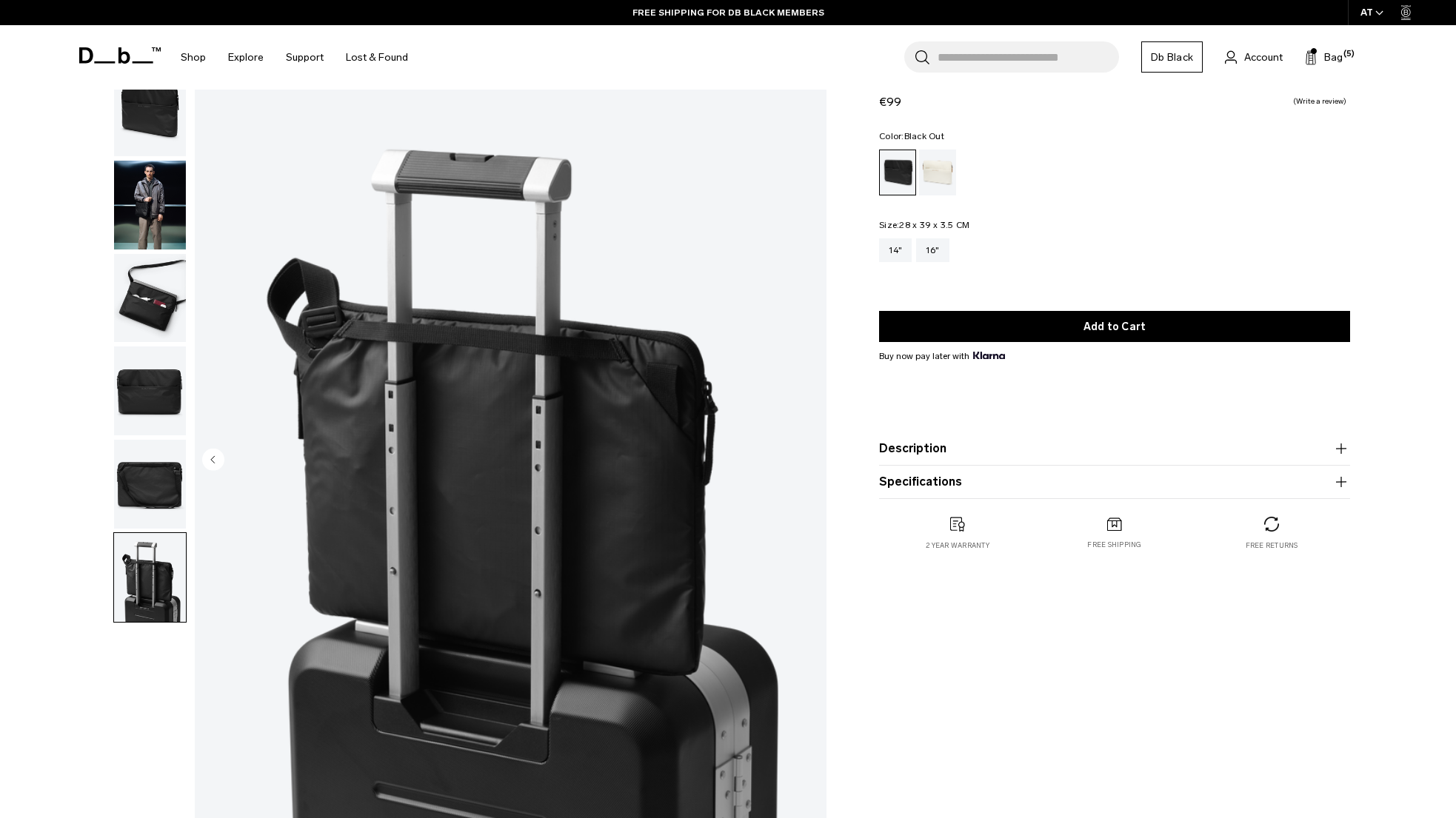
scroll to position [25, 0]
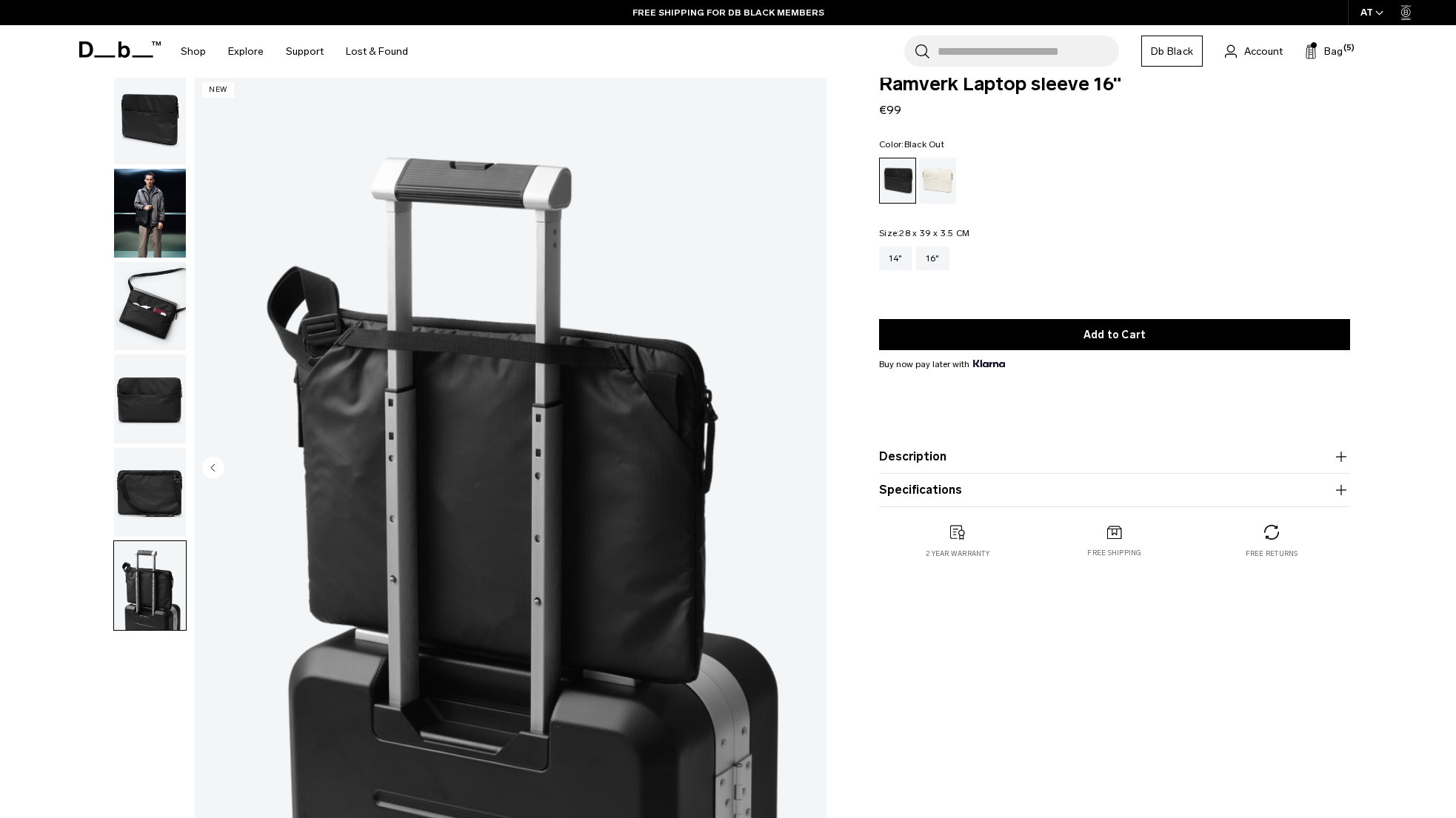
click at [144, 389] on img "button" at bounding box center [150, 399] width 72 height 89
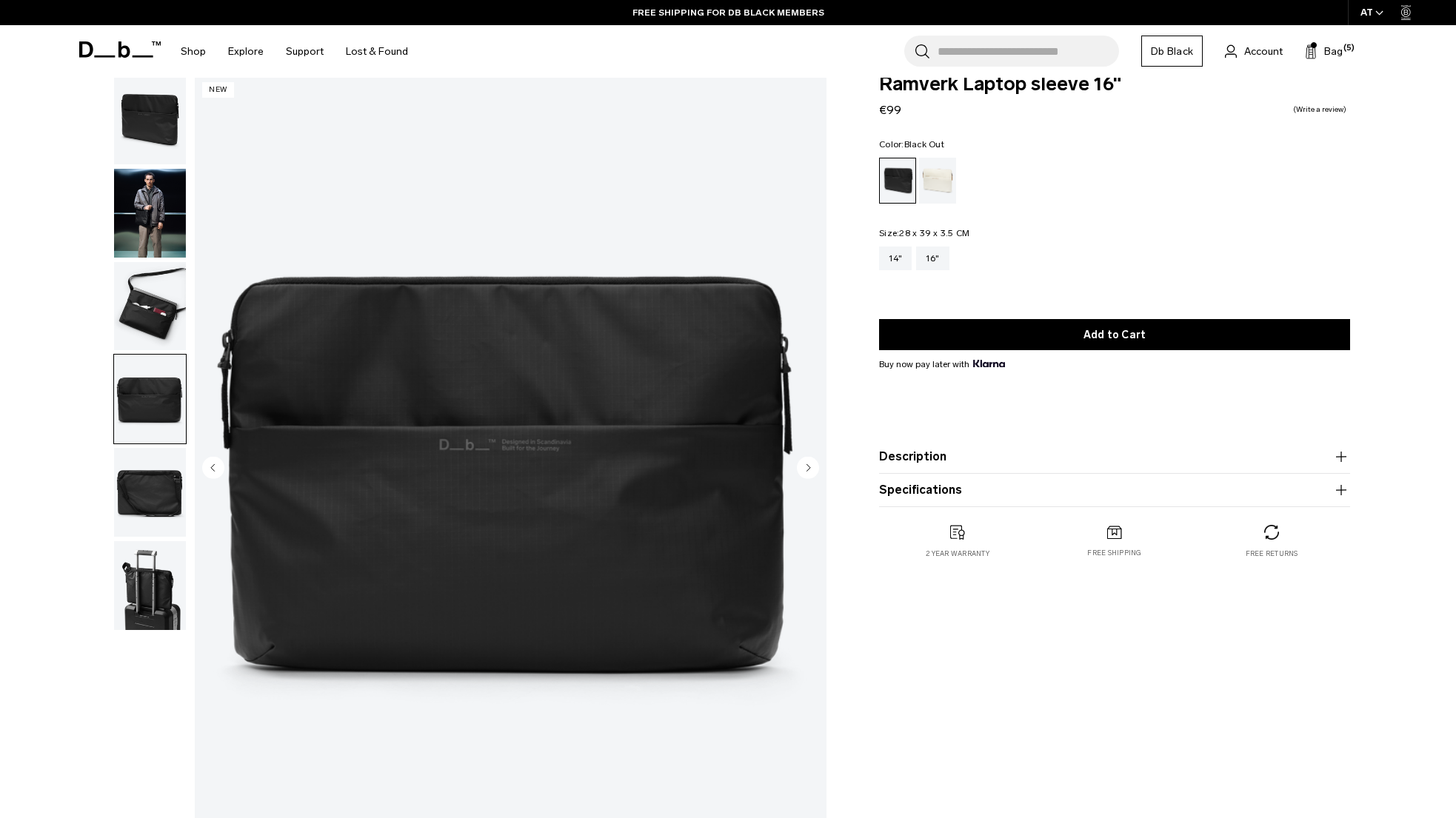
scroll to position [0, 0]
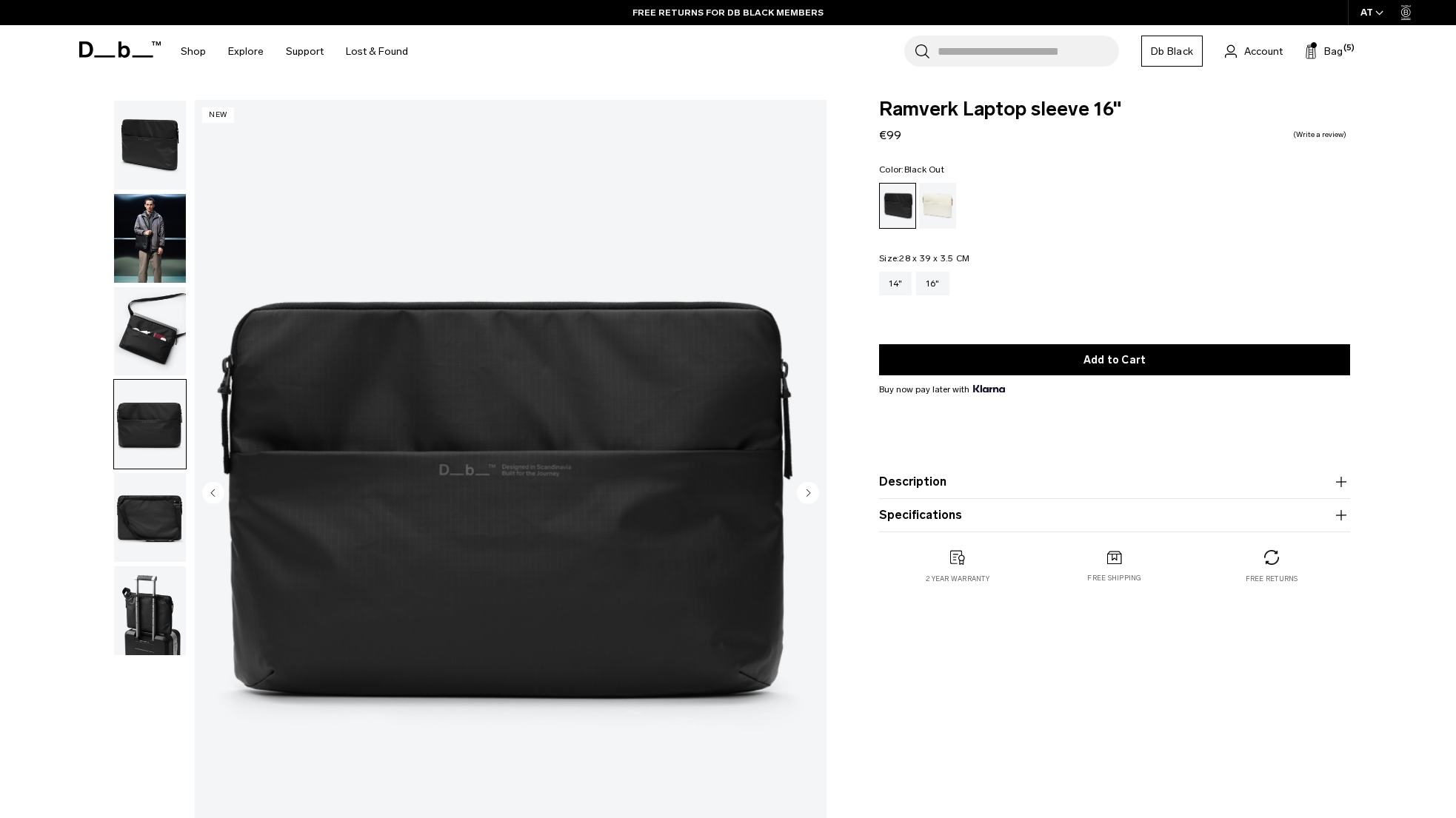
click at [155, 340] on img "button" at bounding box center [150, 332] width 72 height 89
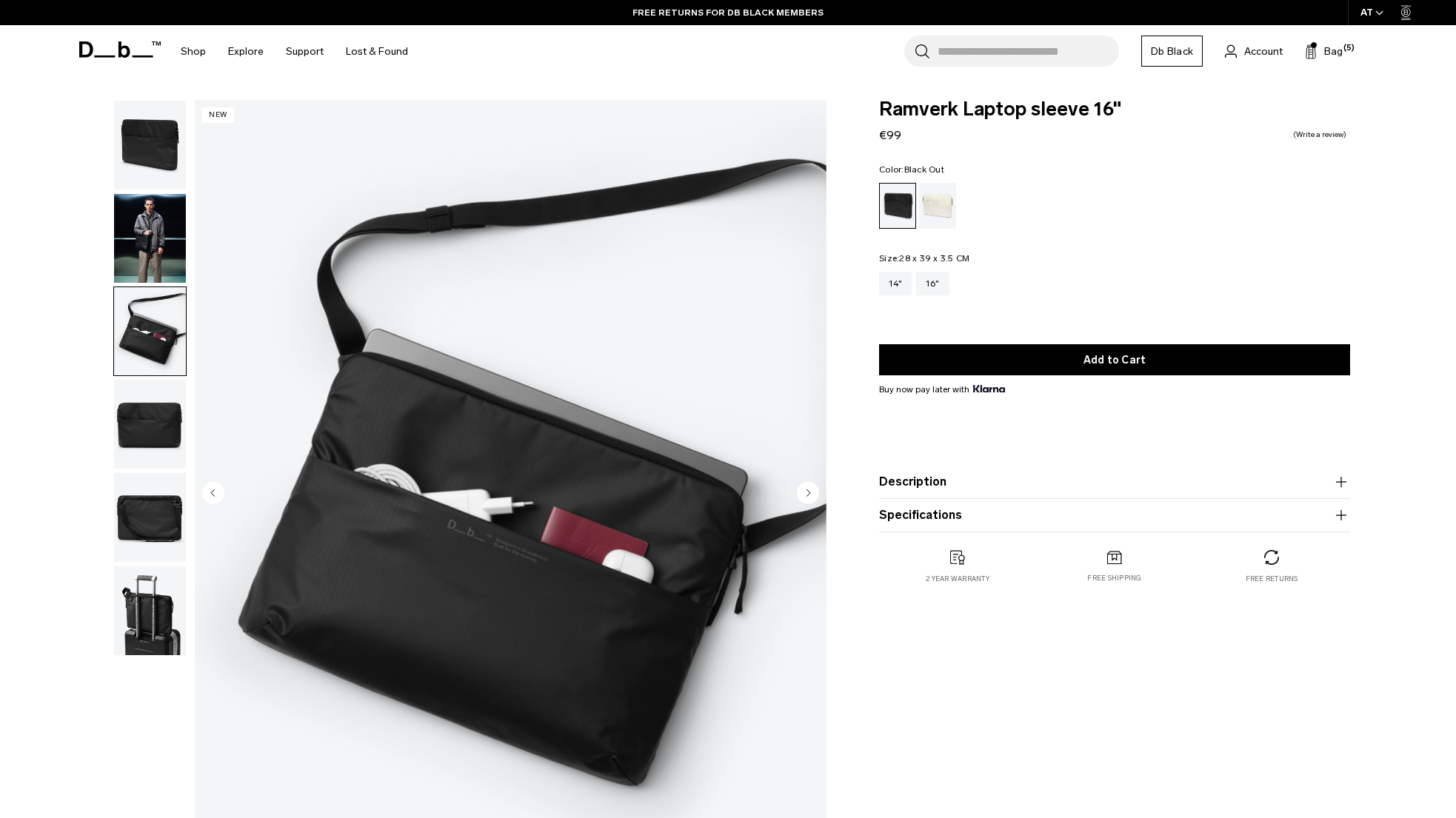
click at [133, 241] on img "button" at bounding box center [150, 239] width 72 height 89
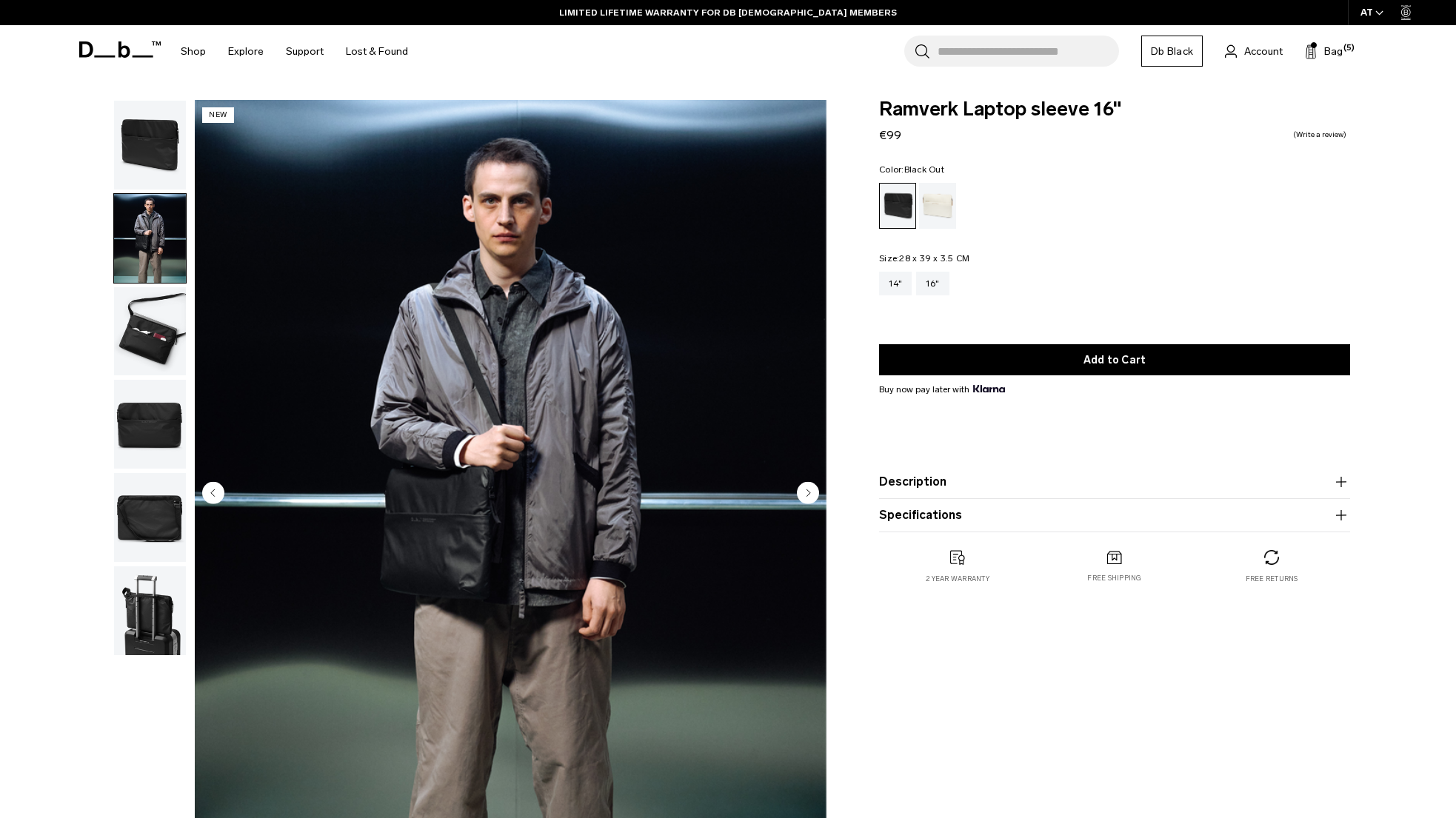
click at [164, 142] on img "button" at bounding box center [150, 145] width 72 height 89
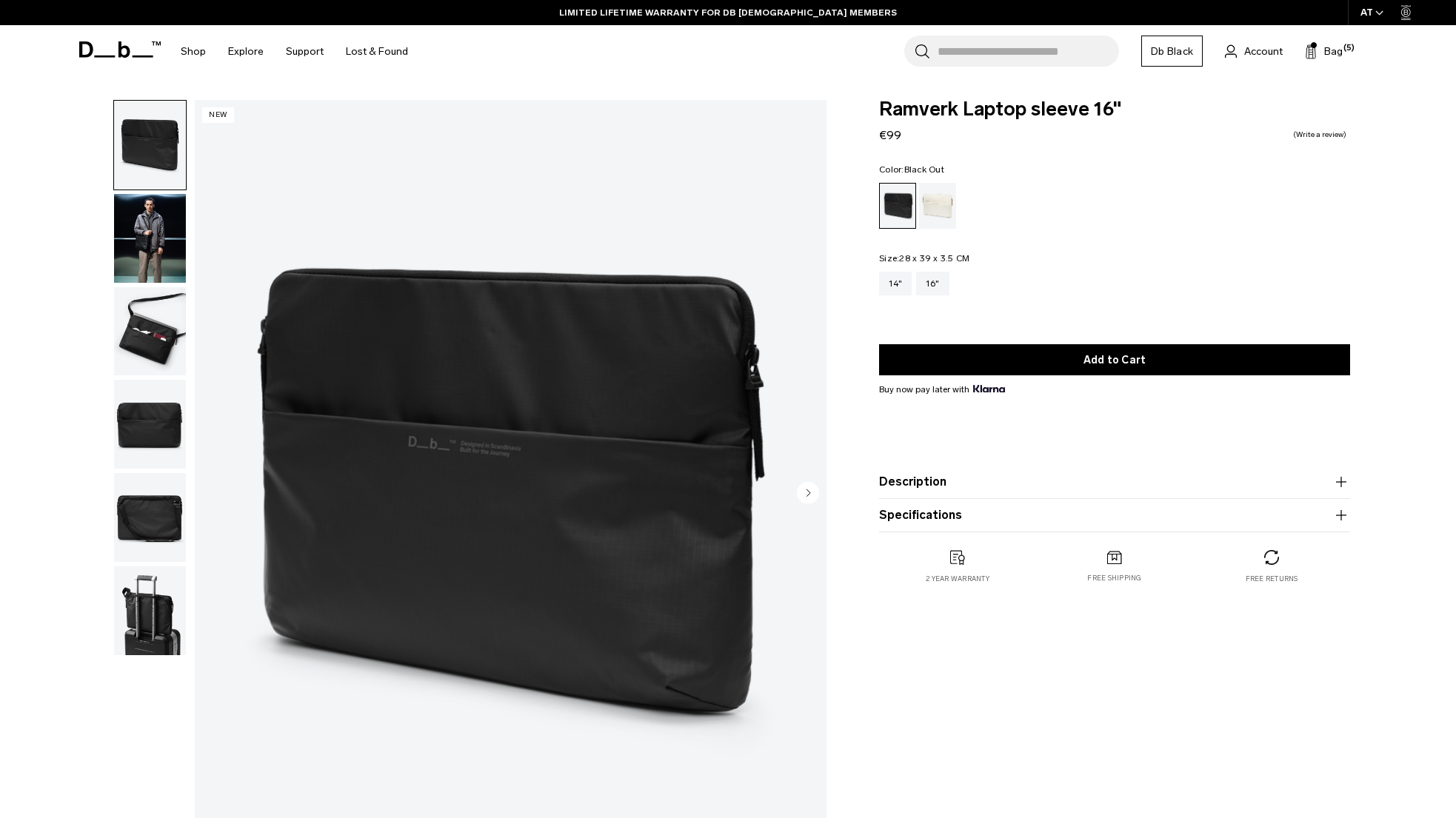
click at [151, 226] on img "button" at bounding box center [150, 239] width 72 height 89
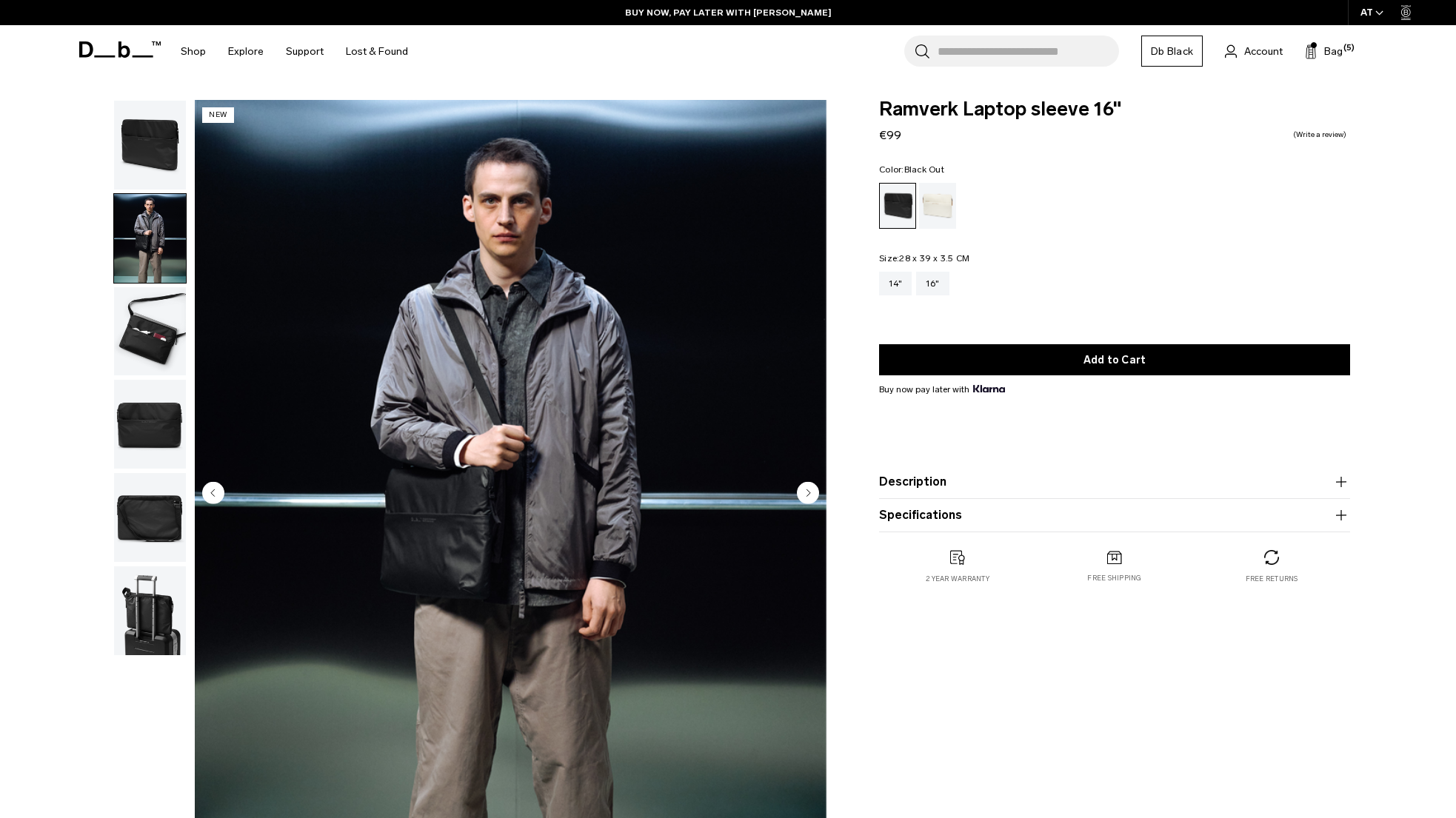
click at [162, 337] on img "button" at bounding box center [150, 332] width 72 height 89
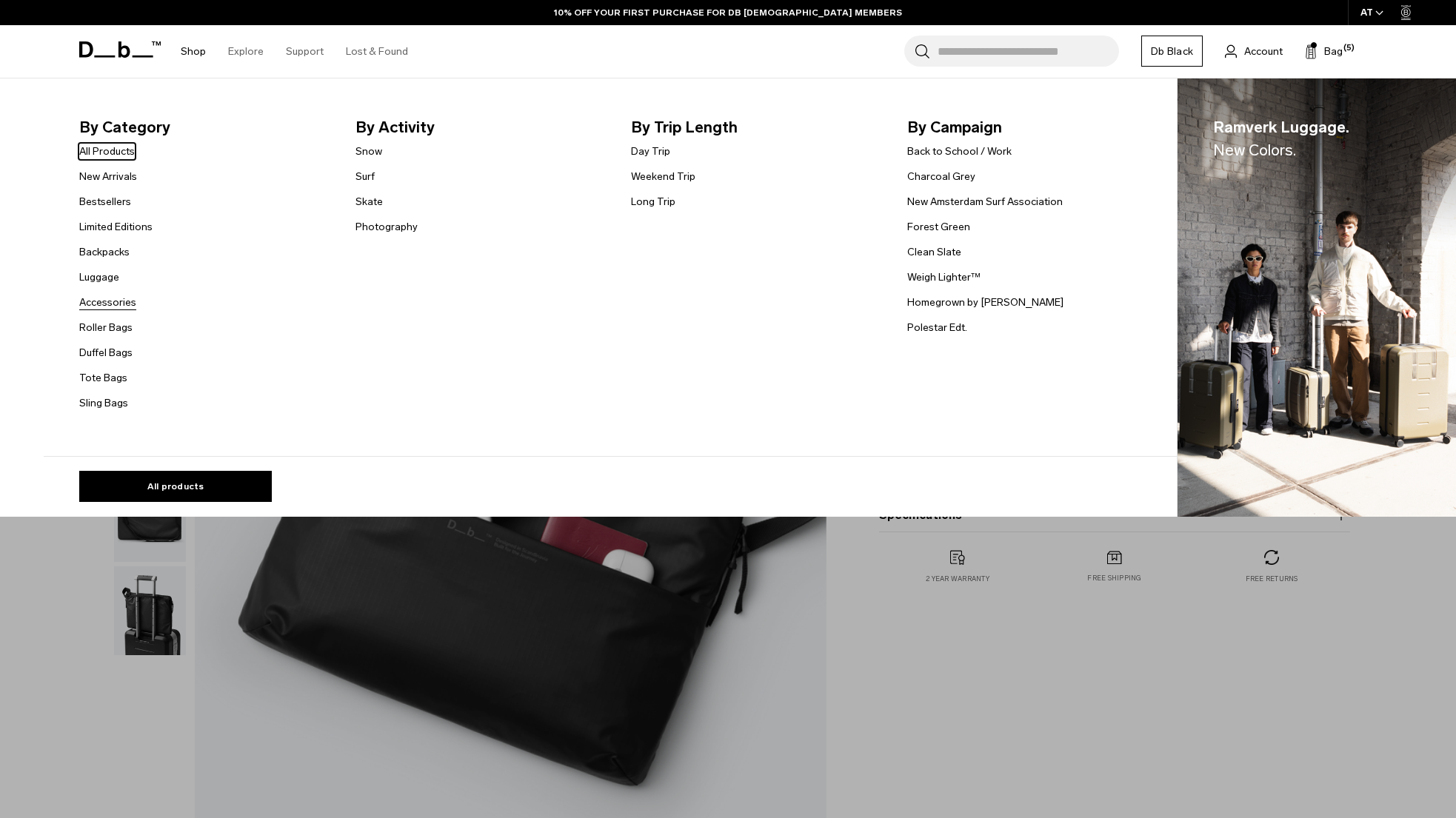
click at [108, 297] on link "Accessories" at bounding box center [108, 302] width 57 height 15
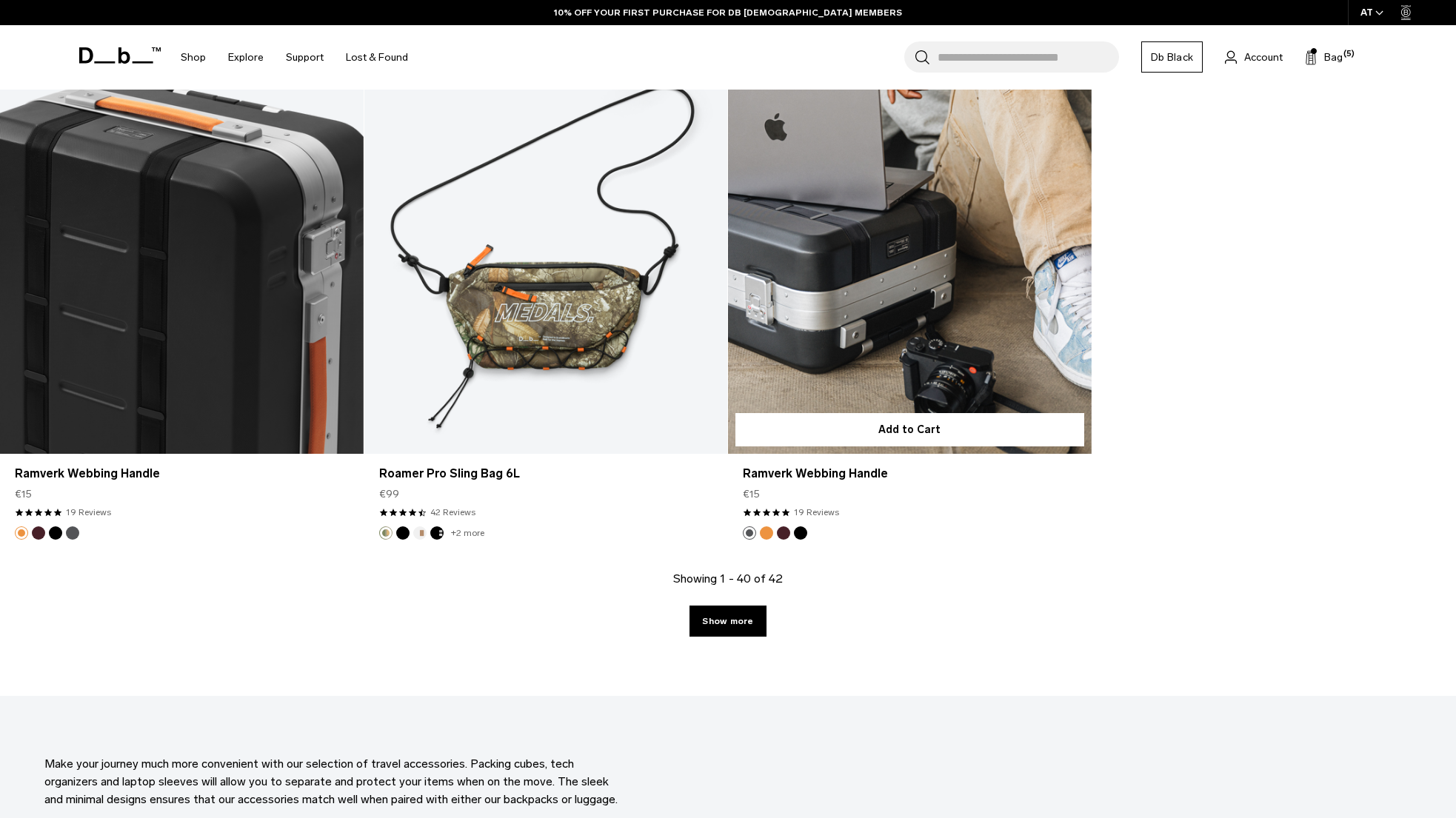
scroll to position [5598, 0]
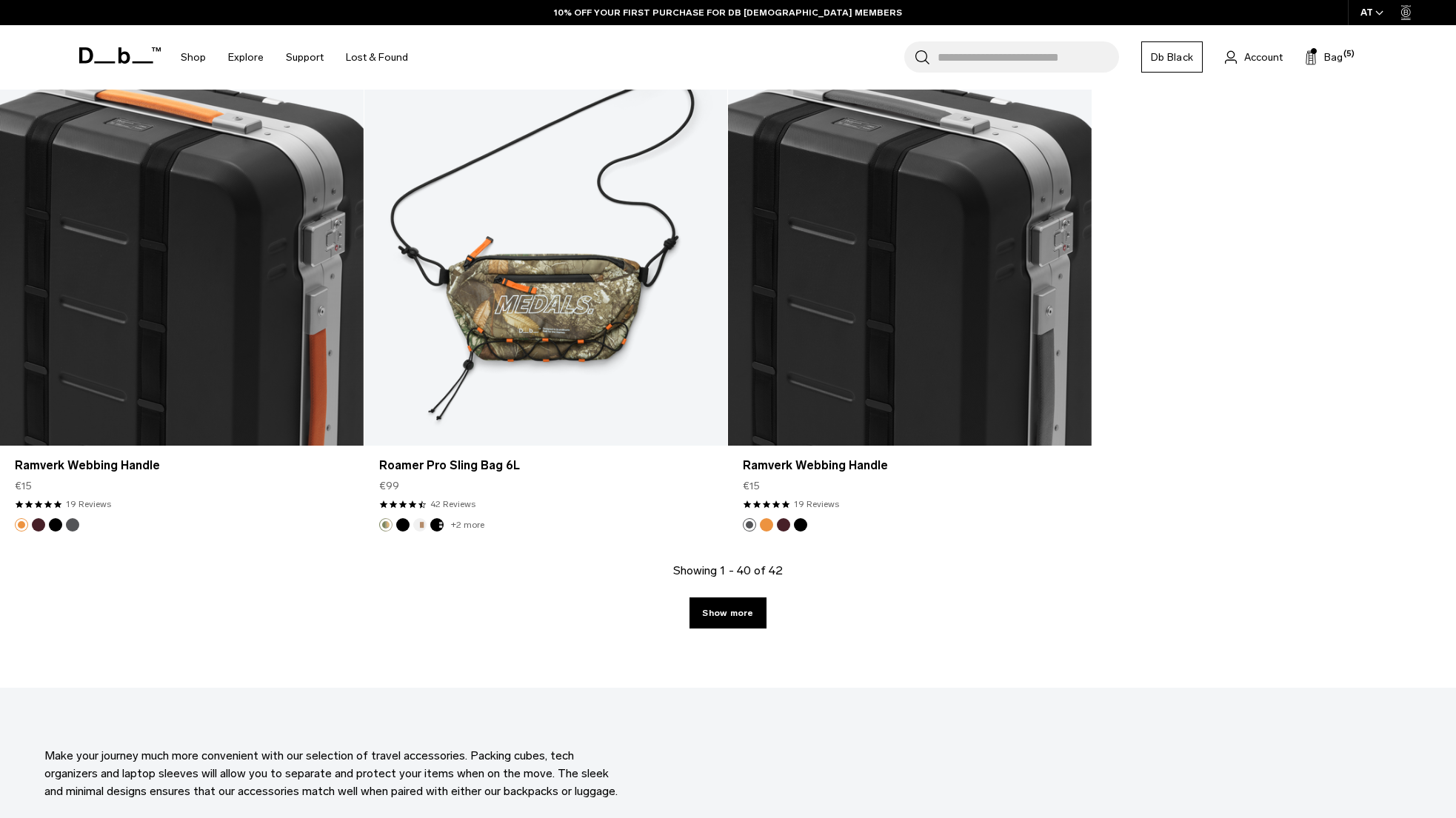
click at [745, 604] on link "Show more" at bounding box center [728, 612] width 77 height 31
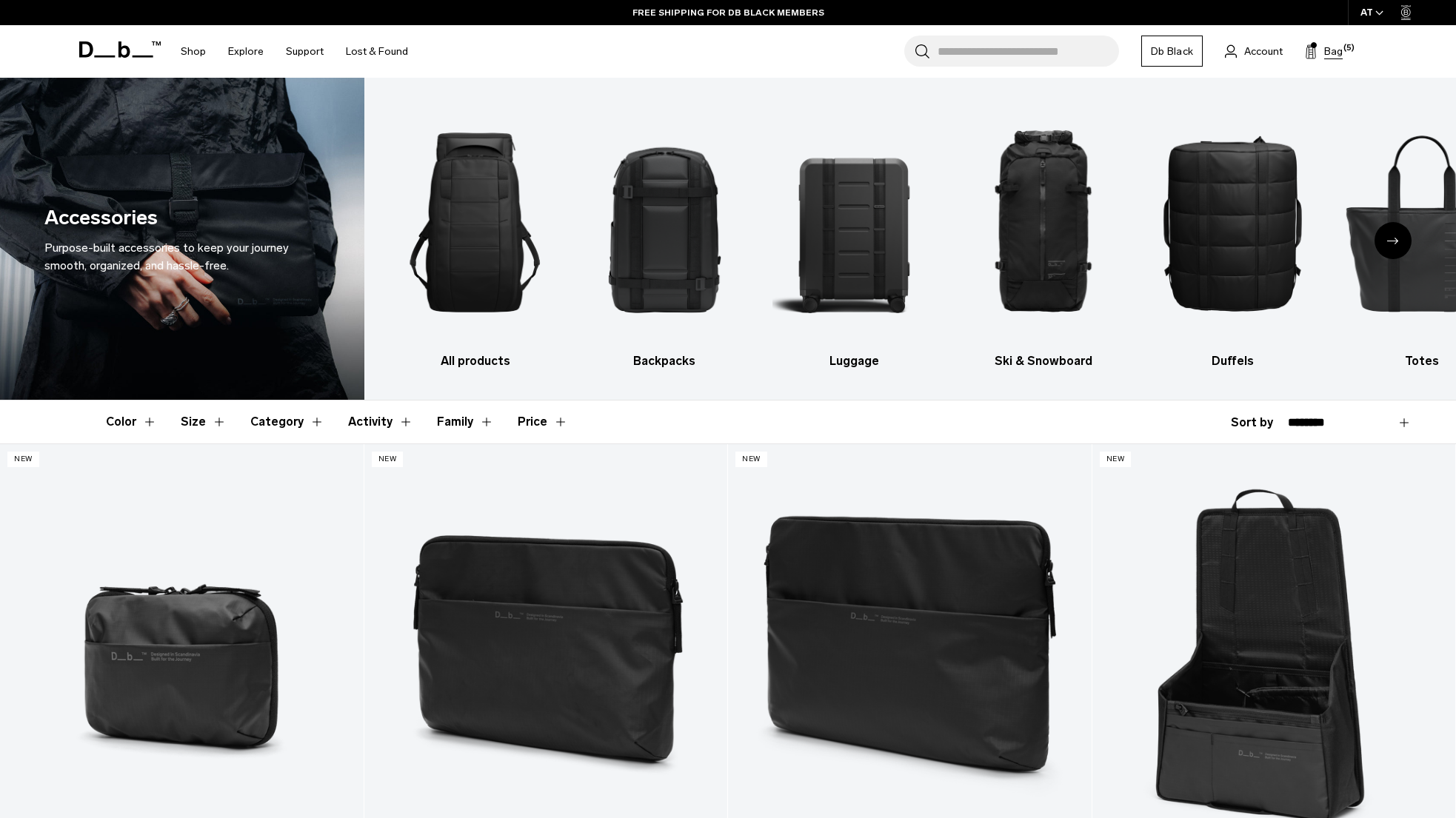
click at [1336, 51] on span "Bag" at bounding box center [1333, 51] width 19 height 15
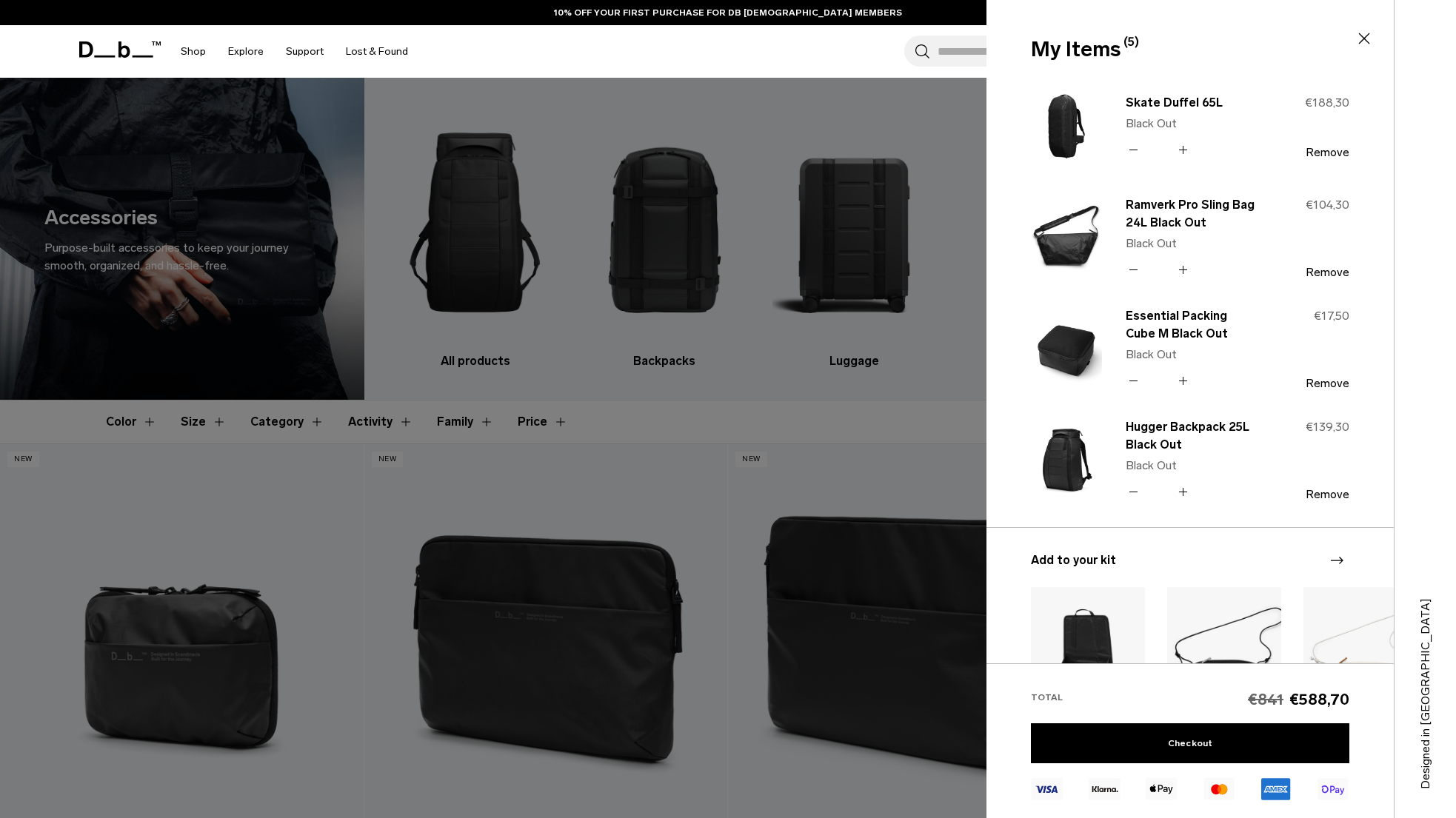
click at [45, 422] on div at bounding box center [728, 409] width 1456 height 818
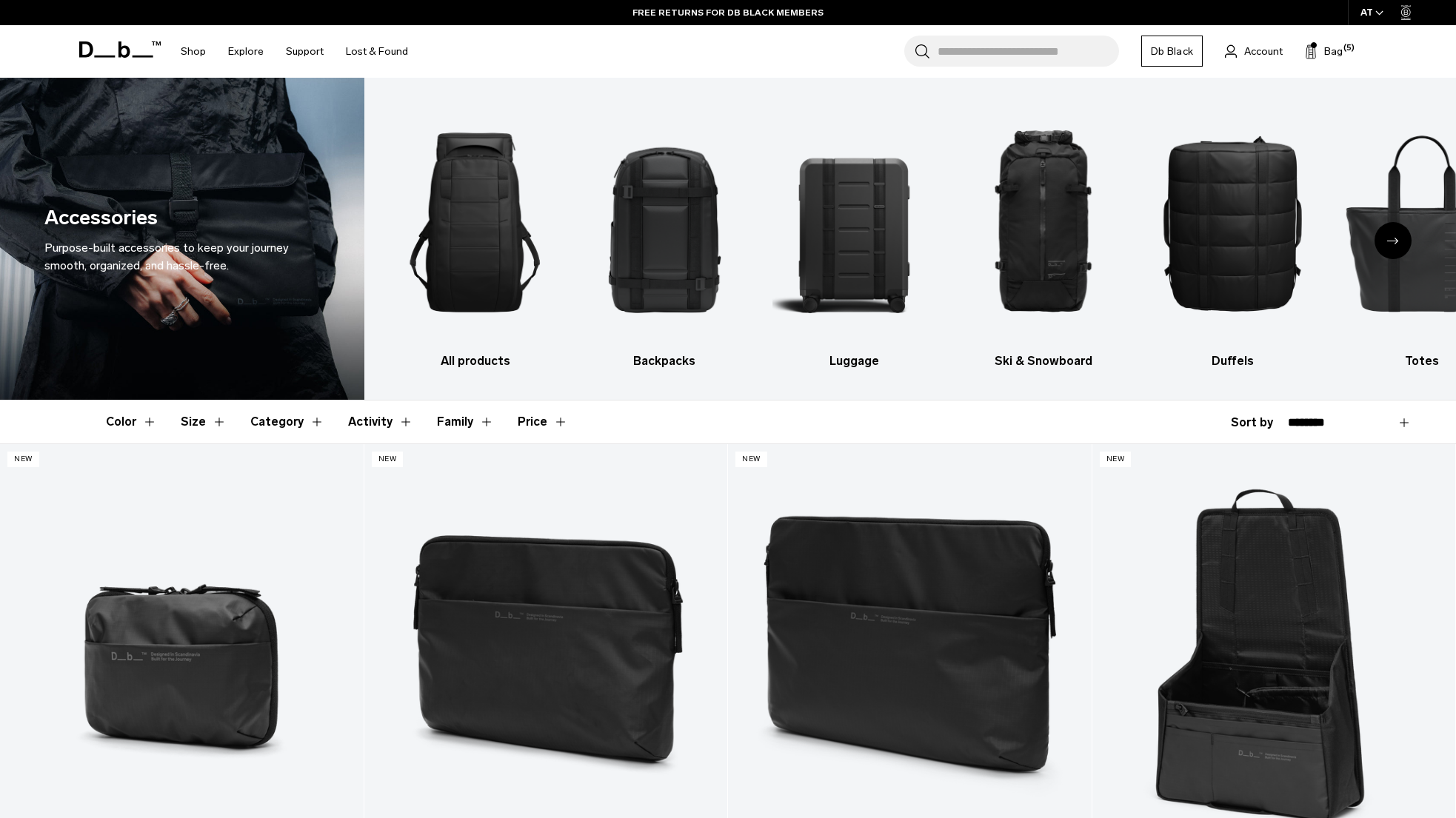
click at [1392, 246] on div "Next slide" at bounding box center [1393, 240] width 37 height 37
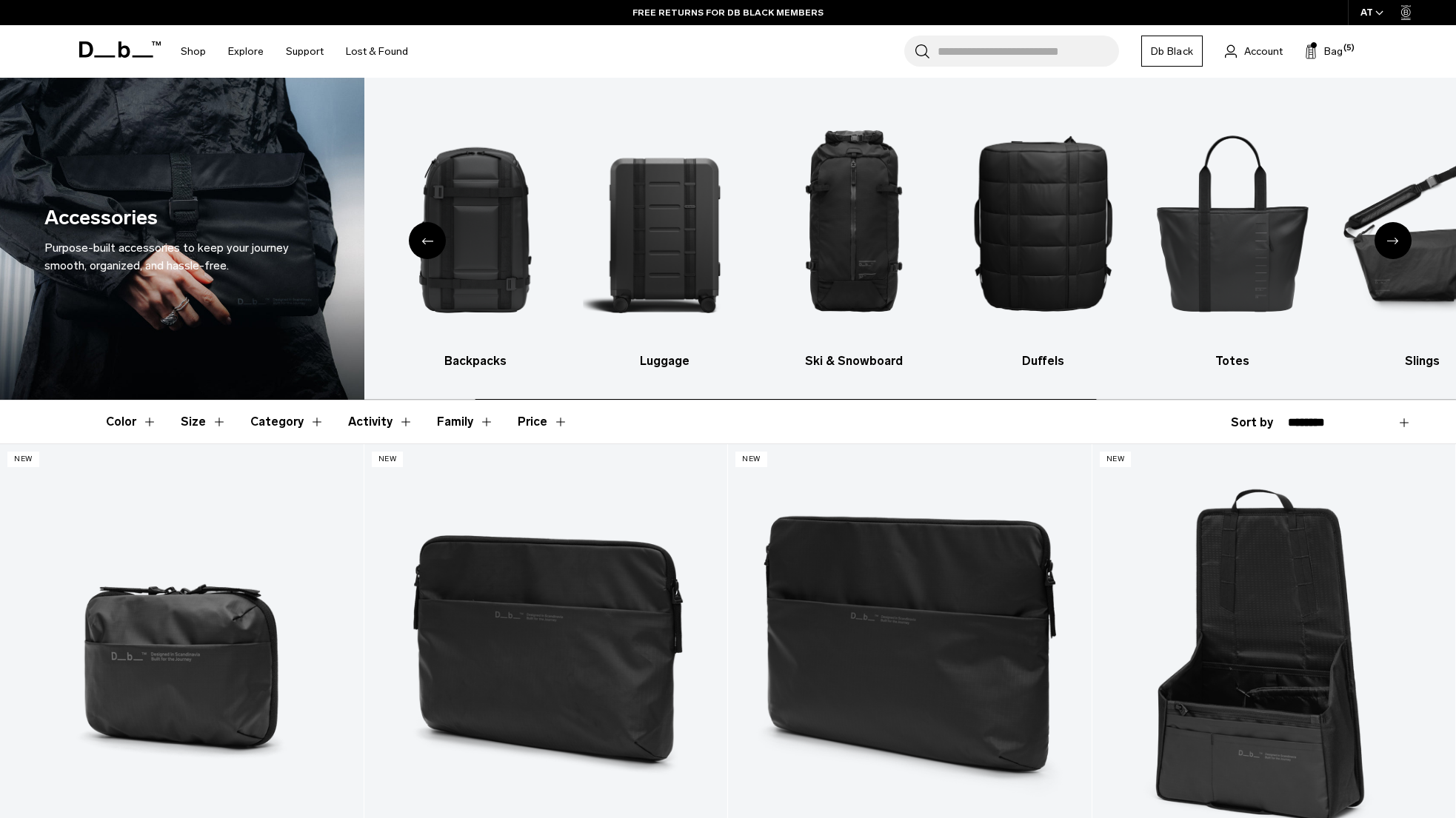
click at [1392, 246] on div "Next slide" at bounding box center [1393, 240] width 37 height 37
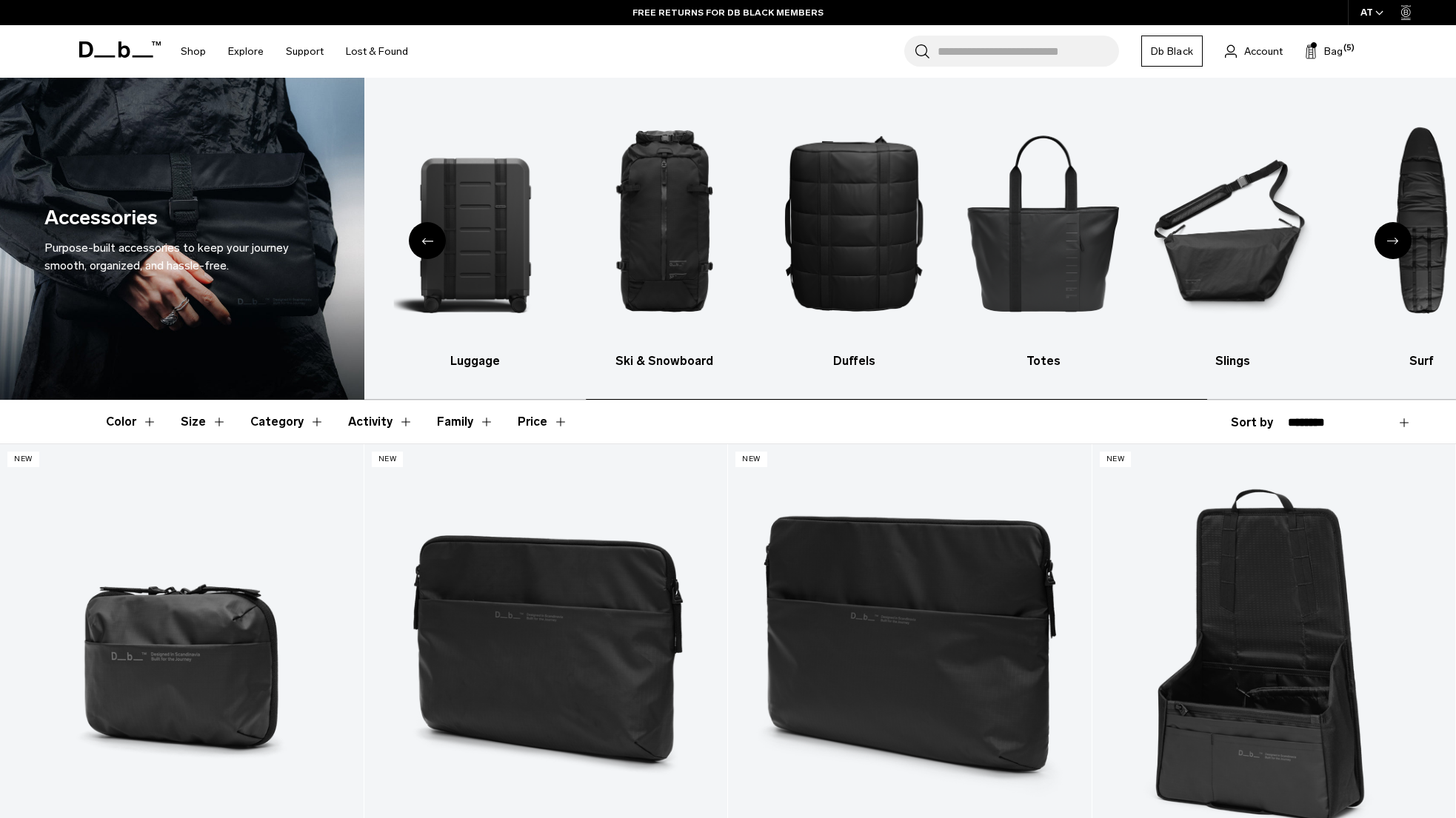
click at [1392, 246] on div "Next slide" at bounding box center [1393, 240] width 37 height 37
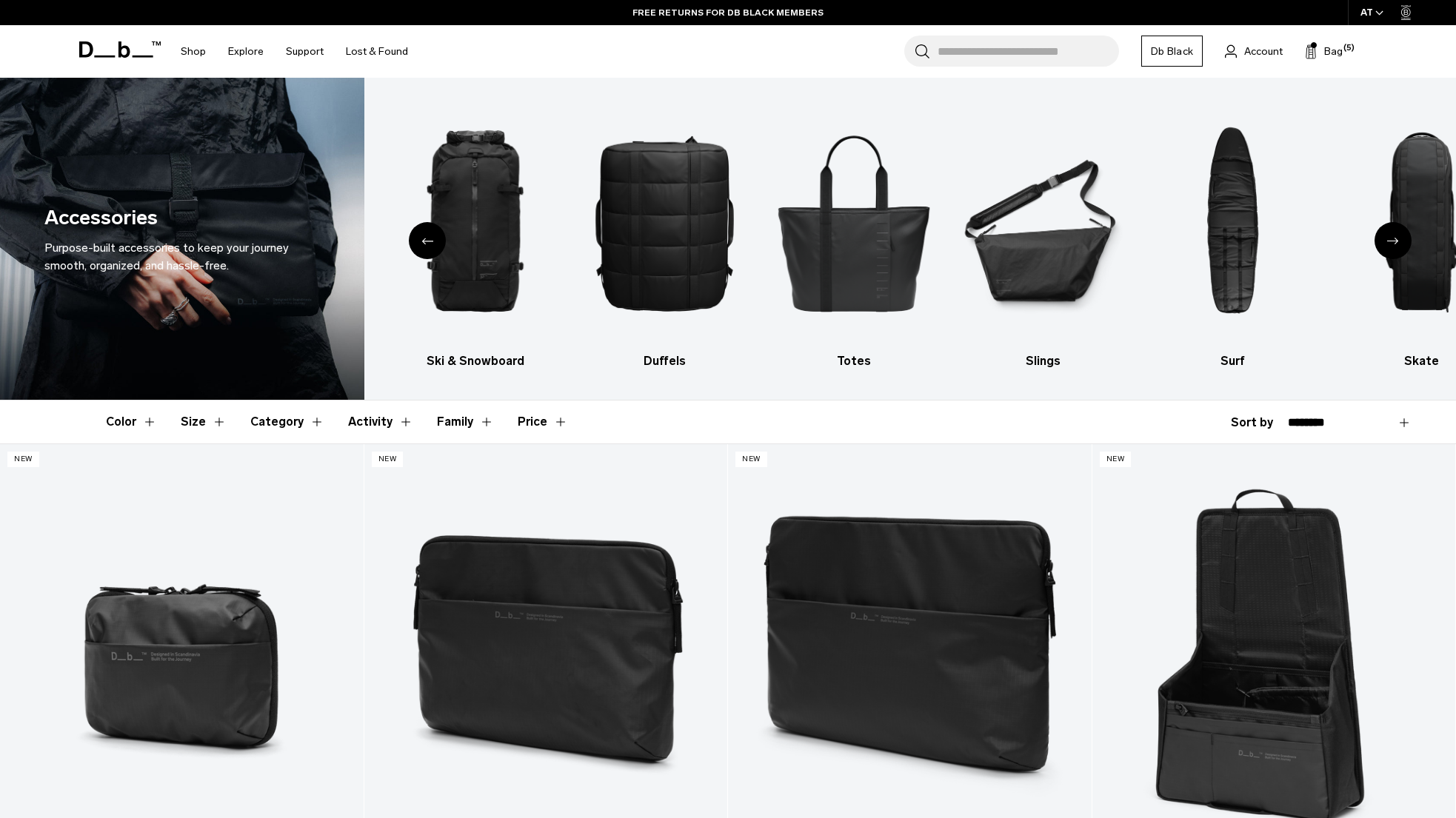
click at [1392, 246] on div "Next slide" at bounding box center [1393, 240] width 37 height 37
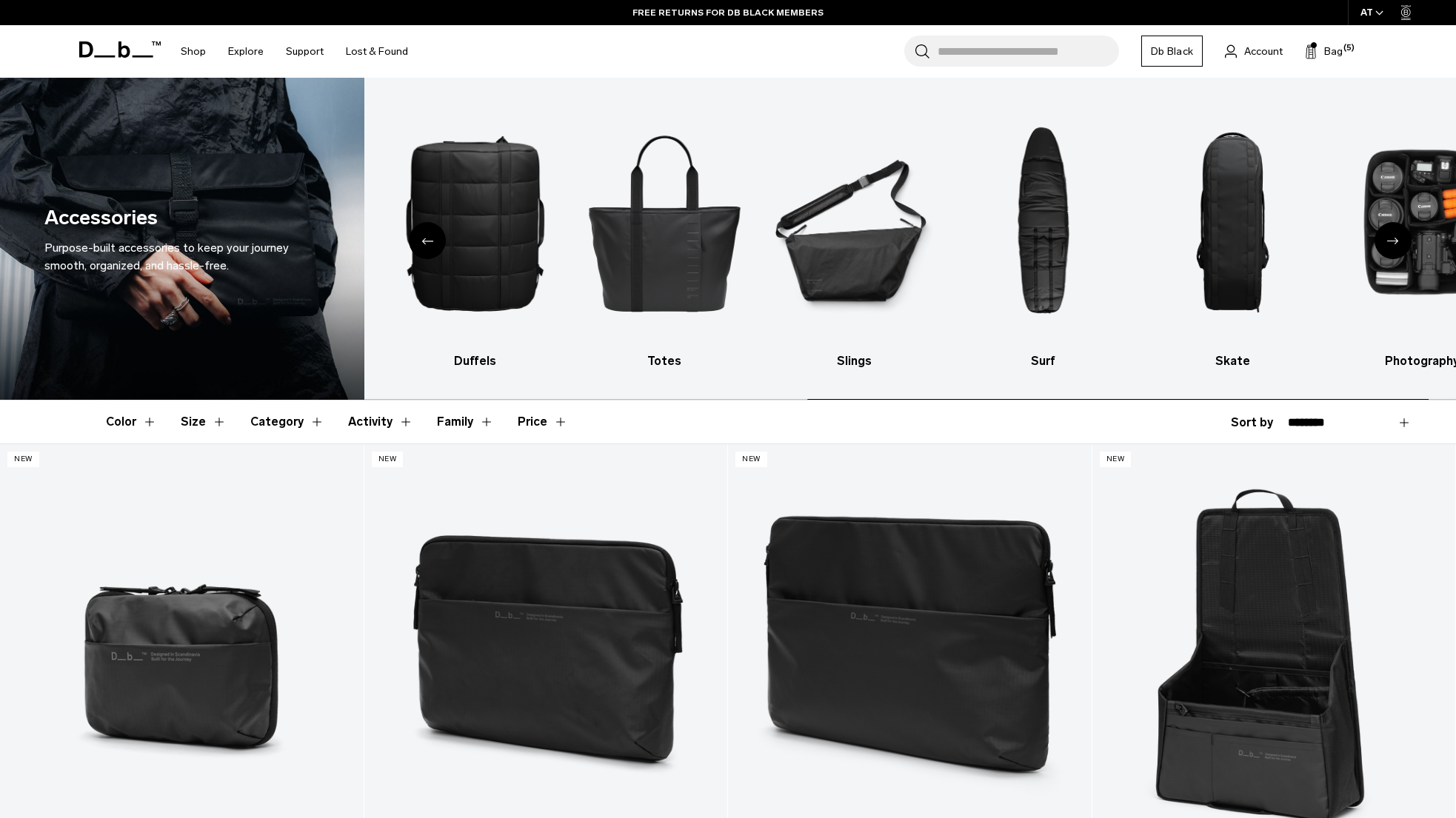
click at [1392, 246] on div "Next slide" at bounding box center [1393, 240] width 37 height 37
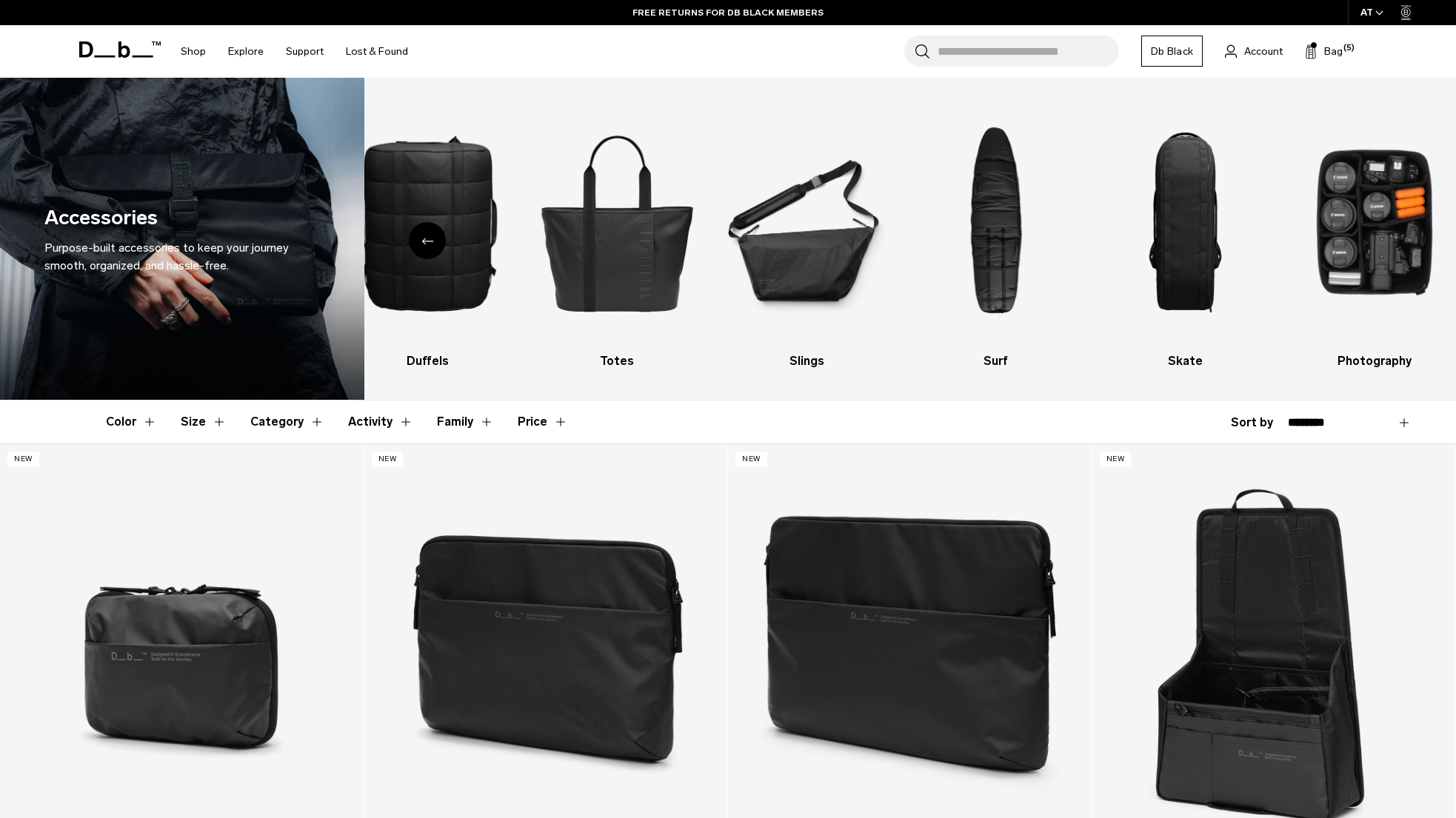
click at [429, 244] on icon "Previous slide" at bounding box center [427, 240] width 12 height 6
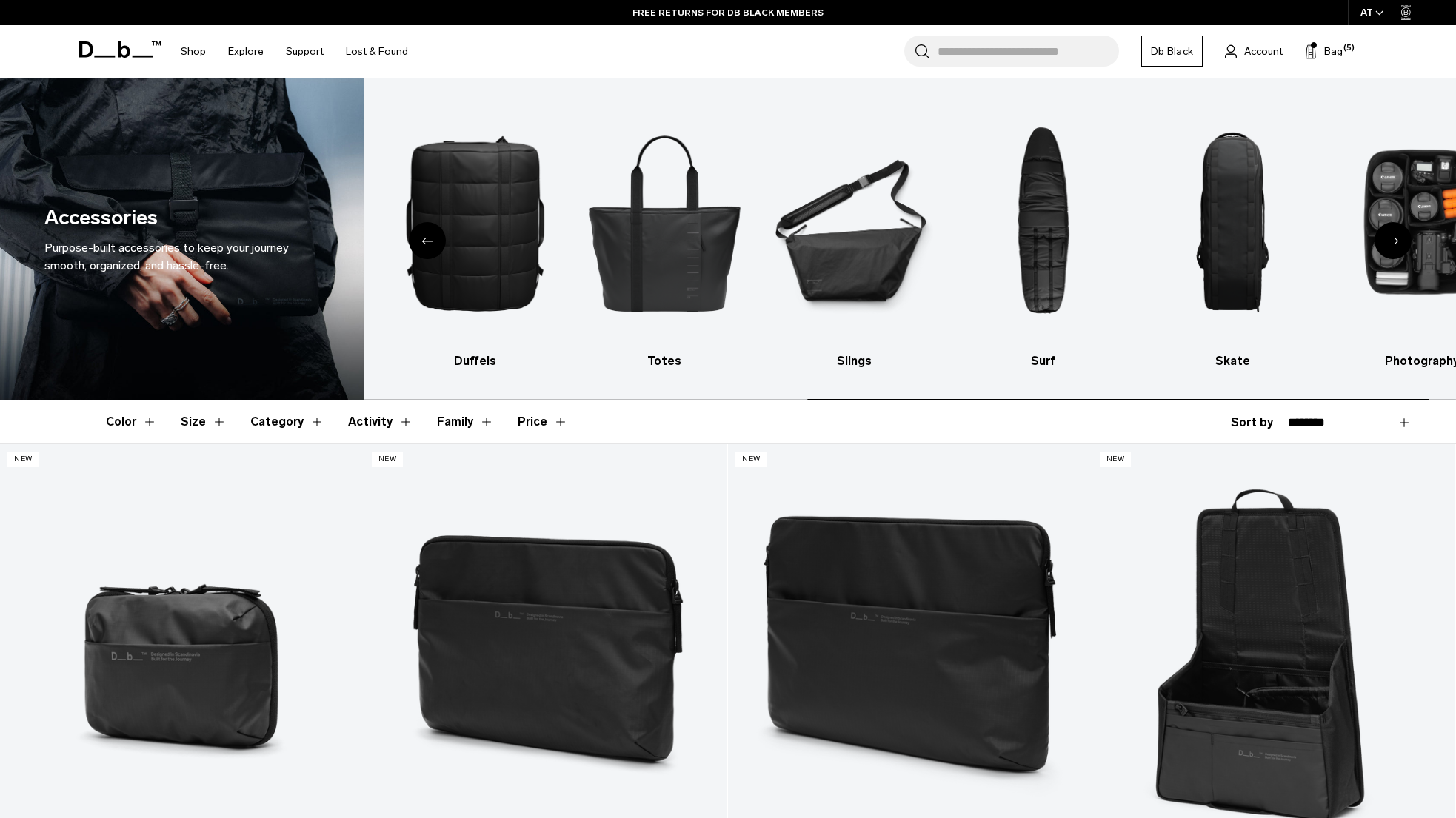
click at [429, 244] on icon "Previous slide" at bounding box center [427, 240] width 12 height 6
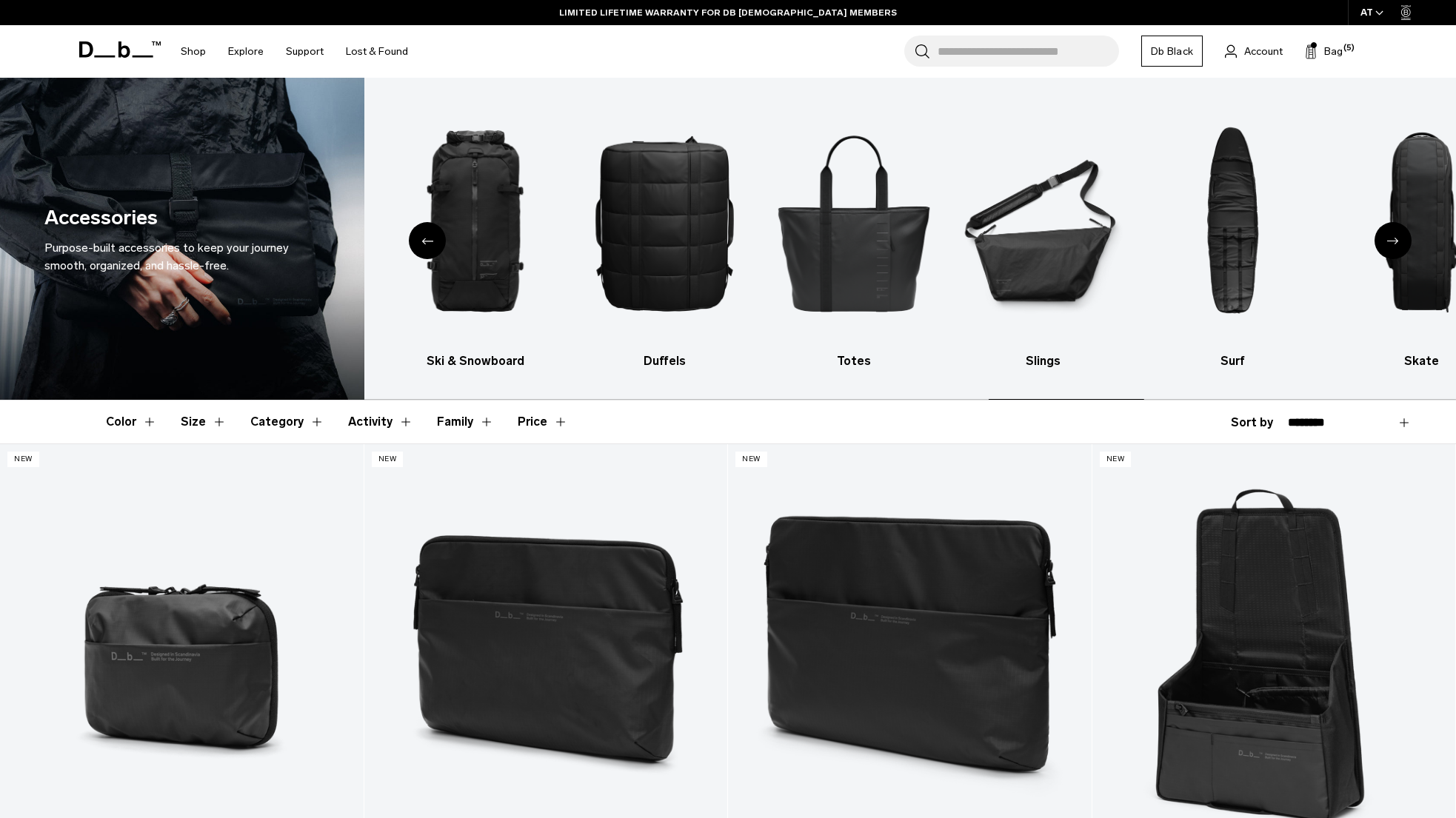
click at [429, 244] on icon "Previous slide" at bounding box center [427, 240] width 12 height 6
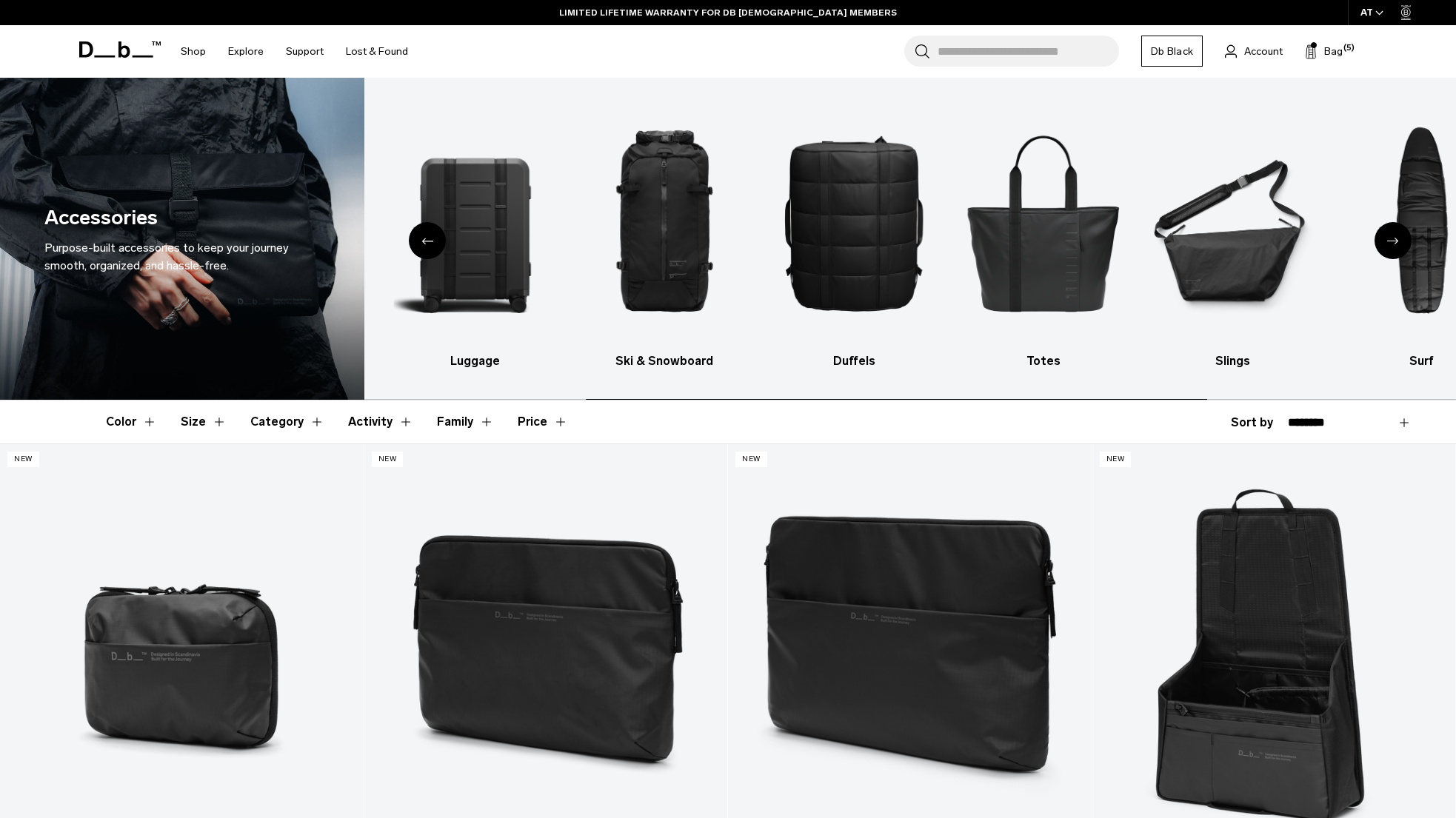
click at [429, 244] on icon "Previous slide" at bounding box center [427, 240] width 12 height 6
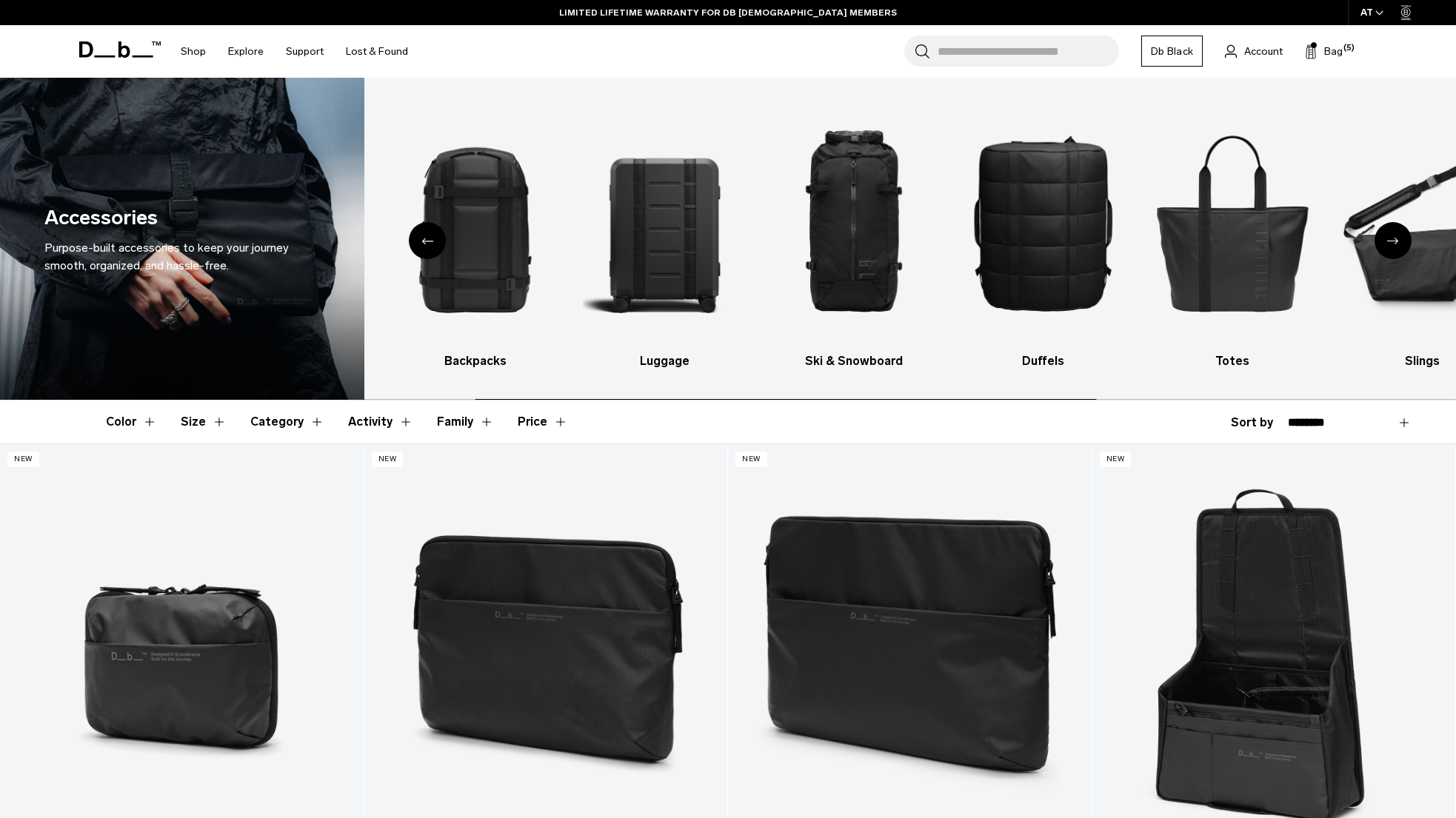
click at [429, 244] on icon "Previous slide" at bounding box center [427, 240] width 12 height 6
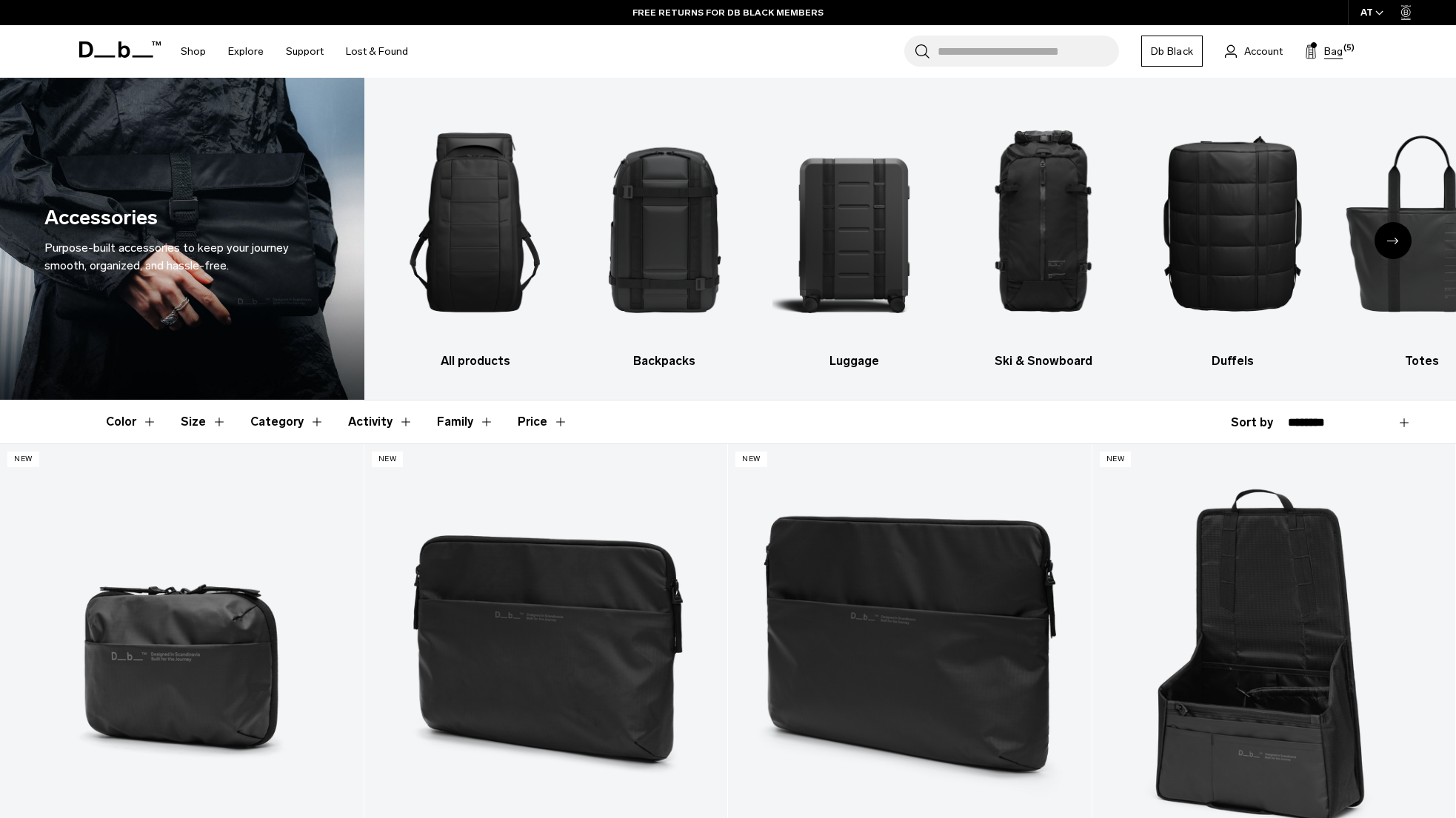
click at [1334, 46] on span "Bag" at bounding box center [1333, 51] width 19 height 15
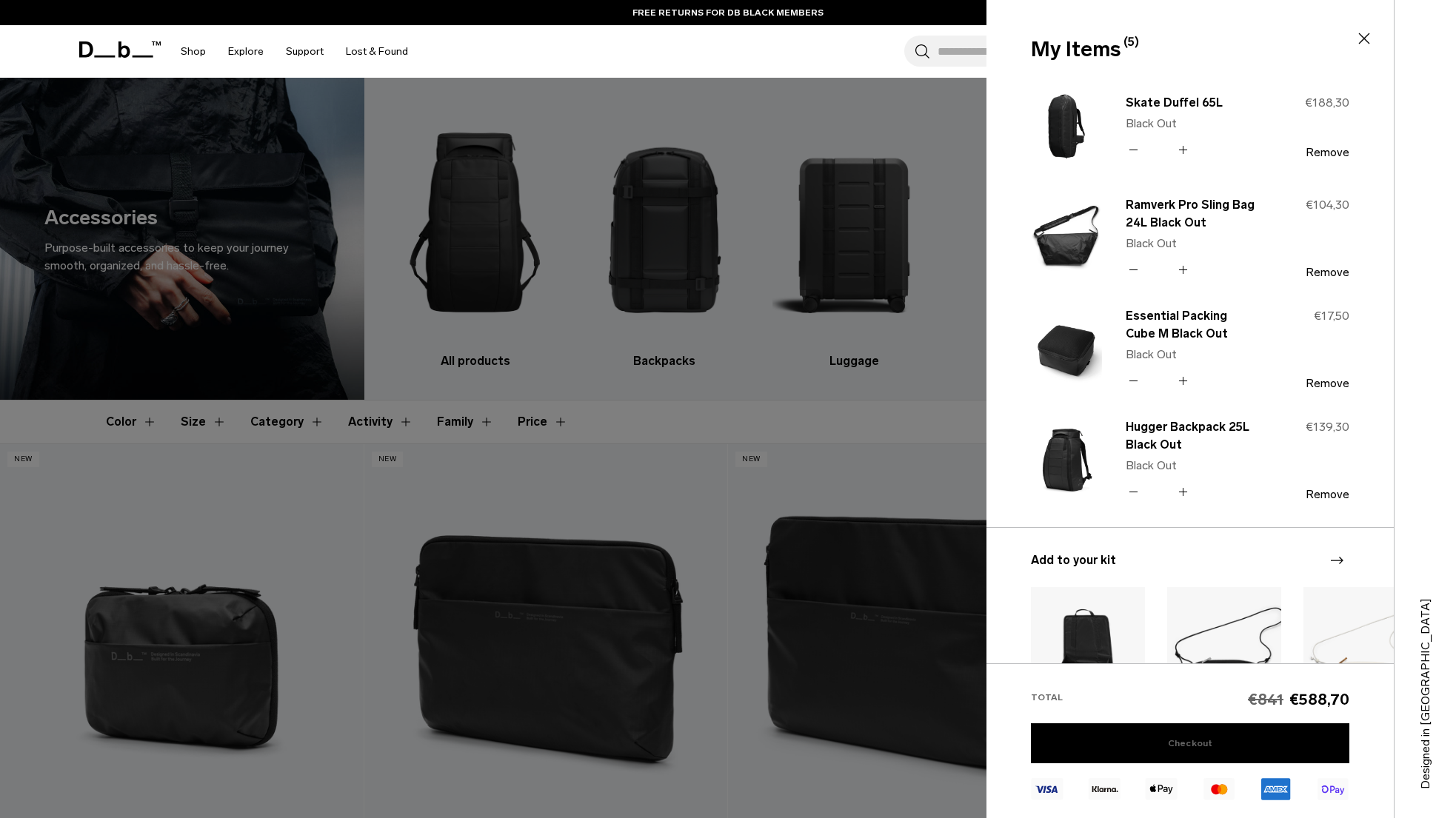
click at [1257, 747] on link "Checkout" at bounding box center [1190, 742] width 319 height 40
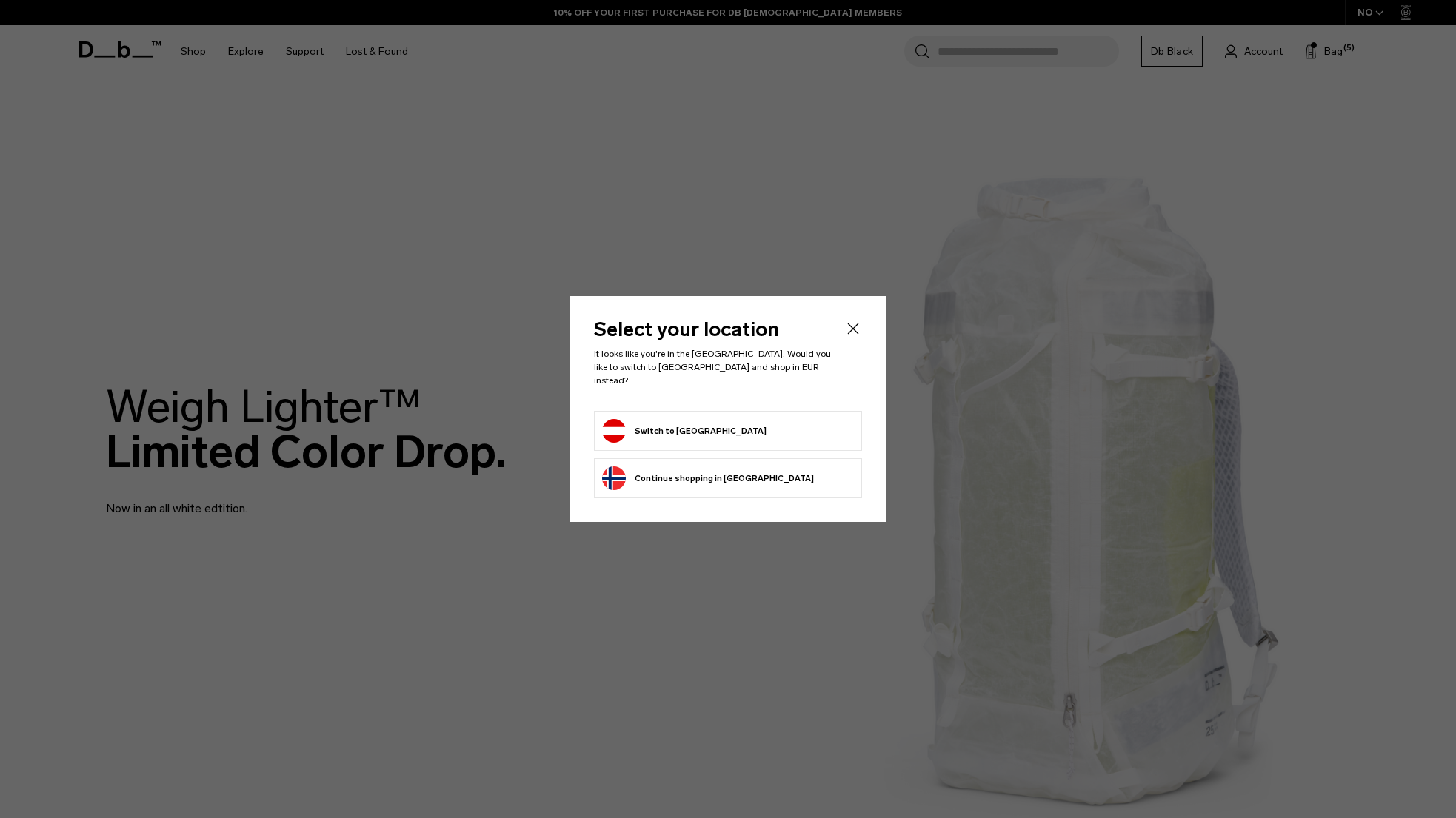
click at [710, 12] on div at bounding box center [728, 409] width 1456 height 818
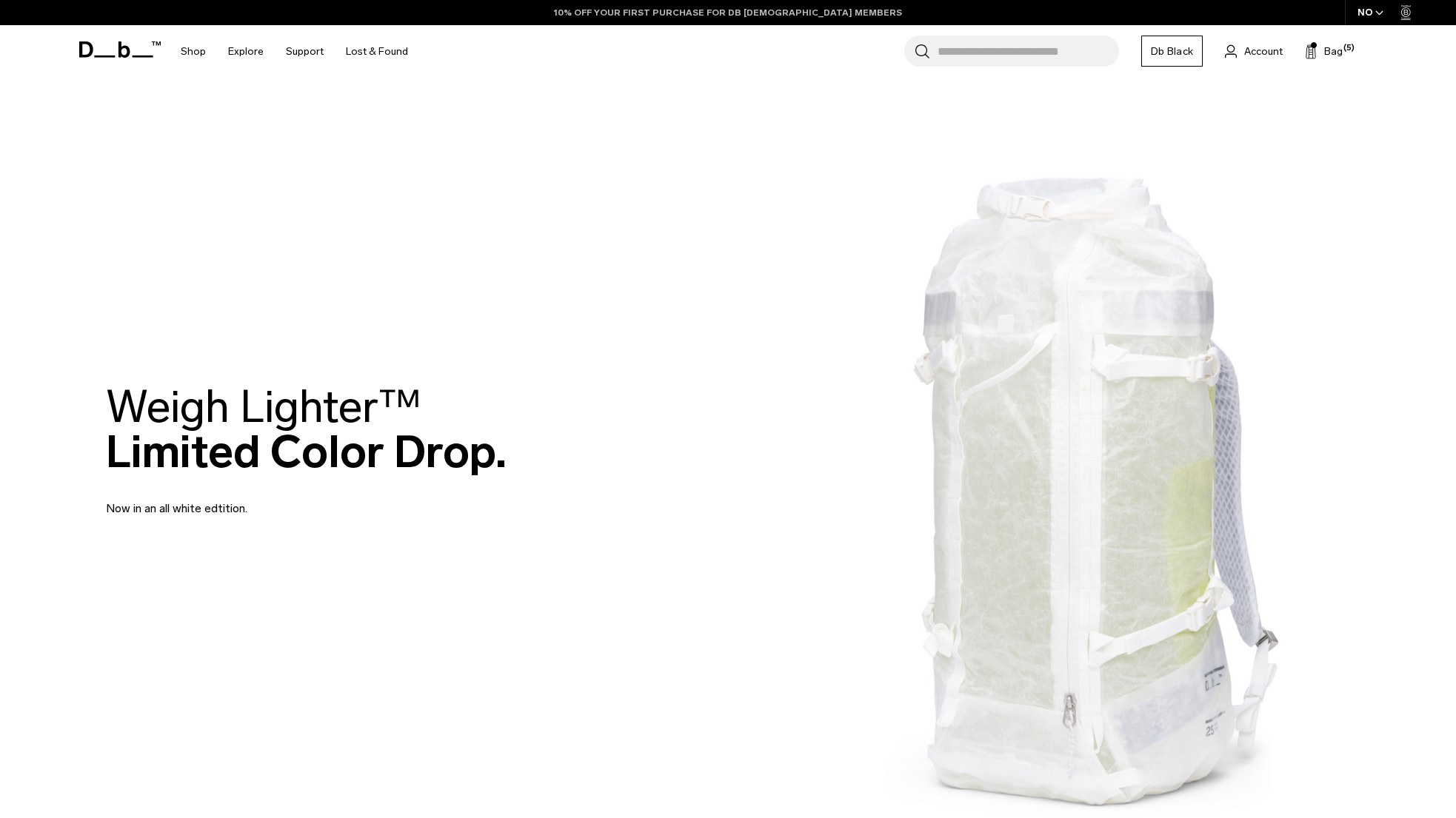
click at [720, 12] on link "10% OFF YOUR FIRST PURCHASE FOR DB [DEMOGRAPHIC_DATA] MEMBERS" at bounding box center [728, 12] width 348 height 13
click at [1247, 51] on span "Account" at bounding box center [1263, 51] width 38 height 15
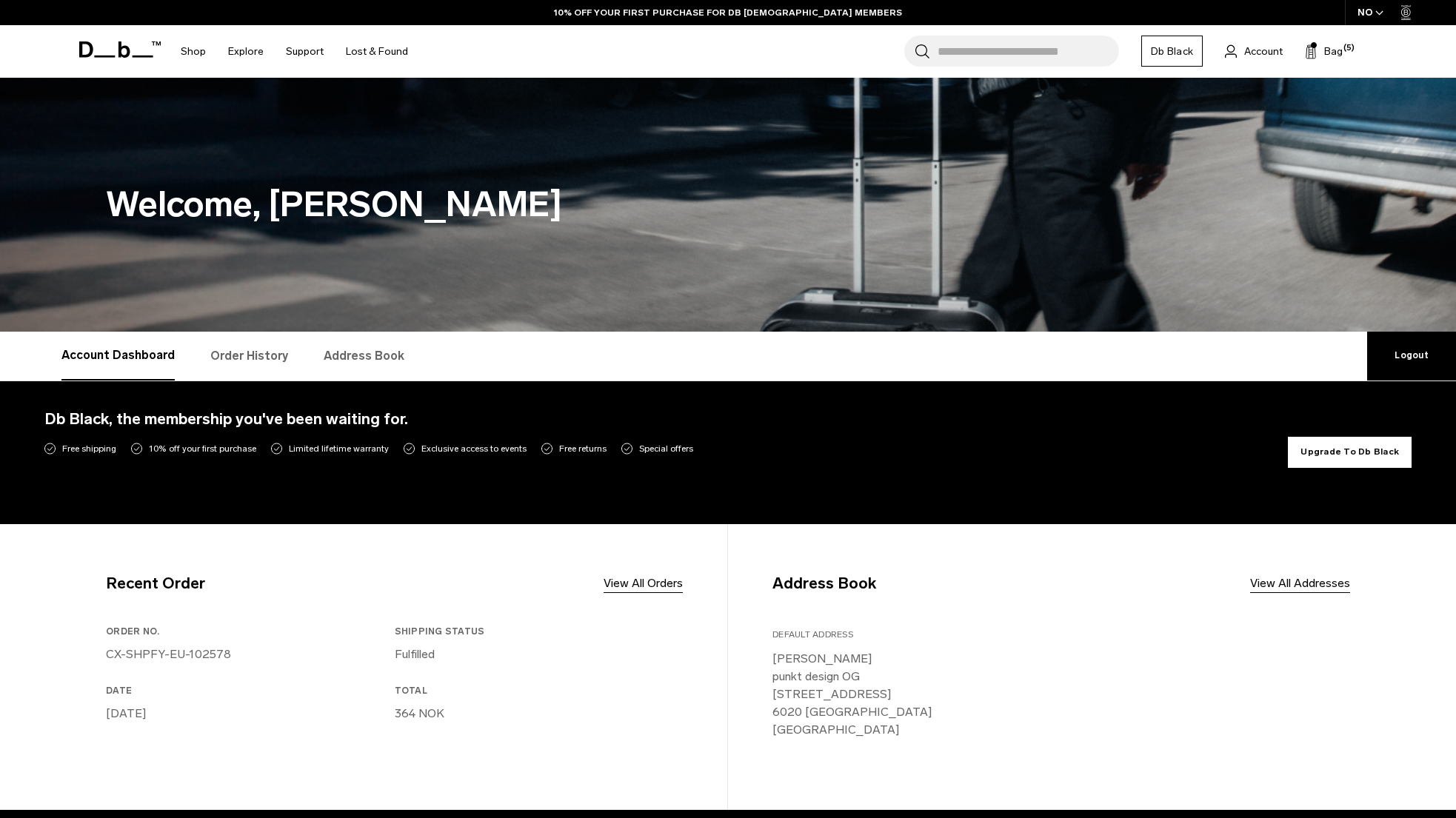
click at [1356, 459] on button "Upgrade To Db Black" at bounding box center [1349, 452] width 124 height 31
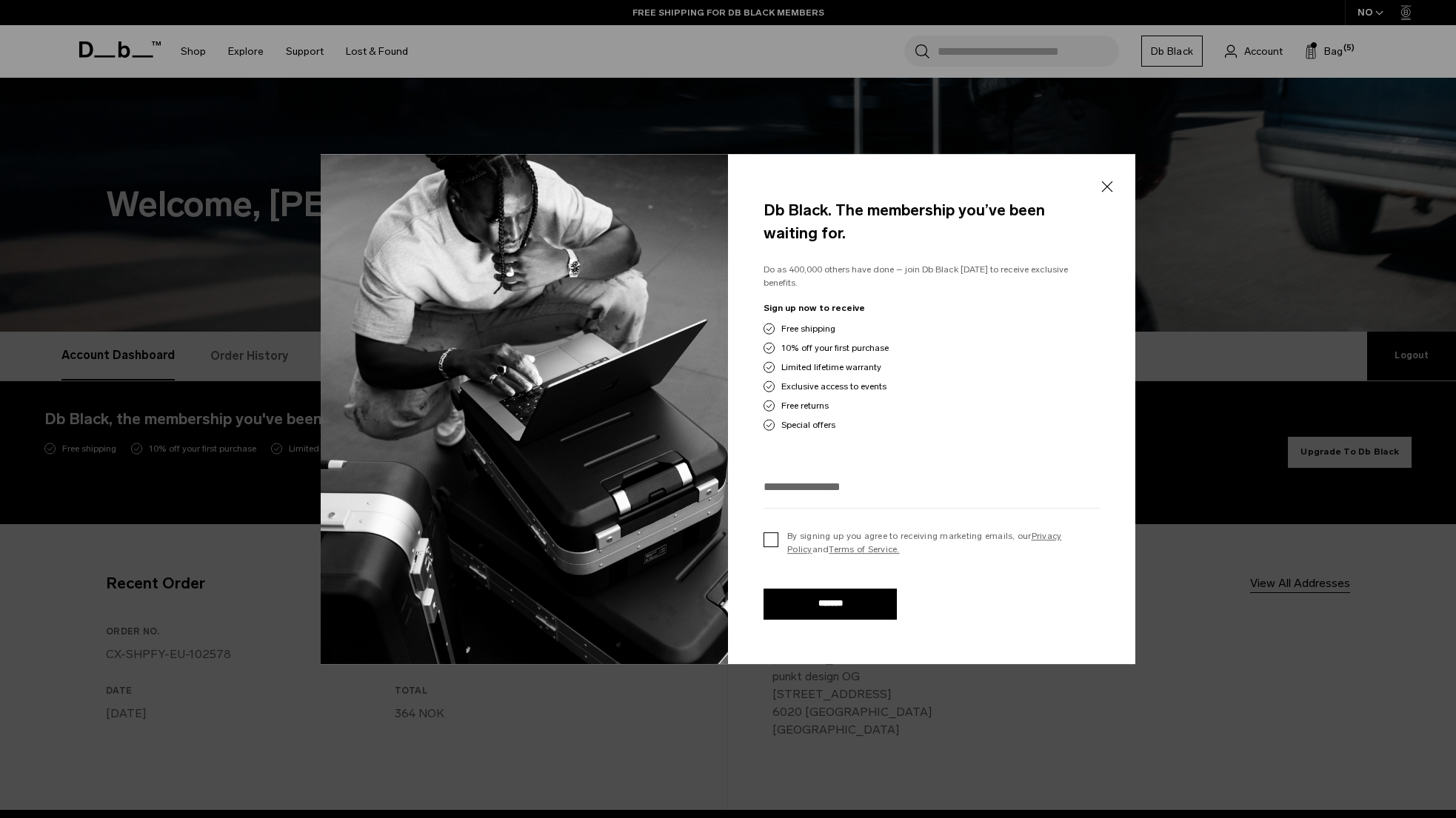
click at [771, 539] on label "By signing up you agree to receiving marketing emails, our Privacy Policy and T…" at bounding box center [931, 543] width 337 height 27
click at [801, 478] on input "email" at bounding box center [931, 486] width 337 height 24
type input "**********"
click at [763, 588] on input "*******" at bounding box center [830, 603] width 134 height 31
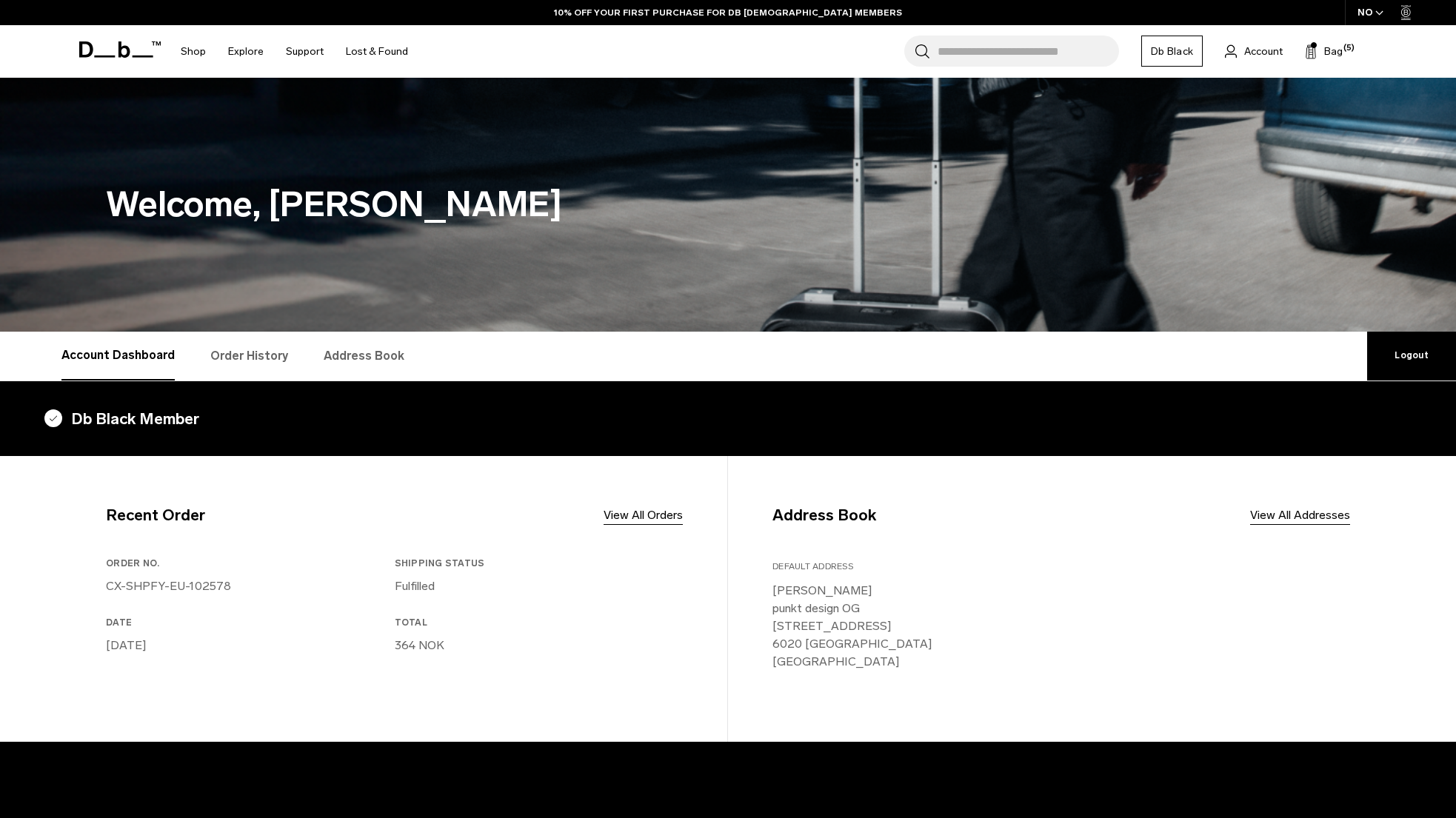
click at [135, 587] on link "CX-SHPFY-EU-102578" at bounding box center [168, 586] width 126 height 14
click at [1251, 61] on div "Search for Bags, Luggage... Search Close Trending Products All Products Hugger …" at bounding box center [901, 51] width 964 height 53
click at [1251, 53] on span "Account" at bounding box center [1263, 51] width 38 height 15
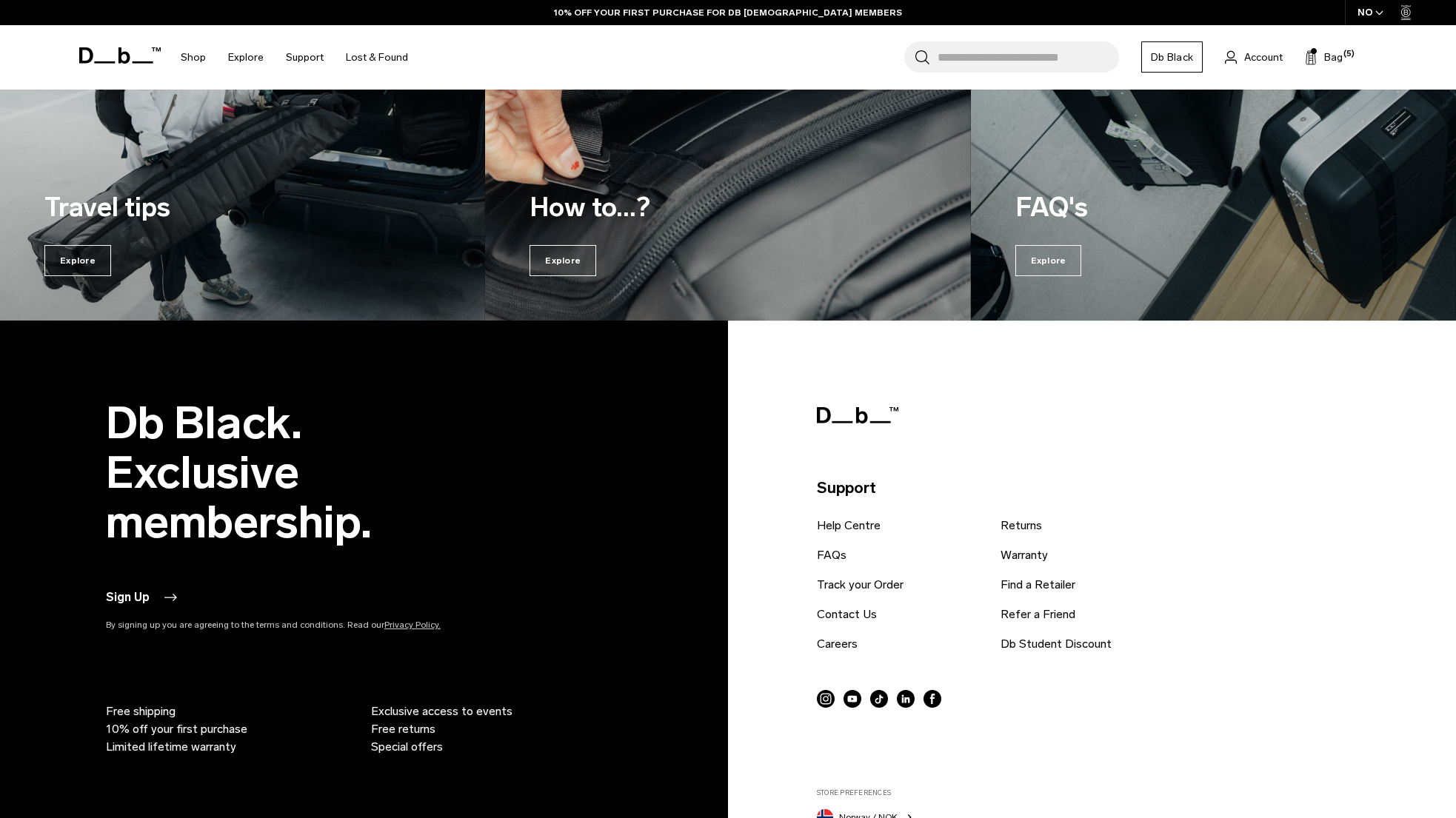
scroll to position [1446, 0]
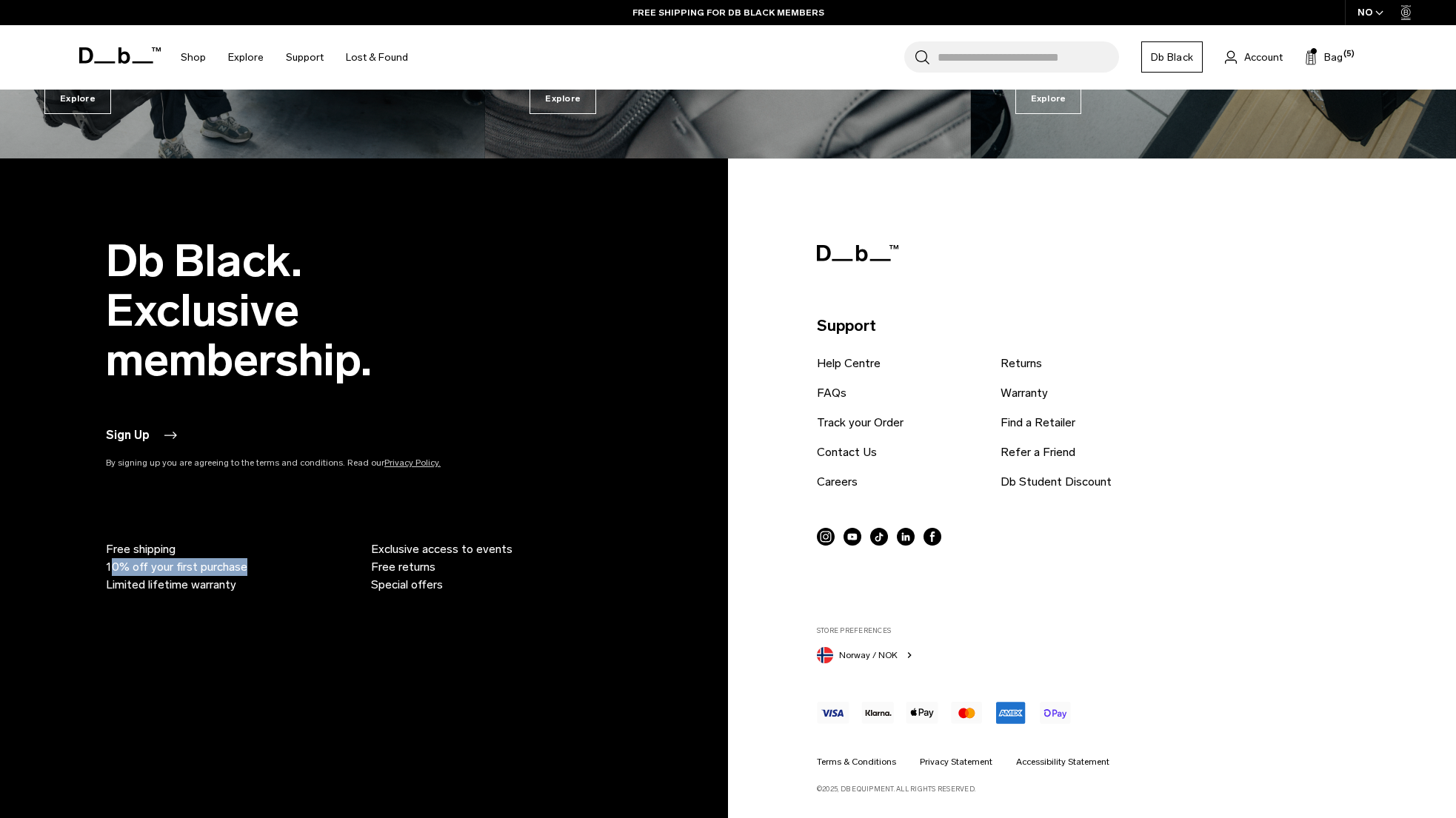
drag, startPoint x: 114, startPoint y: 562, endPoint x: 248, endPoint y: 563, distance: 134.0
click at [248, 563] on li "10% off your first purchase" at bounding box center [232, 567] width 253 height 18
click at [290, 535] on ul "Free shipping 10% off your first purchase Limited lifetime warranty Exclusive a…" at bounding box center [365, 531] width 518 height 125
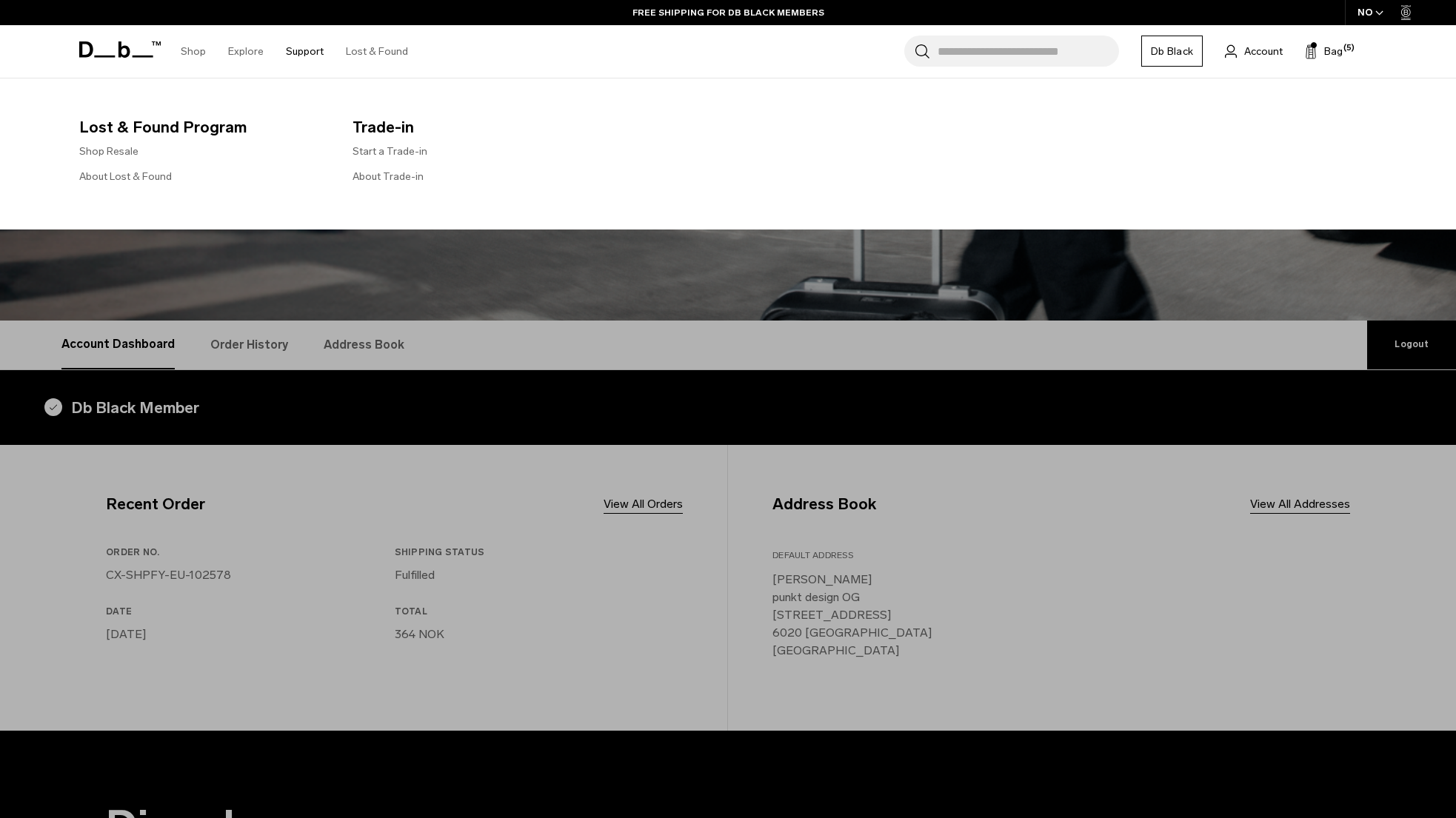
scroll to position [0, 0]
